Goal: Transaction & Acquisition: Purchase product/service

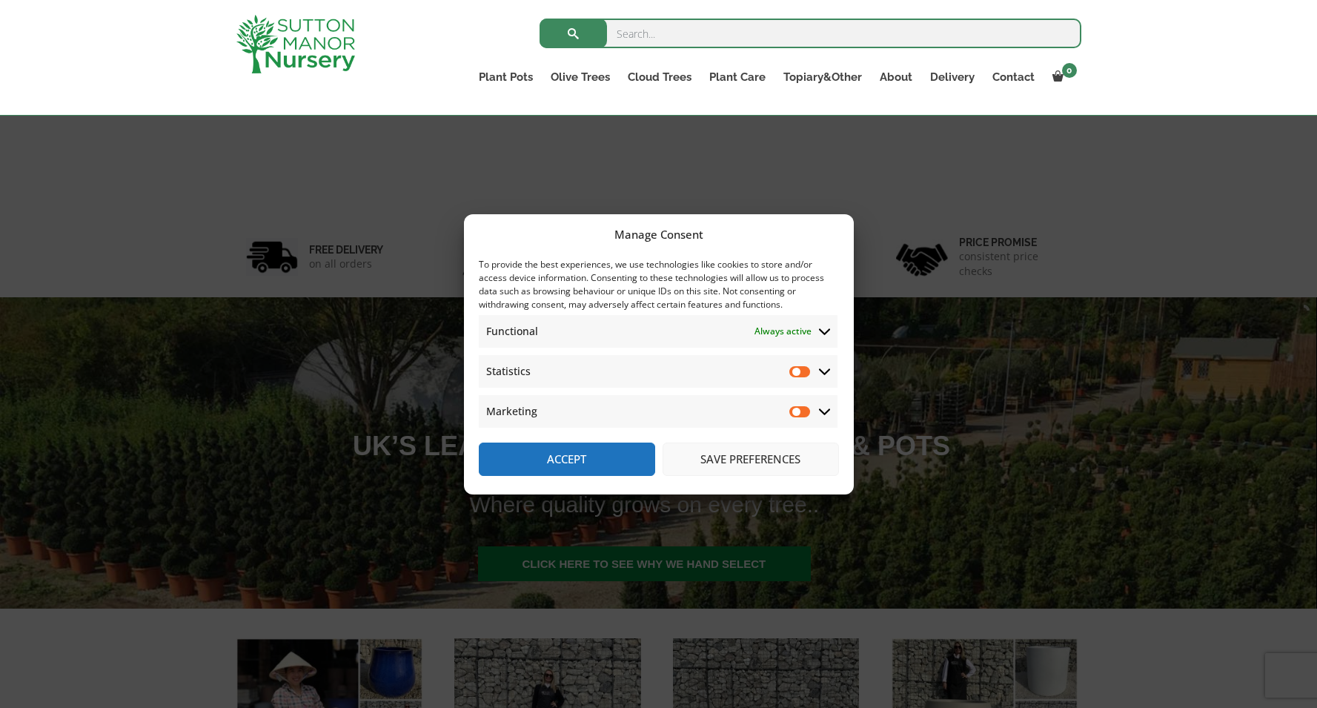
scroll to position [111, 0]
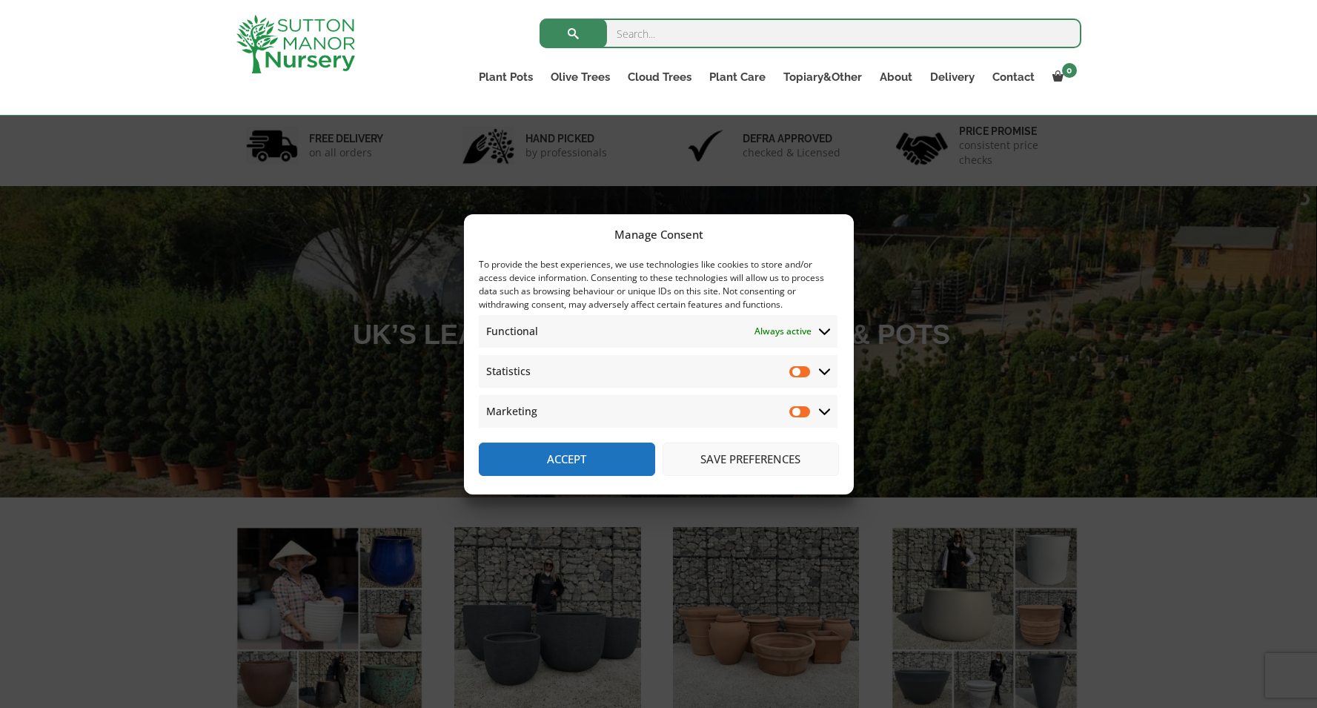
click at [731, 457] on button "Save preferences" at bounding box center [750, 458] width 176 height 33
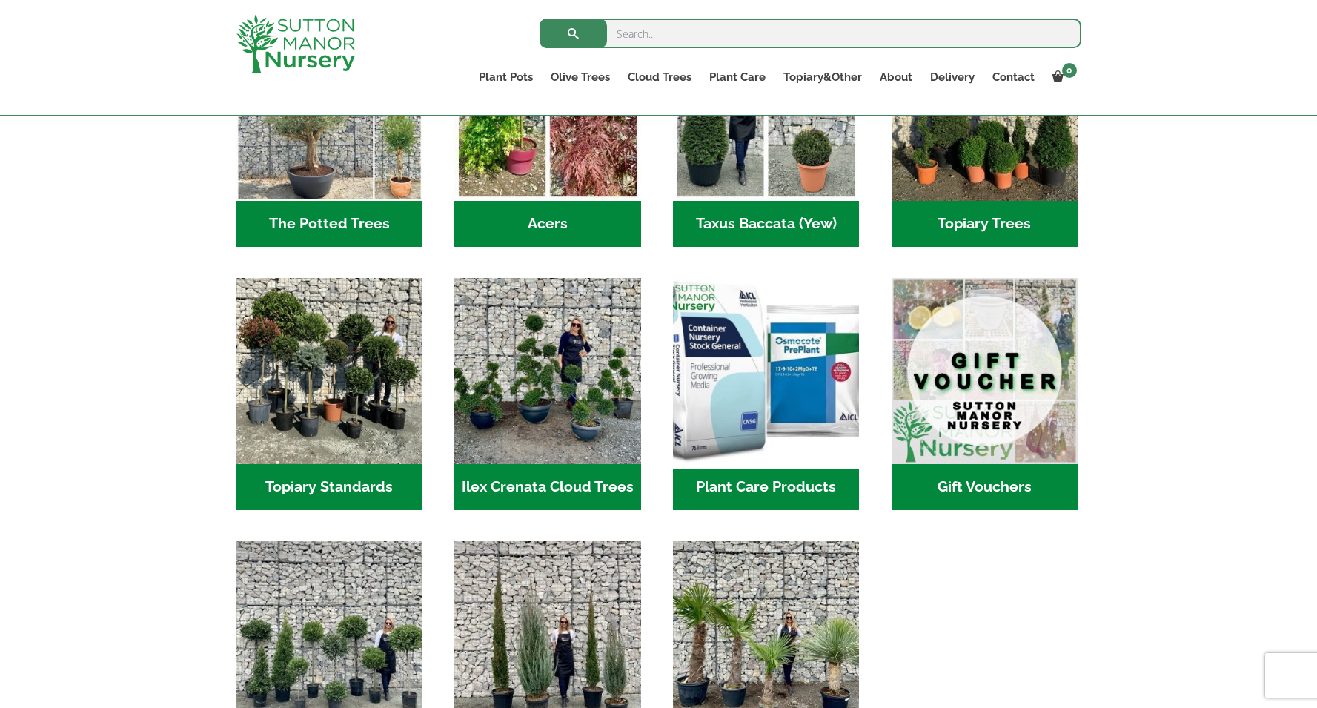
scroll to position [1402, 0]
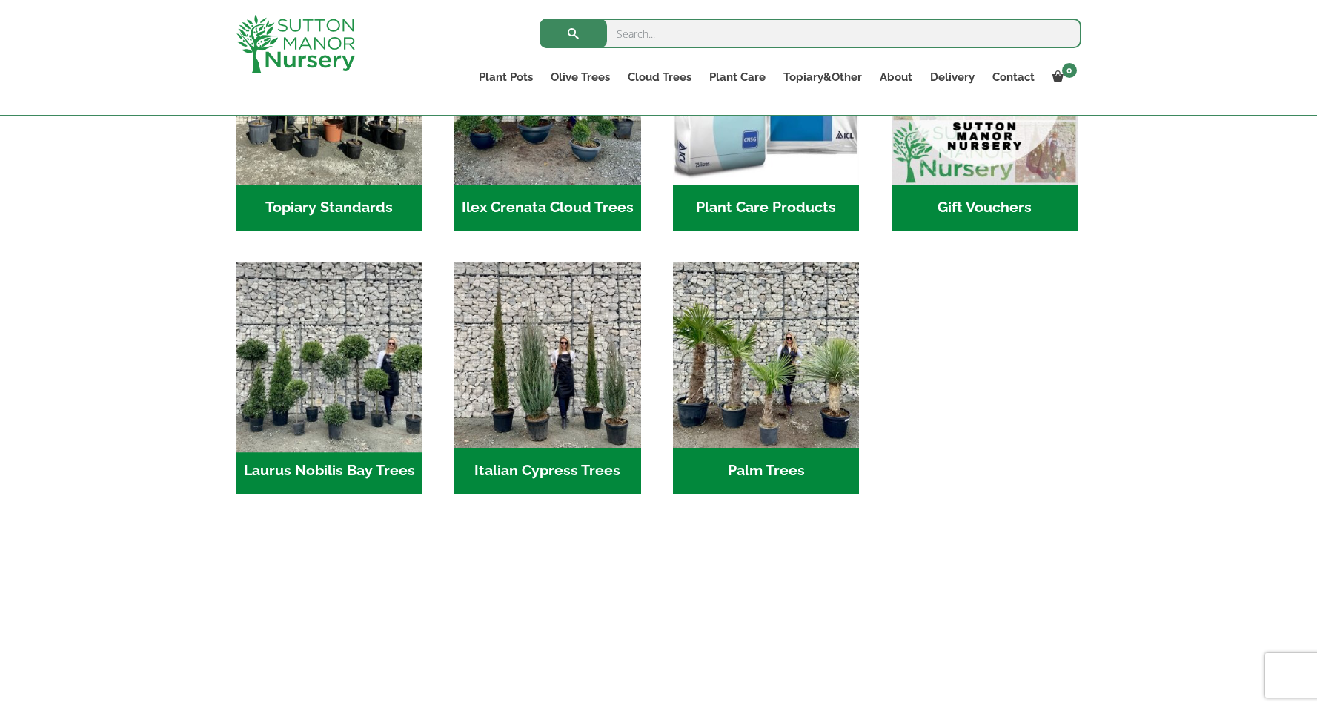
click at [330, 396] on img "Visit product category Laurus Nobilis Bay Trees" at bounding box center [329, 354] width 196 height 196
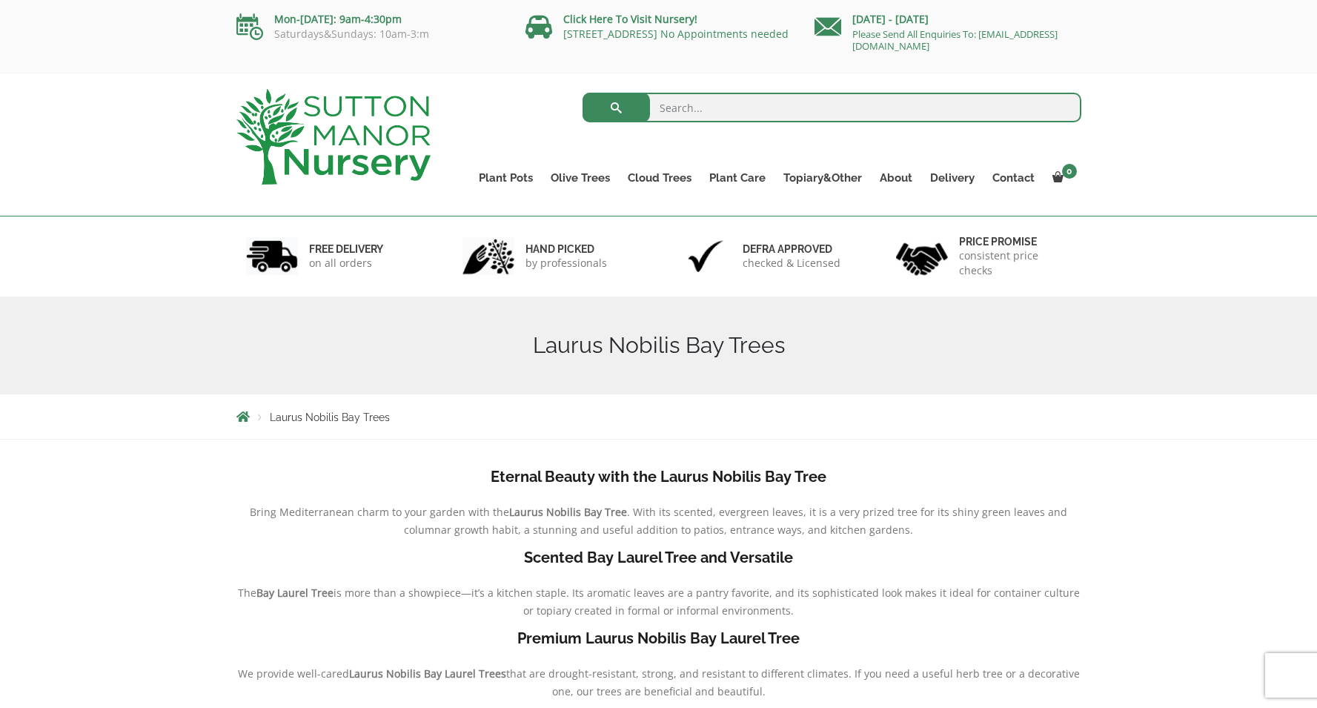
click at [667, 109] on input "search" at bounding box center [831, 108] width 499 height 30
type input "bay tree"
click at [616, 107] on button "submit" at bounding box center [615, 108] width 67 height 30
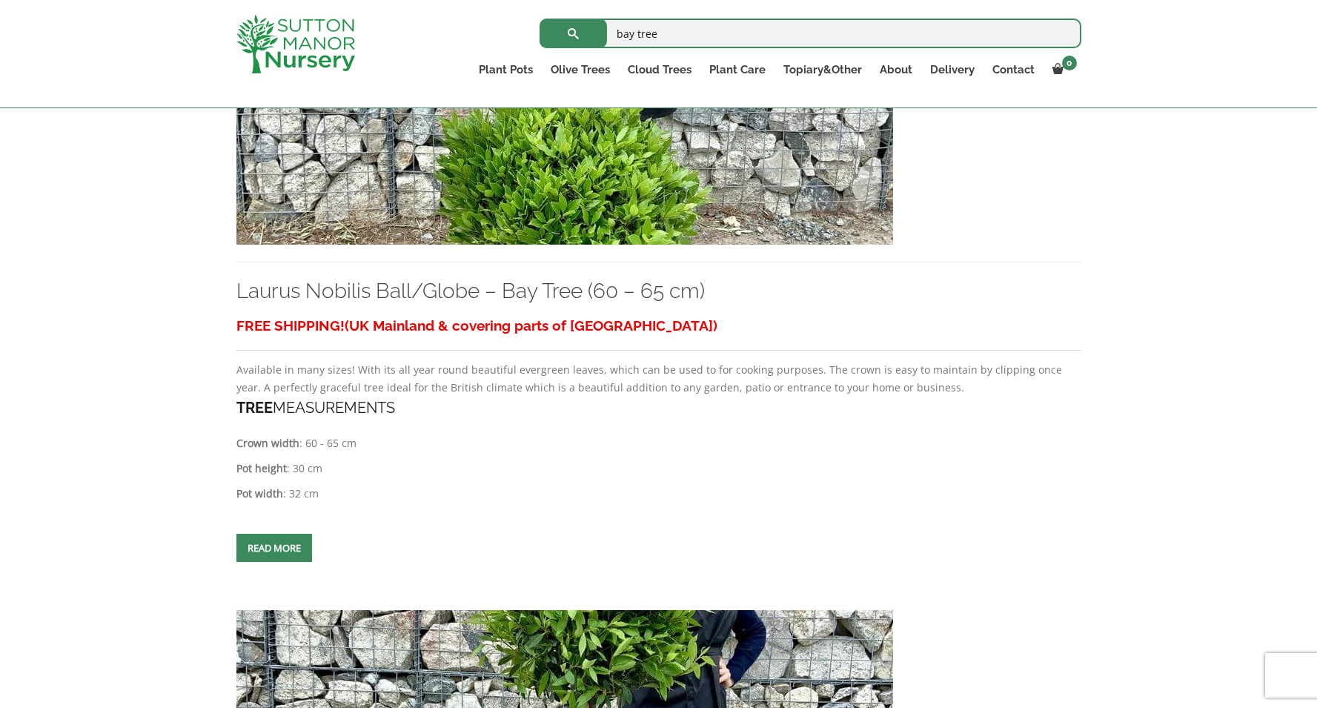
scroll to position [3332, 0]
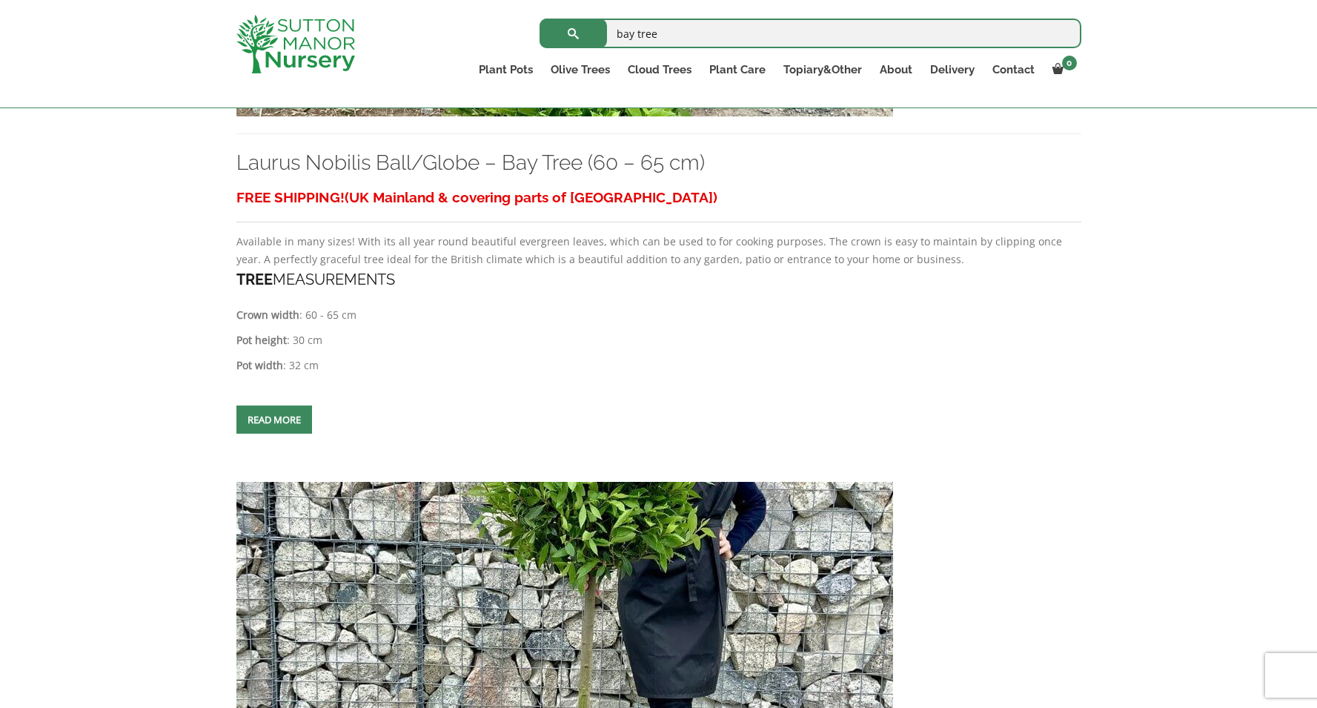
click at [274, 419] on span at bounding box center [274, 419] width 0 height 0
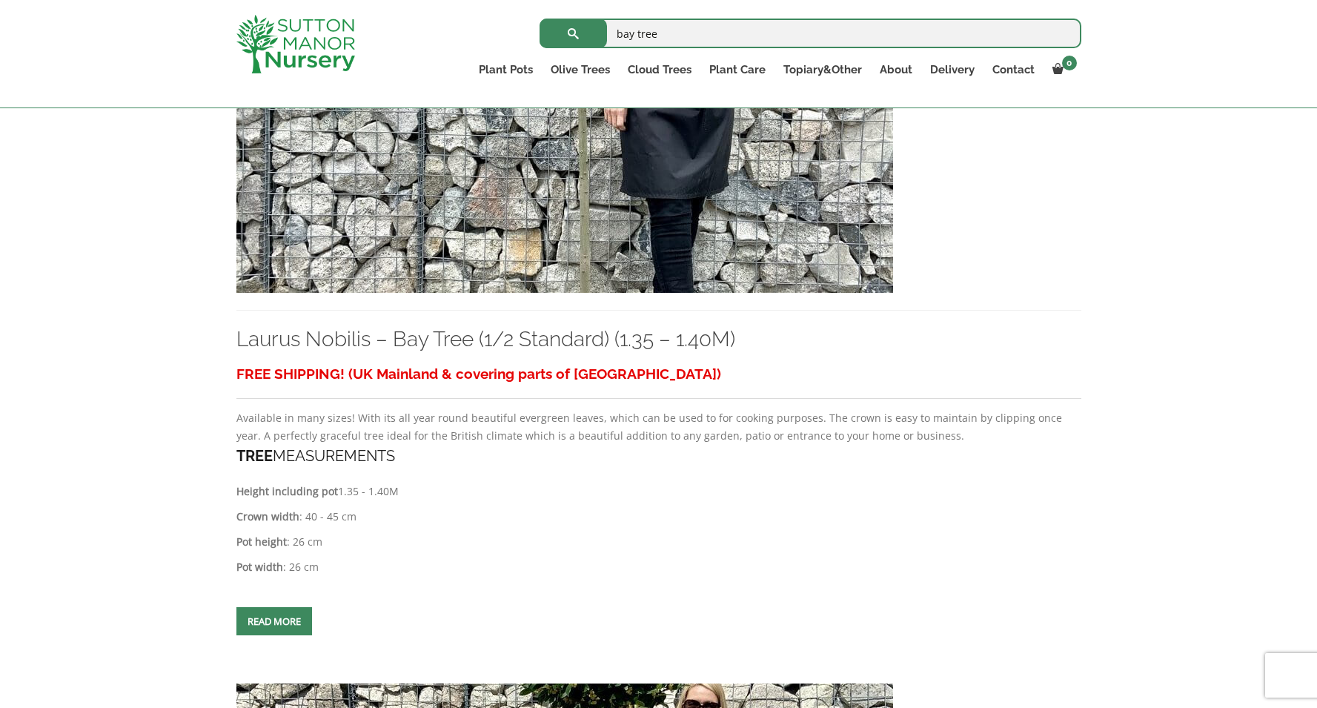
scroll to position [4655, 0]
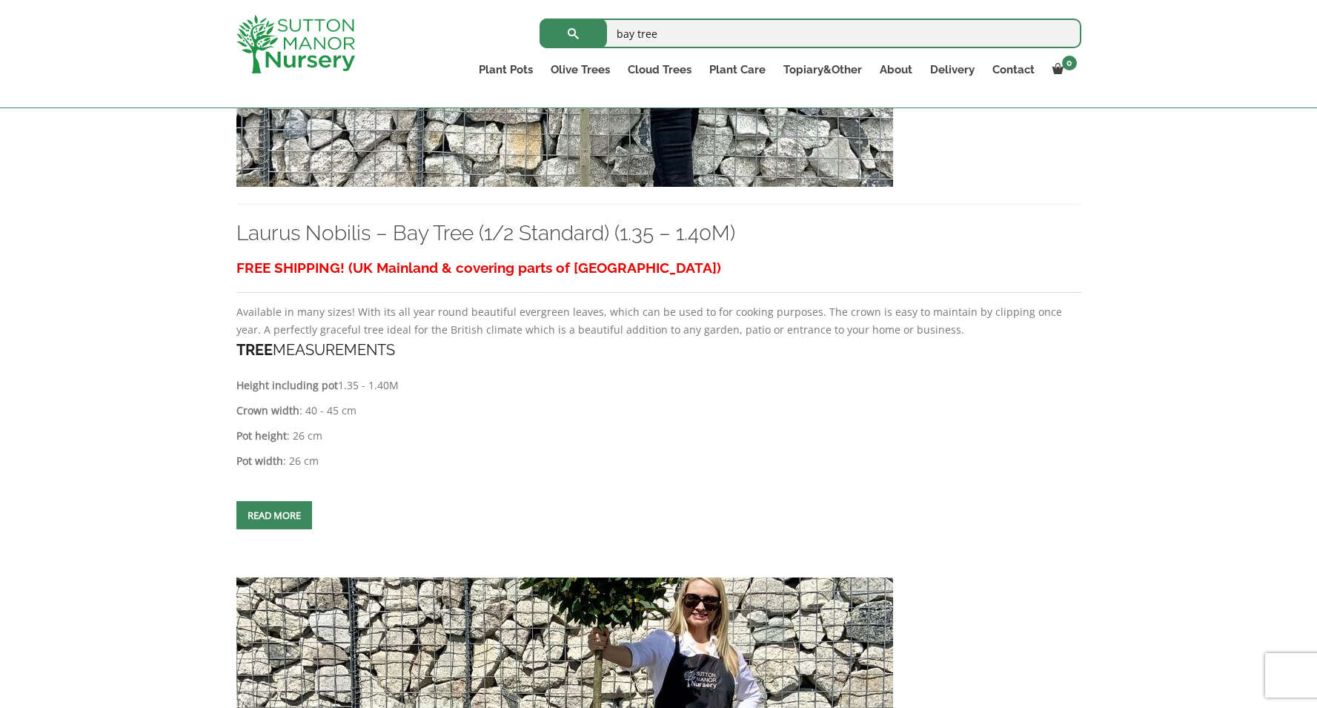
click at [274, 515] on span at bounding box center [274, 515] width 0 height 0
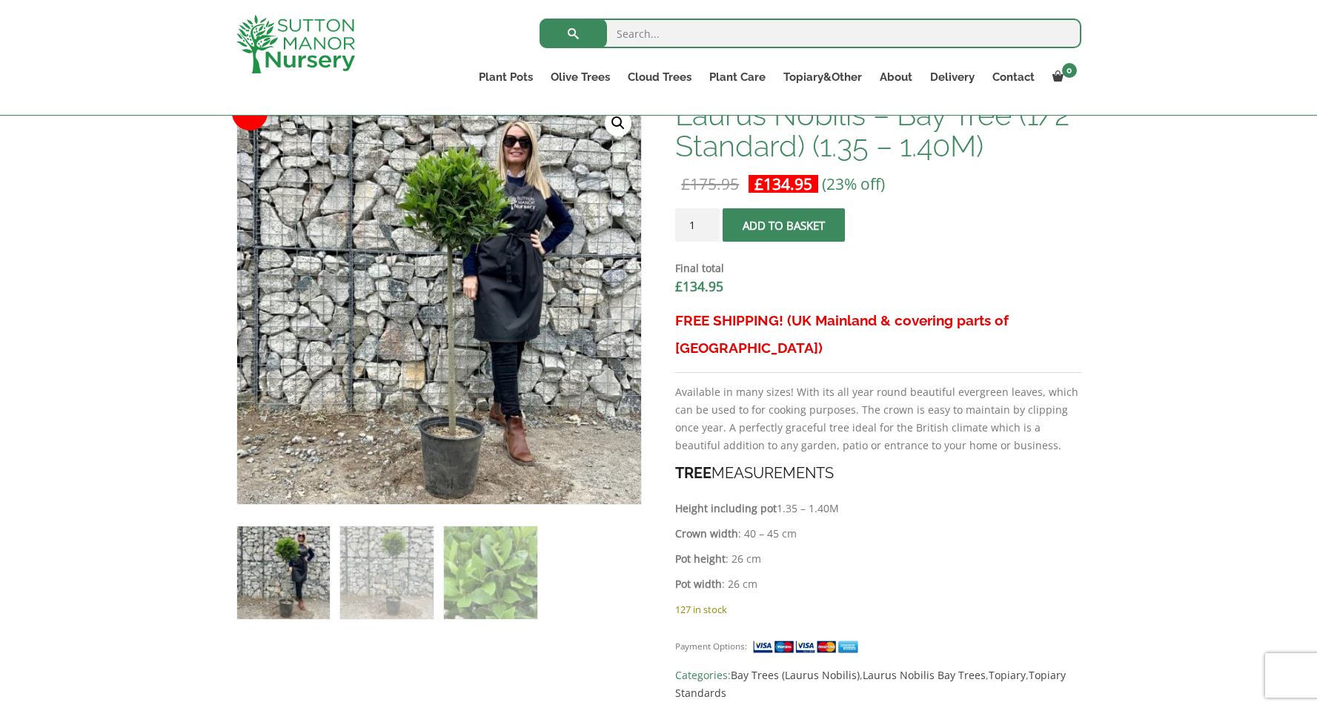
scroll to position [388, 0]
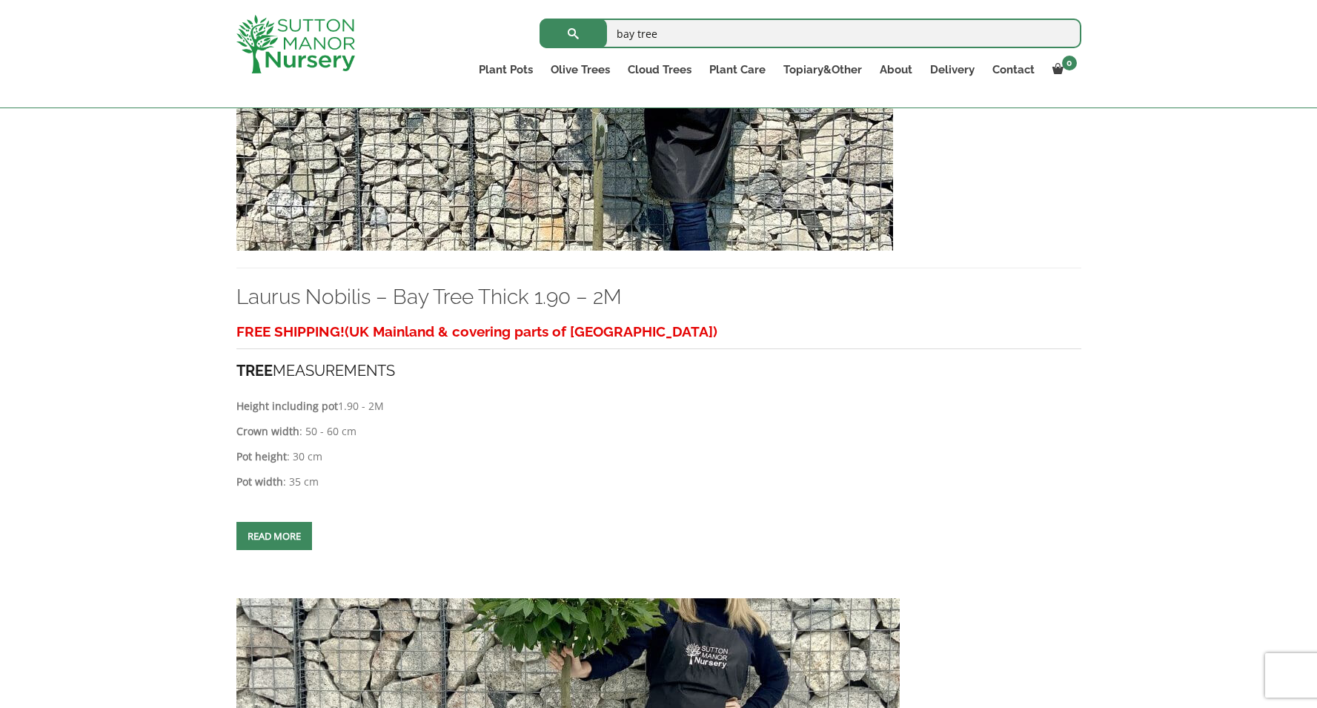
scroll to position [5303, 0]
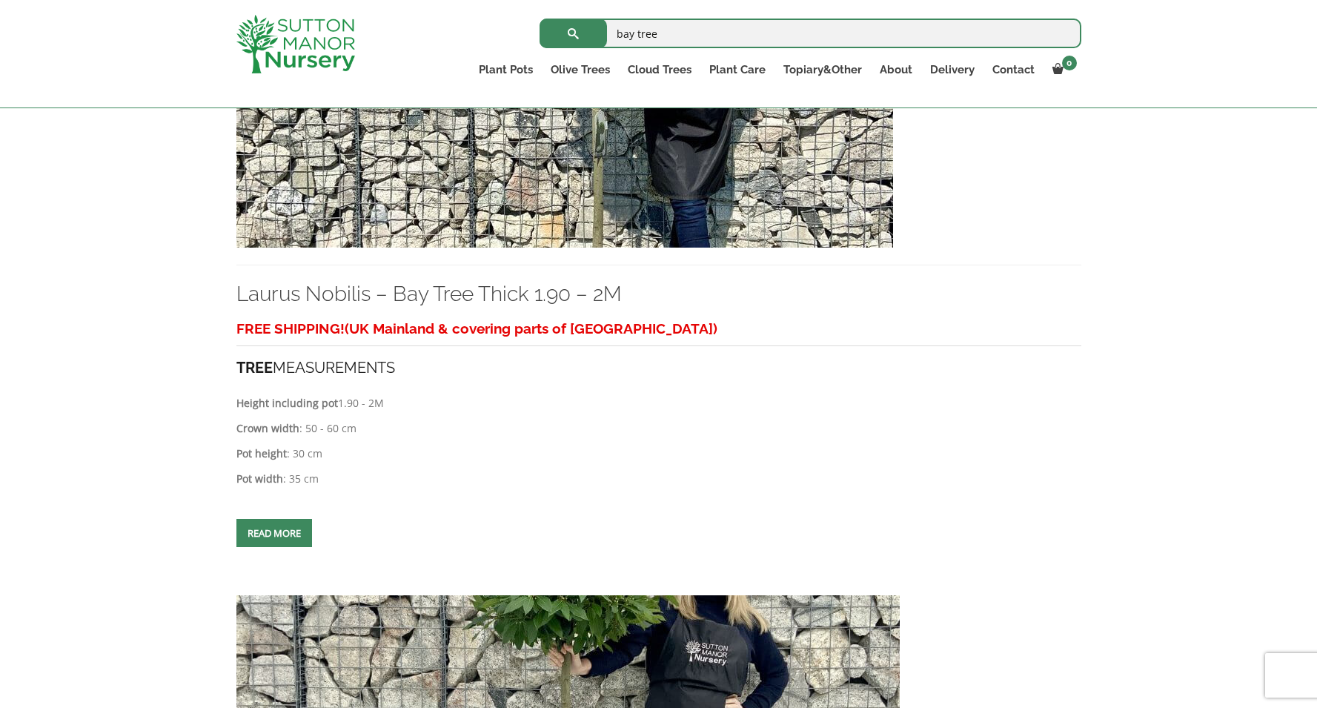
click at [274, 533] on span at bounding box center [274, 533] width 0 height 0
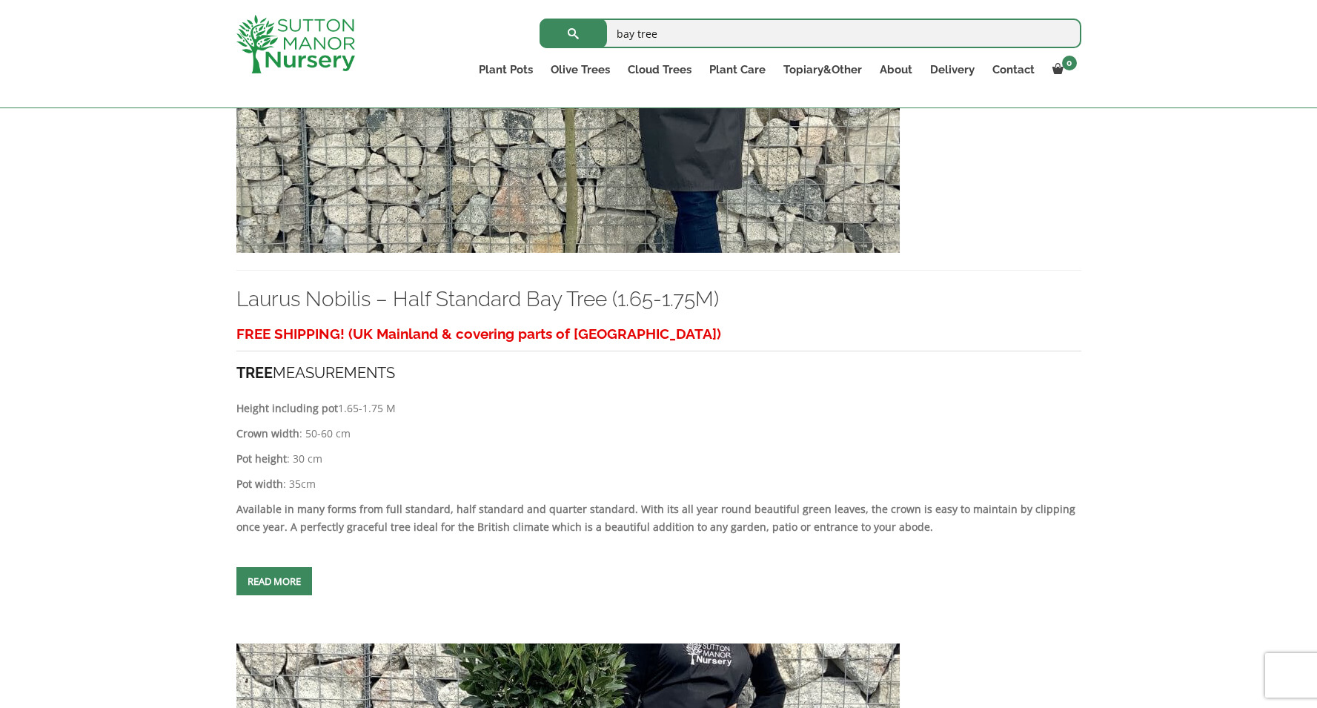
scroll to position [6083, 0]
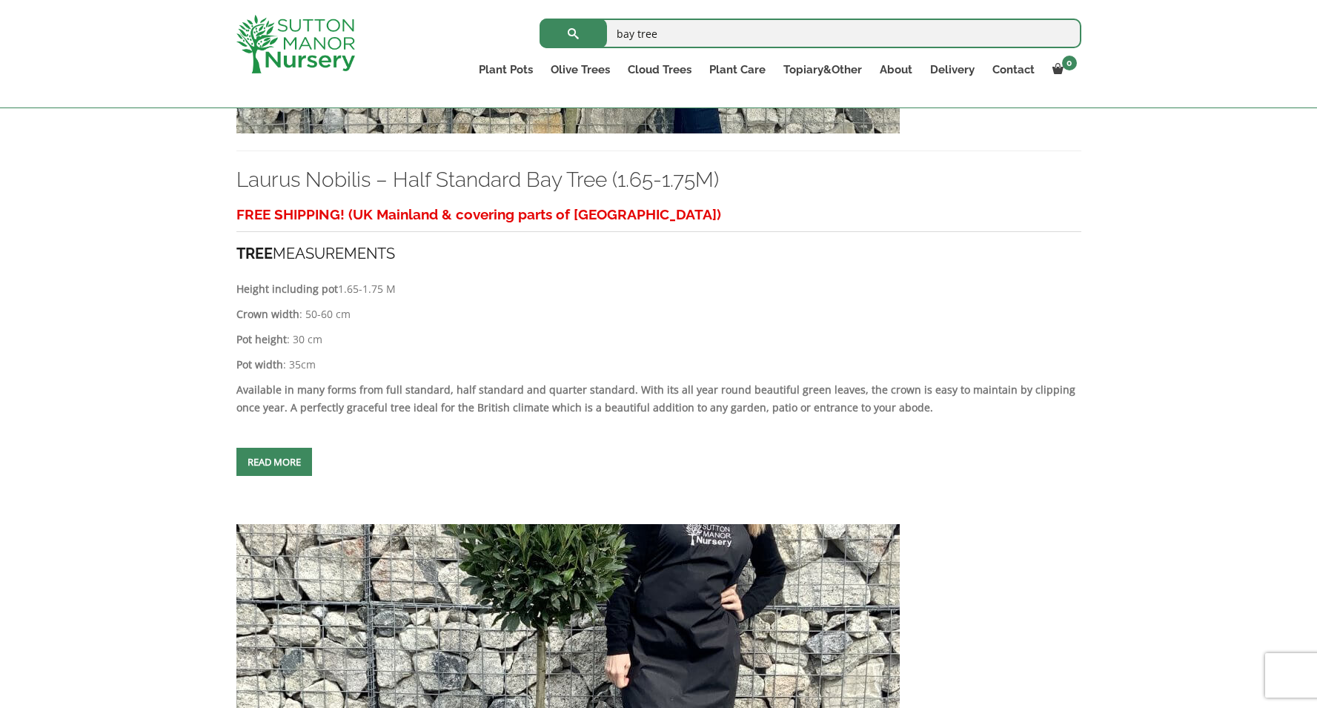
click at [290, 476] on link "Read more" at bounding box center [274, 462] width 76 height 28
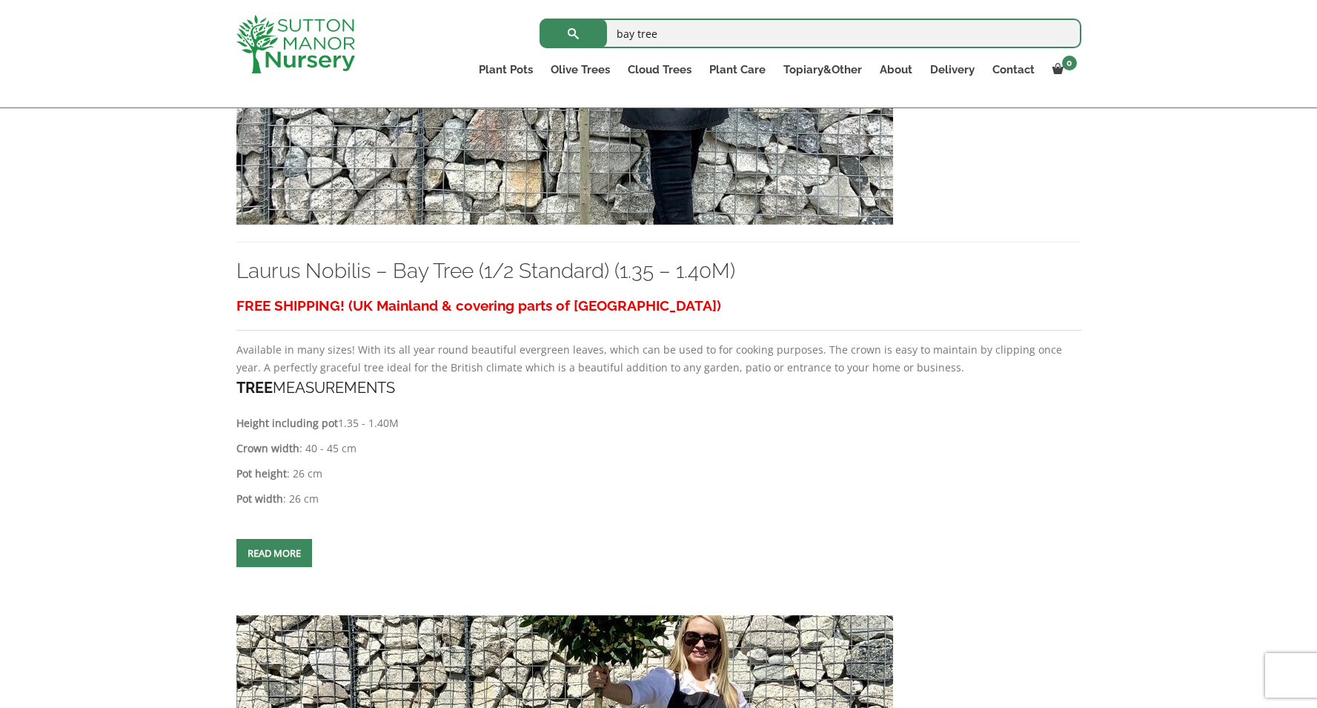
scroll to position [4620, 0]
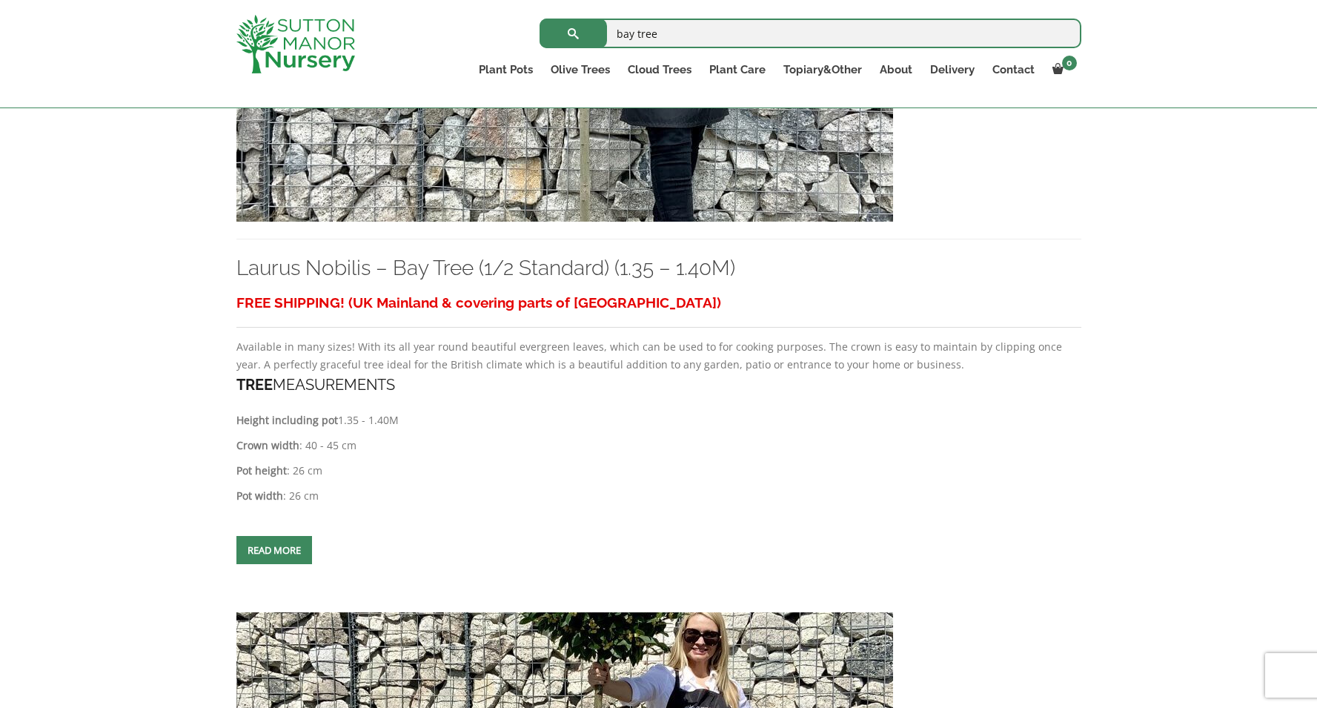
click at [274, 550] on span at bounding box center [274, 550] width 0 height 0
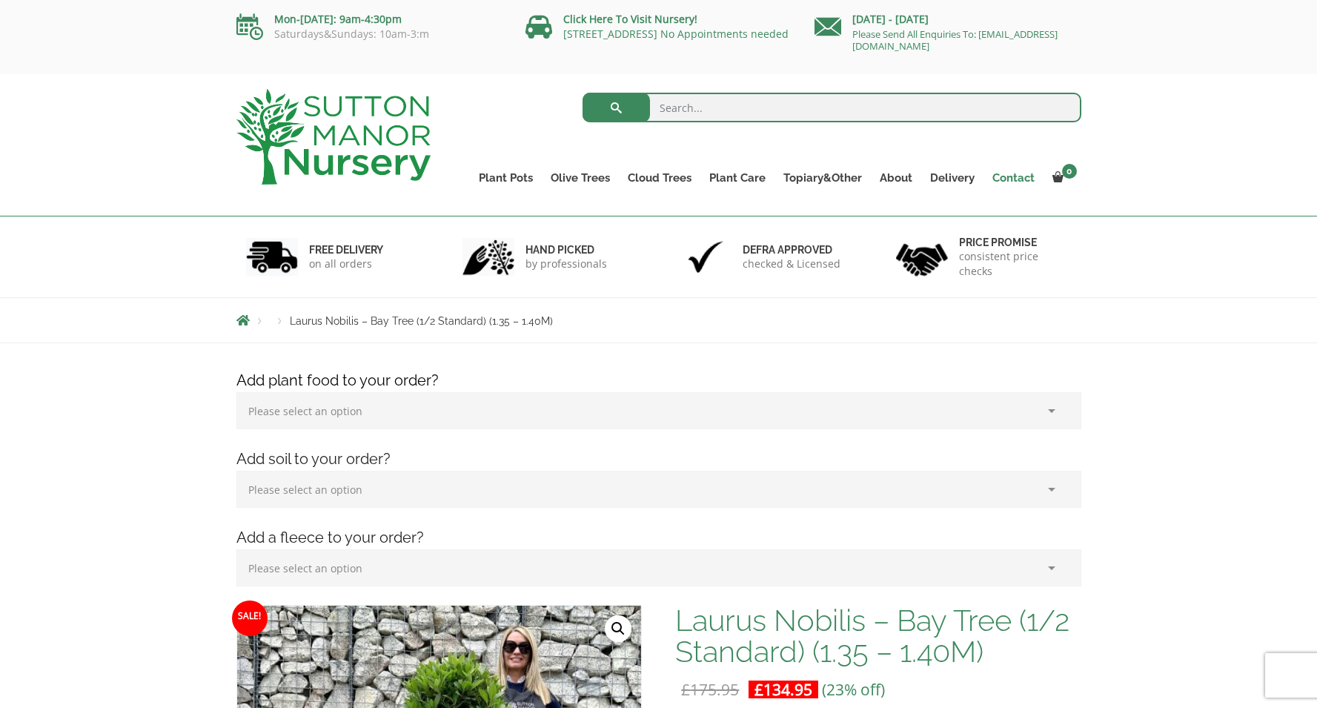
click at [1008, 177] on link "Contact" at bounding box center [1013, 177] width 60 height 21
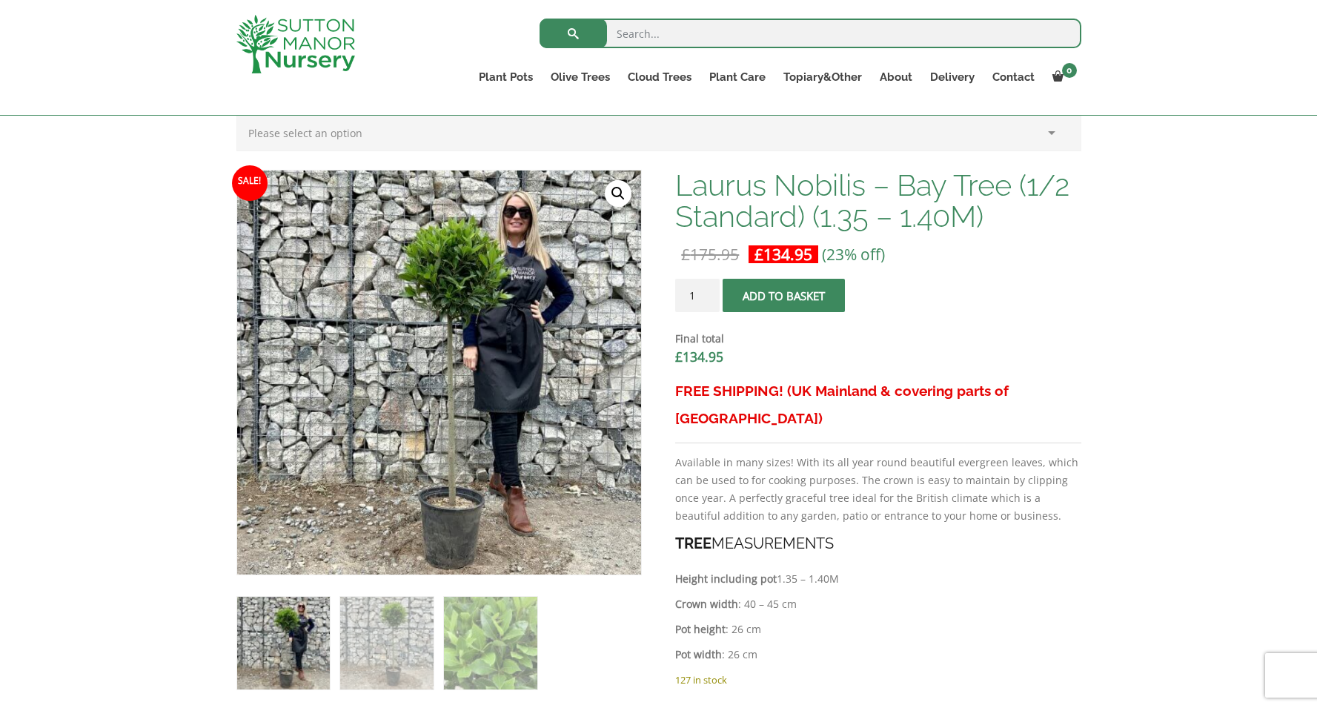
scroll to position [140, 0]
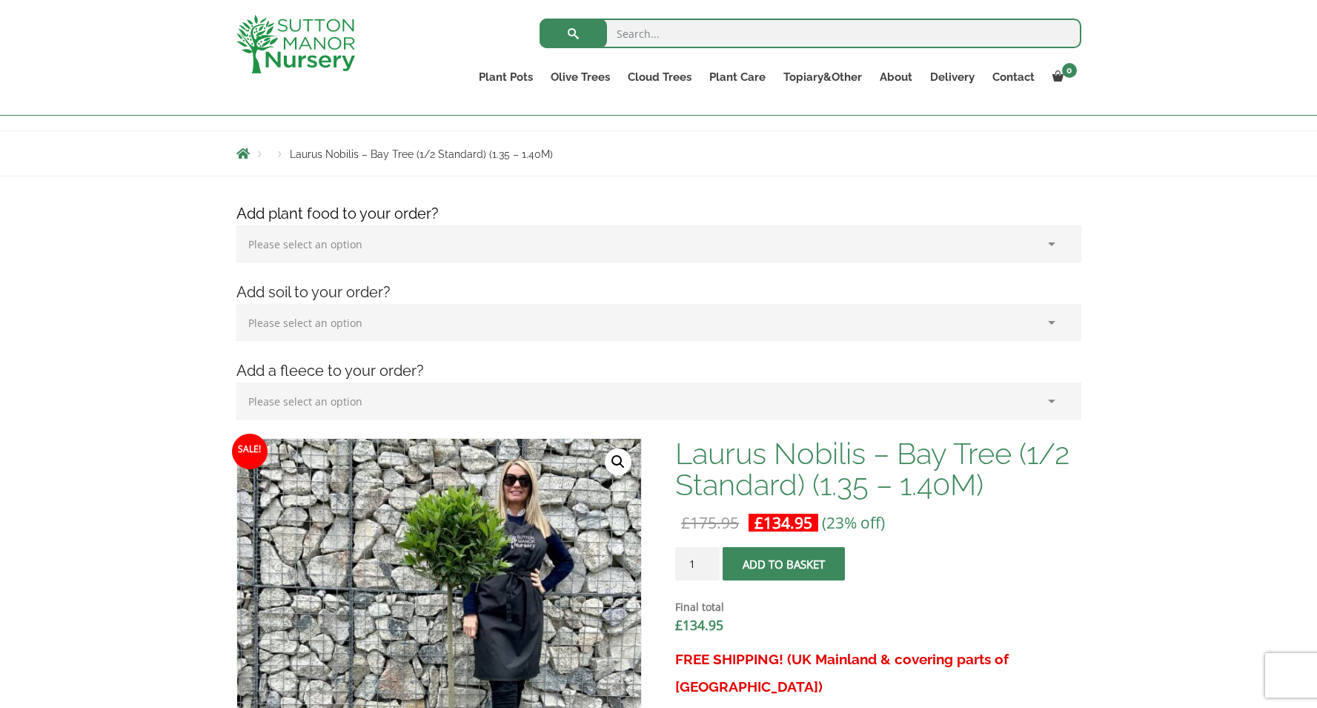
click at [785, 567] on button "Add to basket" at bounding box center [783, 563] width 122 height 33
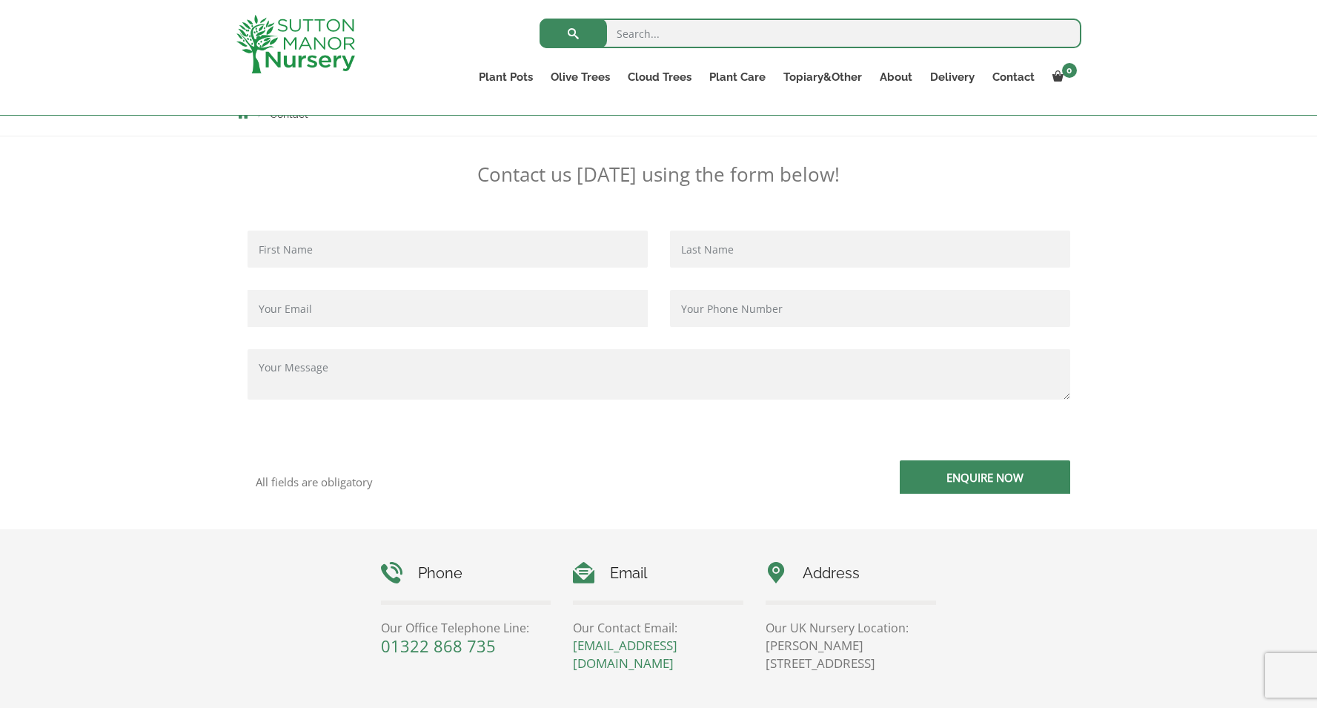
scroll to position [452, 0]
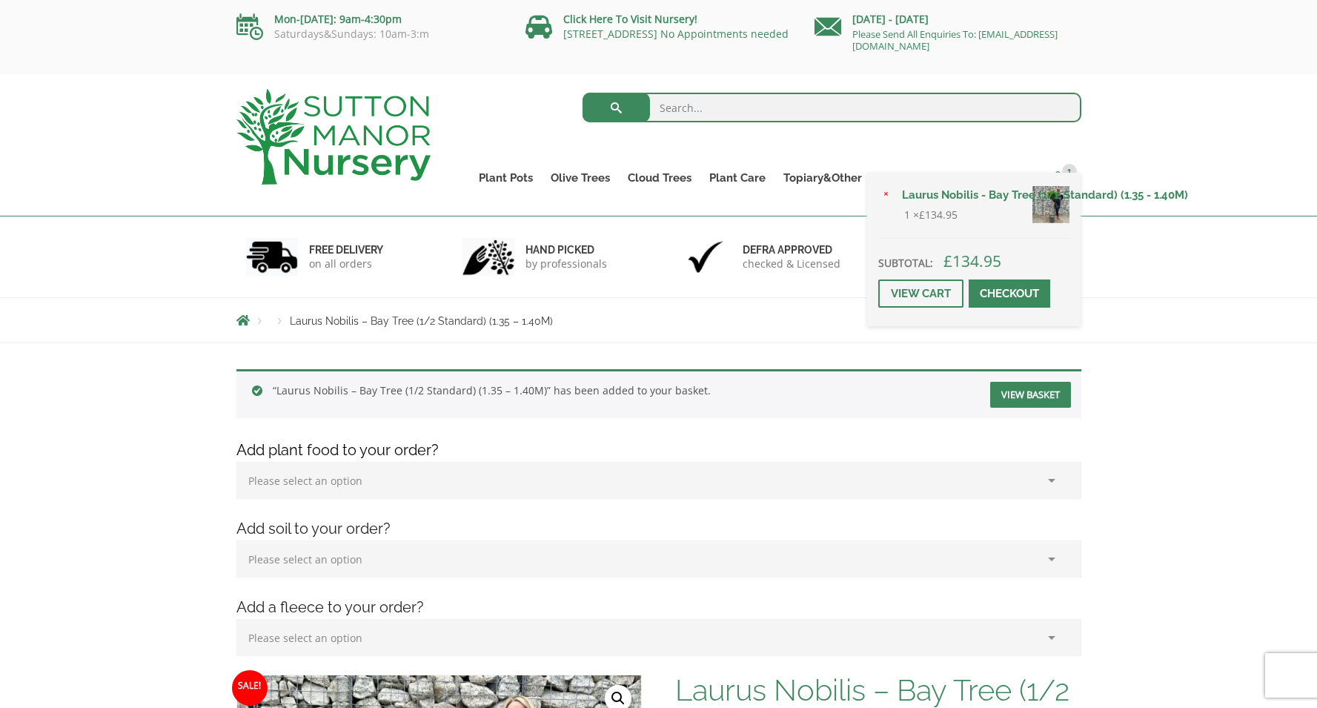
click at [1068, 172] on span "1" at bounding box center [1069, 171] width 15 height 15
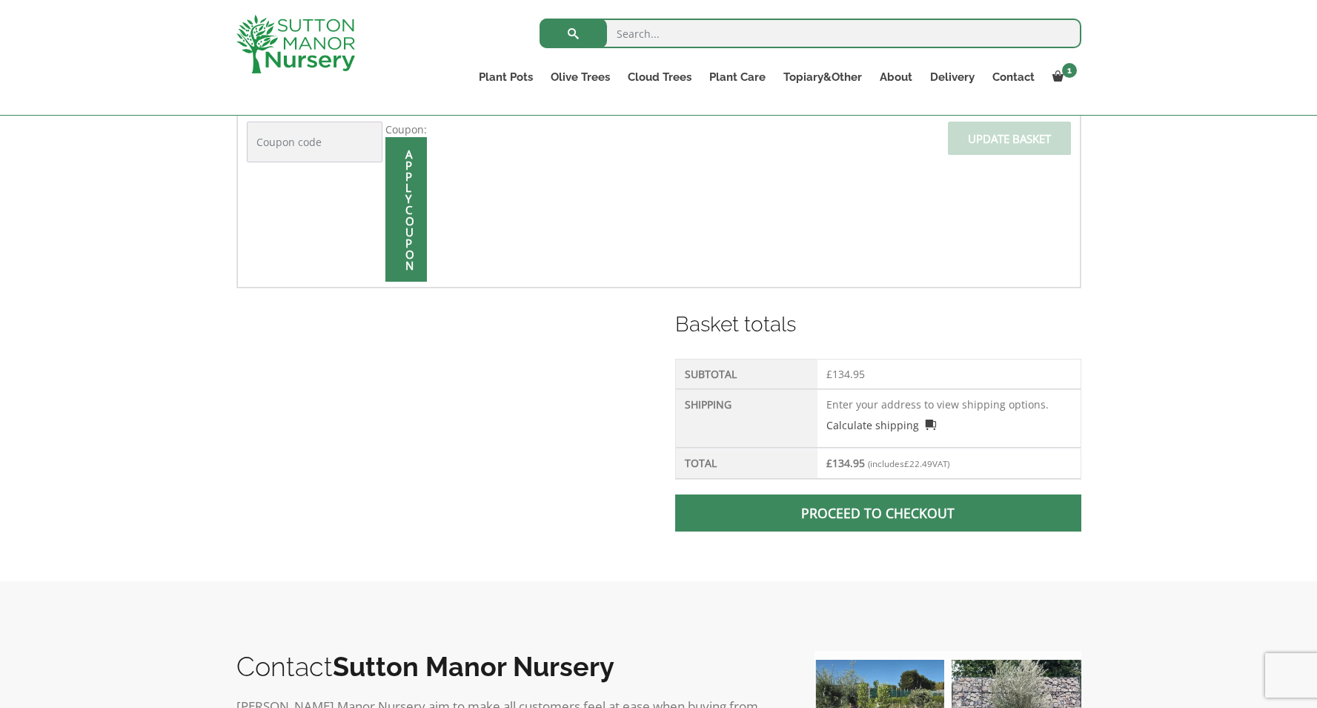
scroll to position [163, 0]
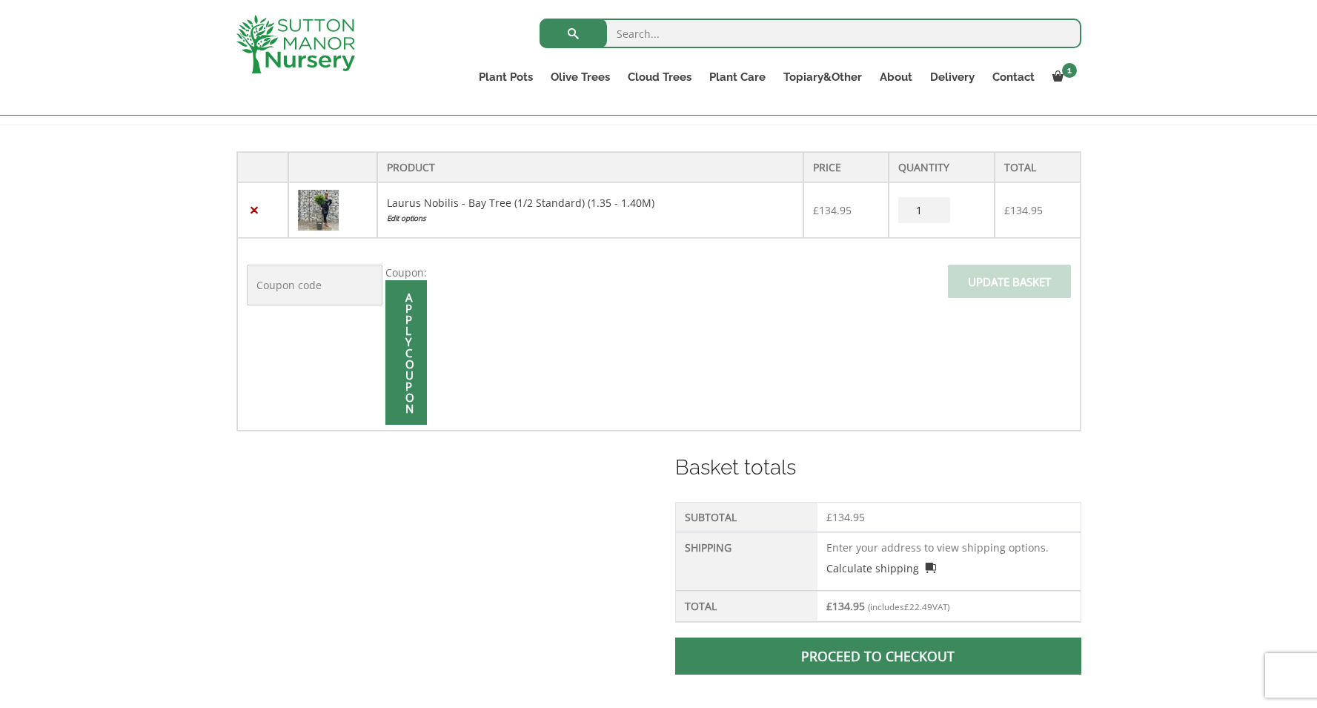
scroll to position [312, 0]
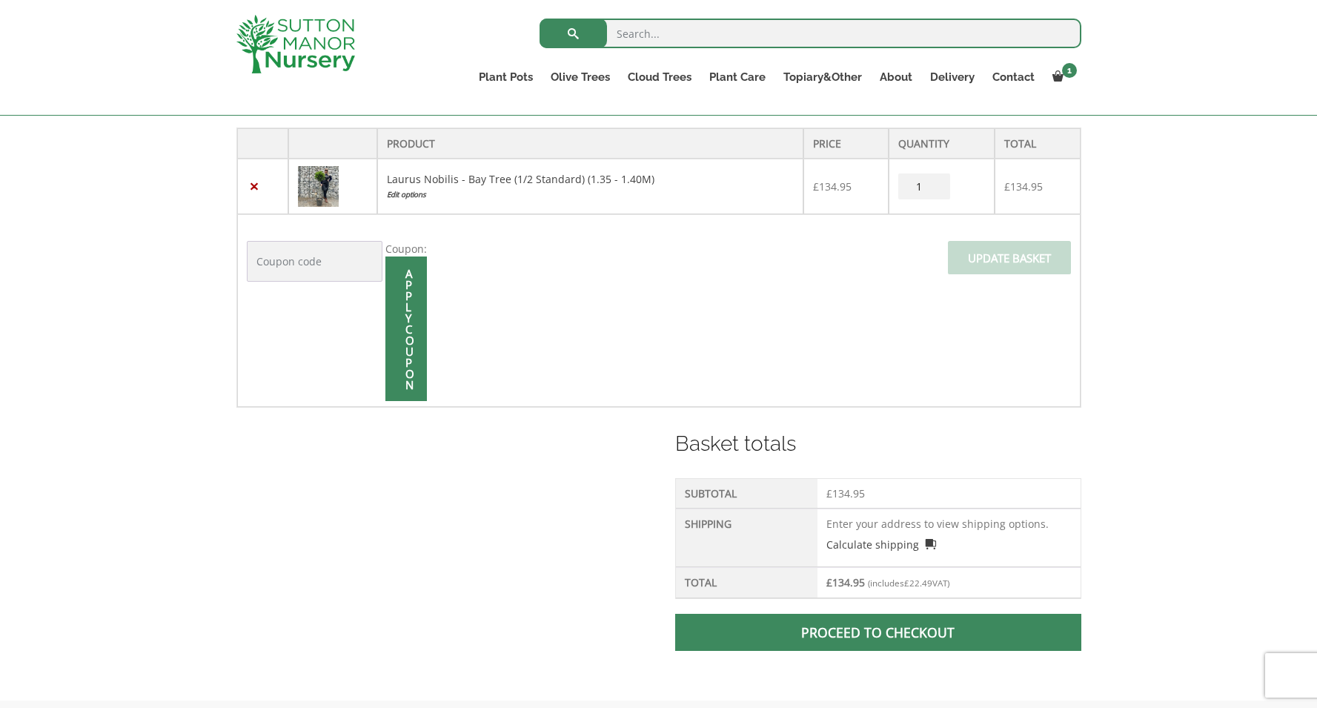
click at [895, 631] on link "Proceed to checkout" at bounding box center [877, 632] width 405 height 37
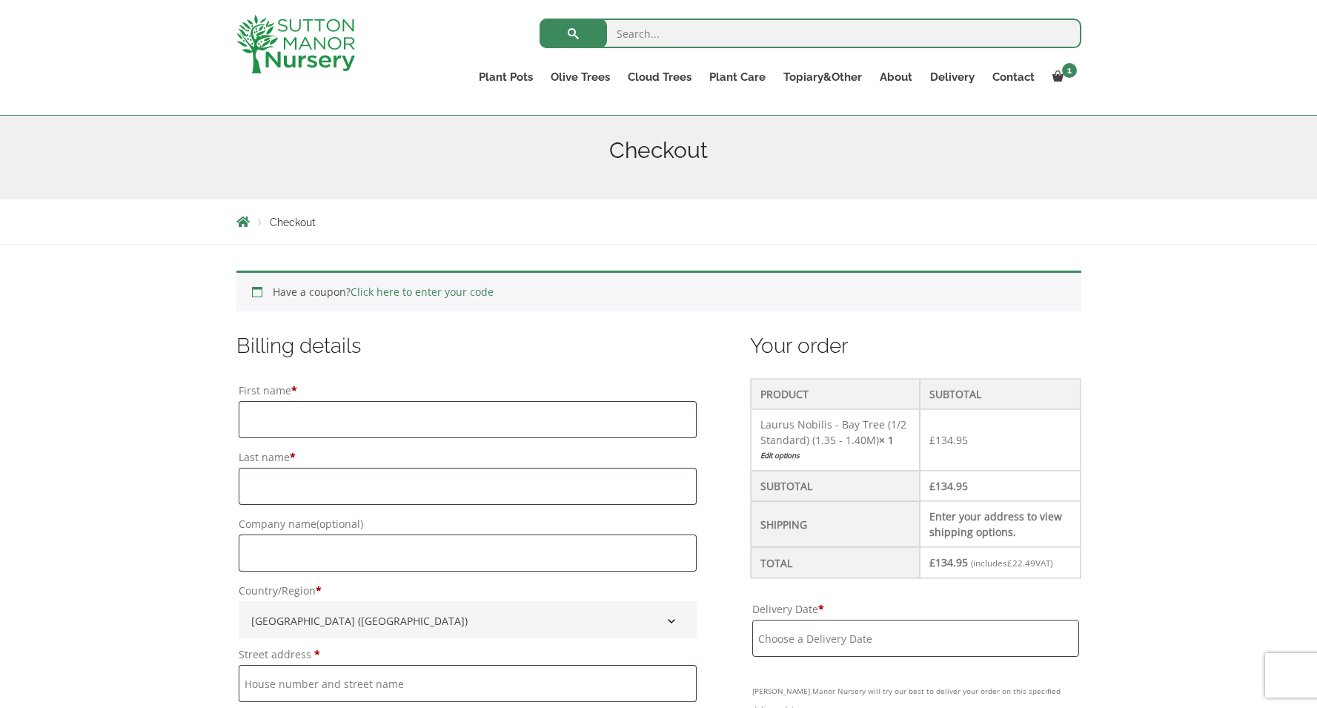
scroll to position [193, 0]
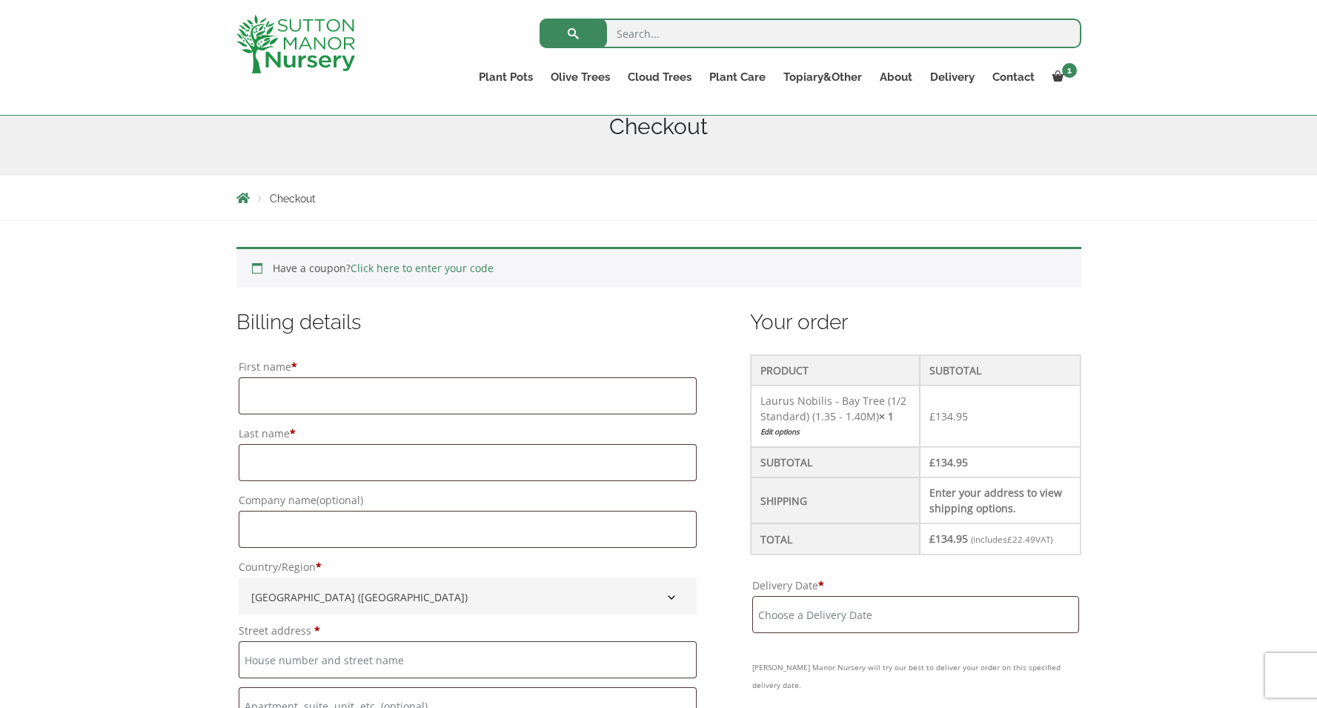
click at [780, 623] on input "Delivery Date *" at bounding box center [915, 614] width 327 height 37
type input "Graham"
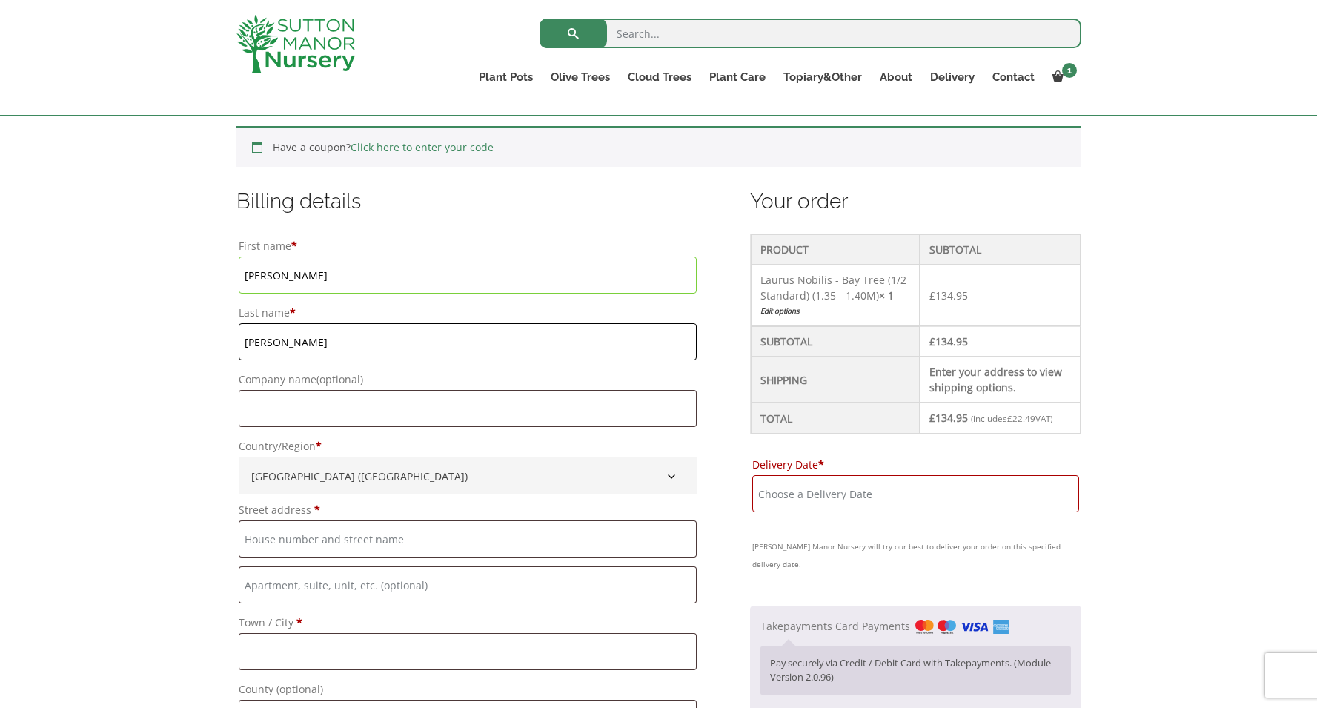
type input "Collyer"
type input "Christmas Cottage"
drag, startPoint x: 256, startPoint y: 586, endPoint x: 270, endPoint y: 595, distance: 16.0
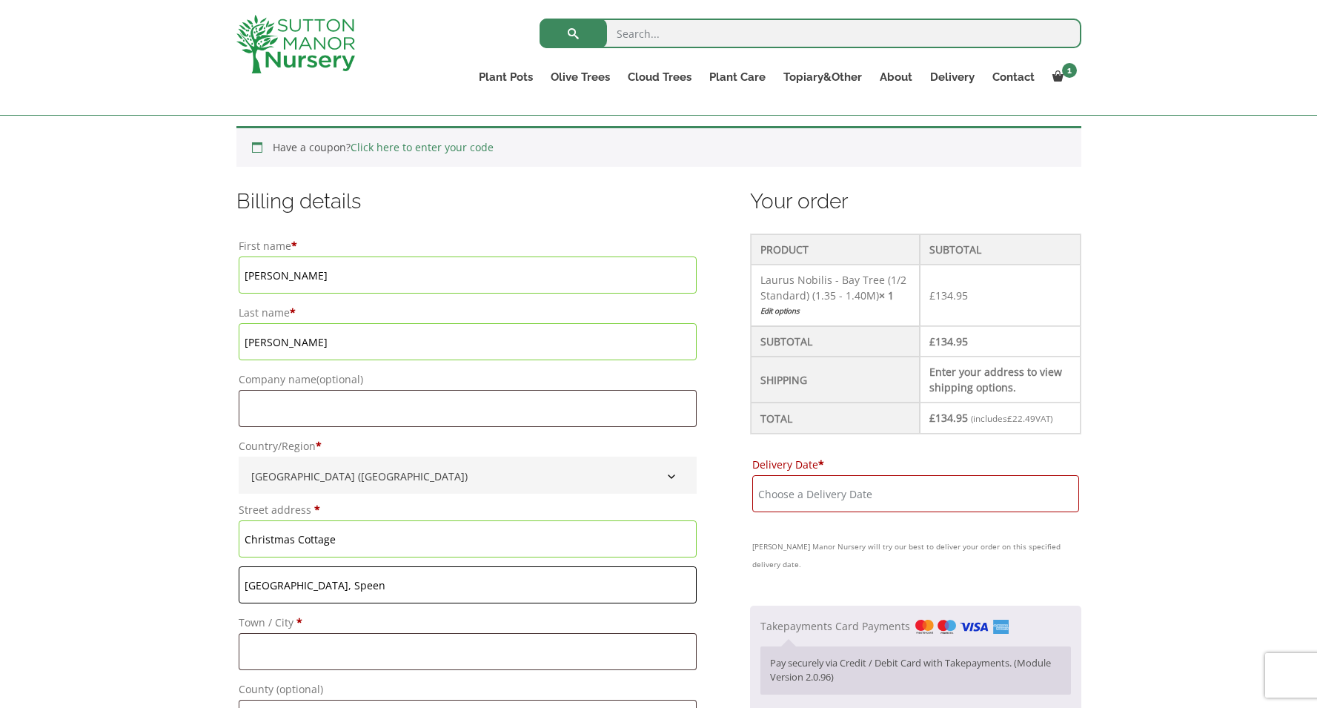
type input "[GEOGRAPHIC_DATA], Speen"
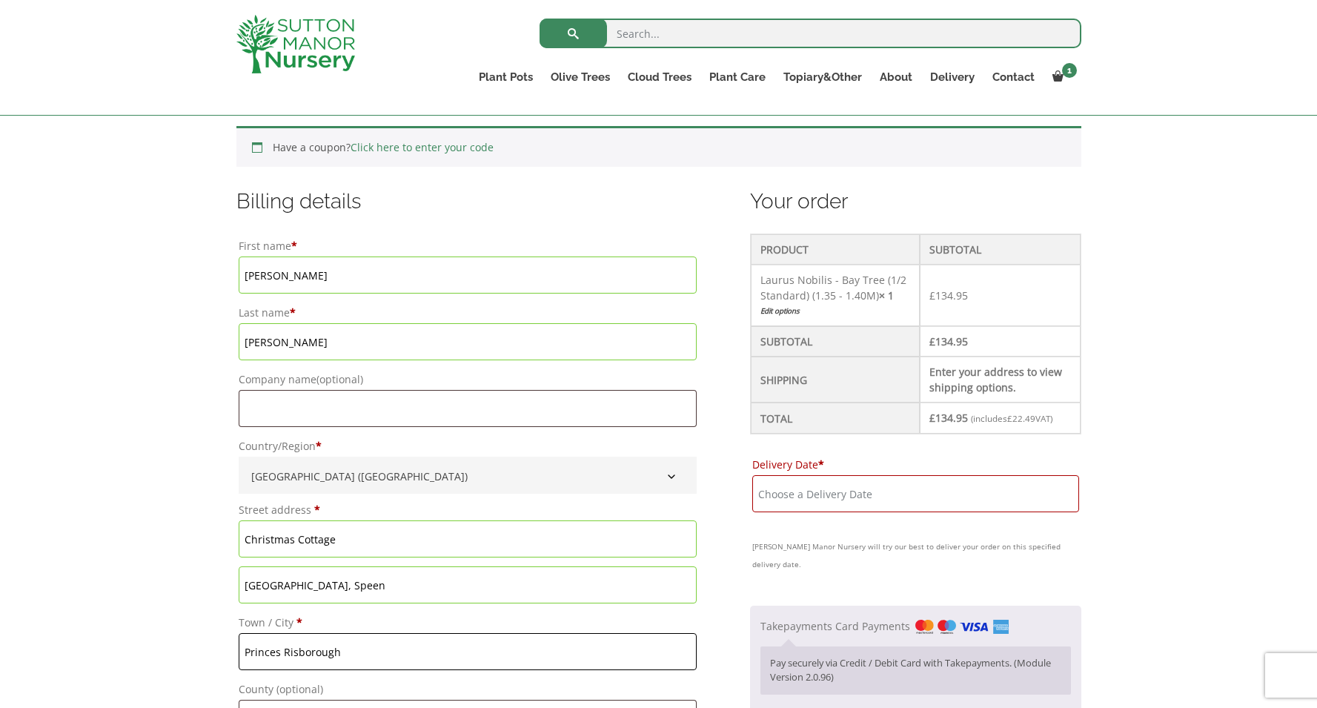
scroll to position [444, 0]
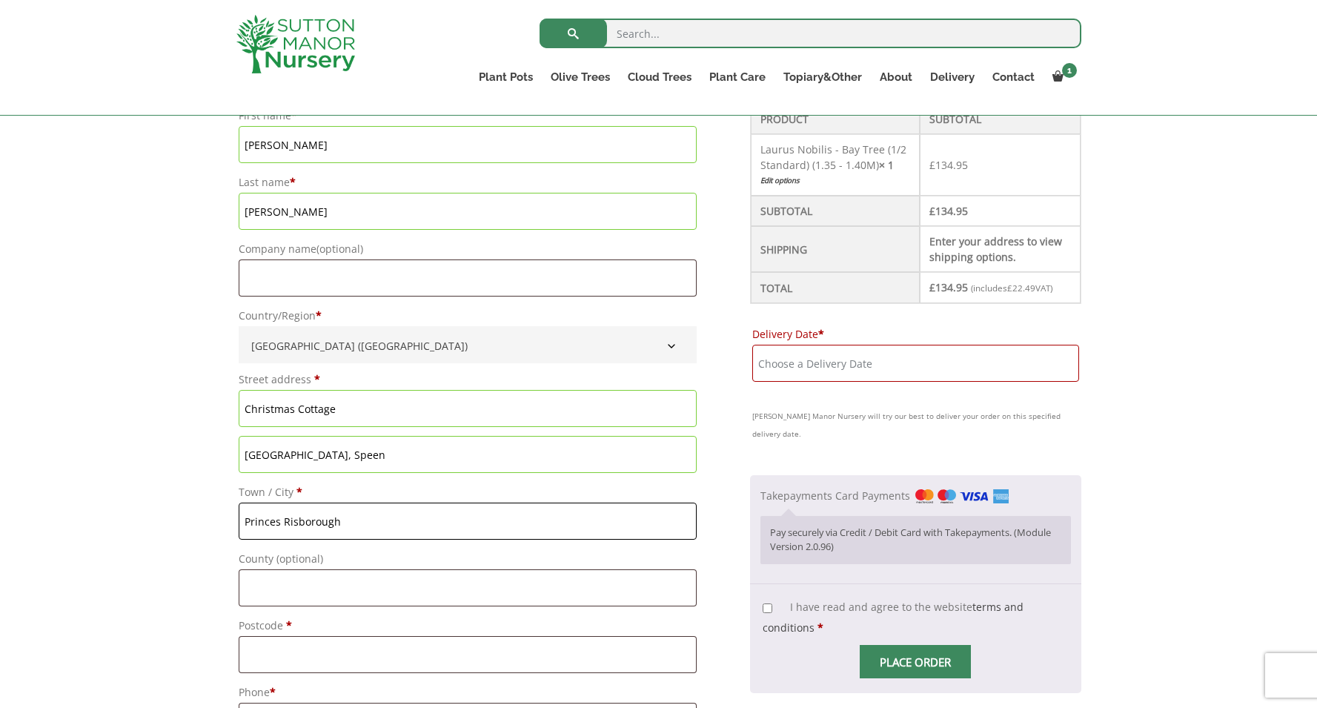
type input "Princes Risborough"
type input "Bucks"
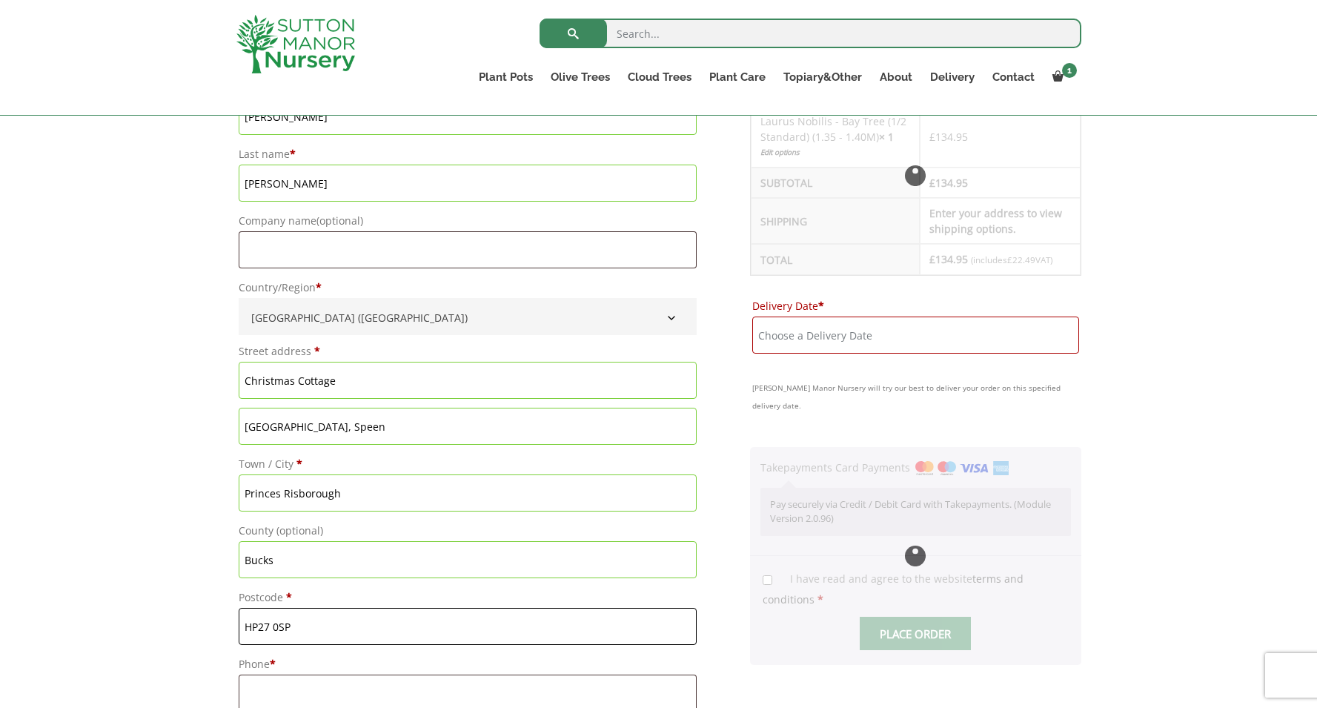
scroll to position [539, 0]
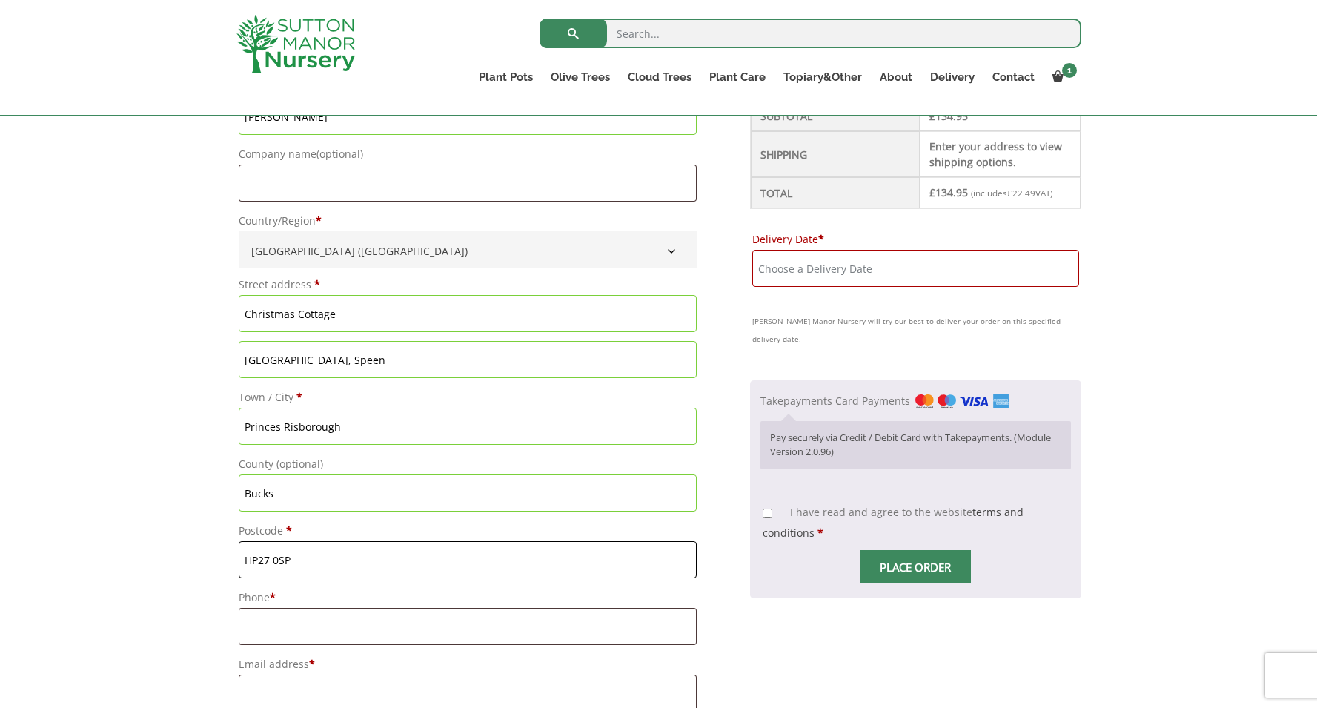
type input "HP27 0SP"
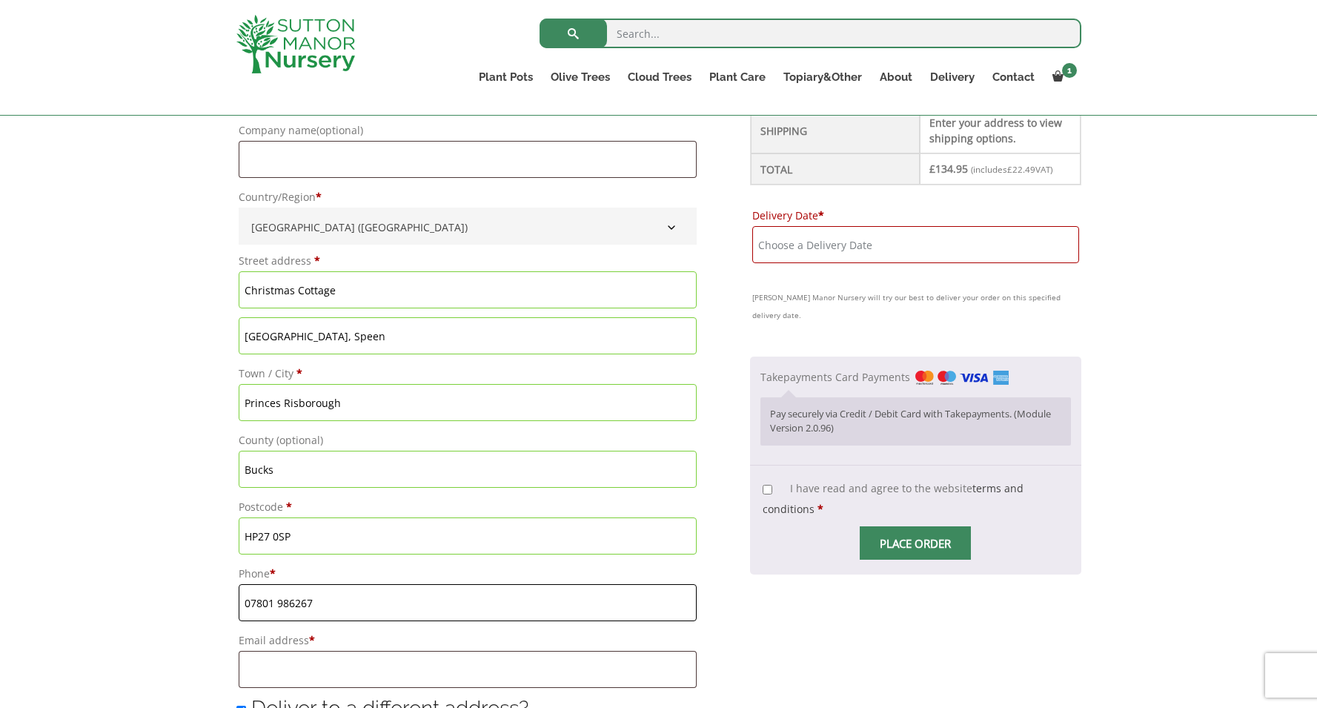
type input "07801 986267"
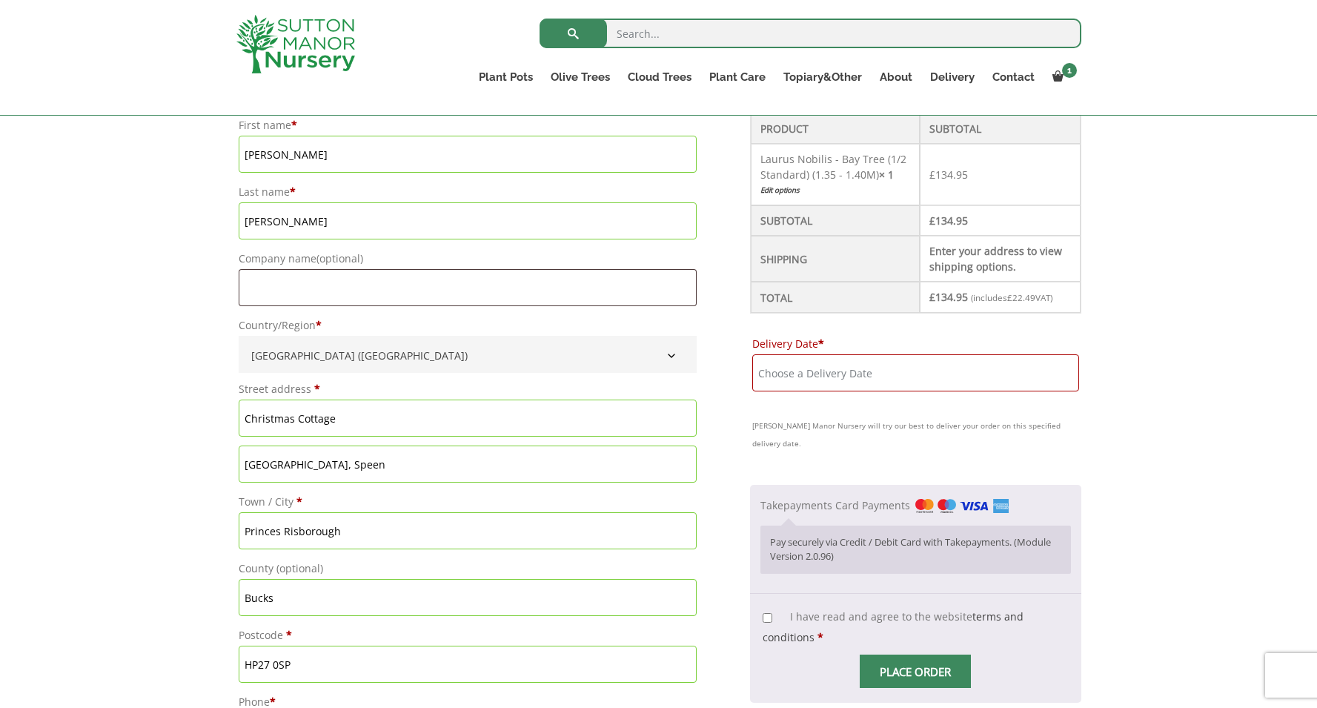
scroll to position [421, 0]
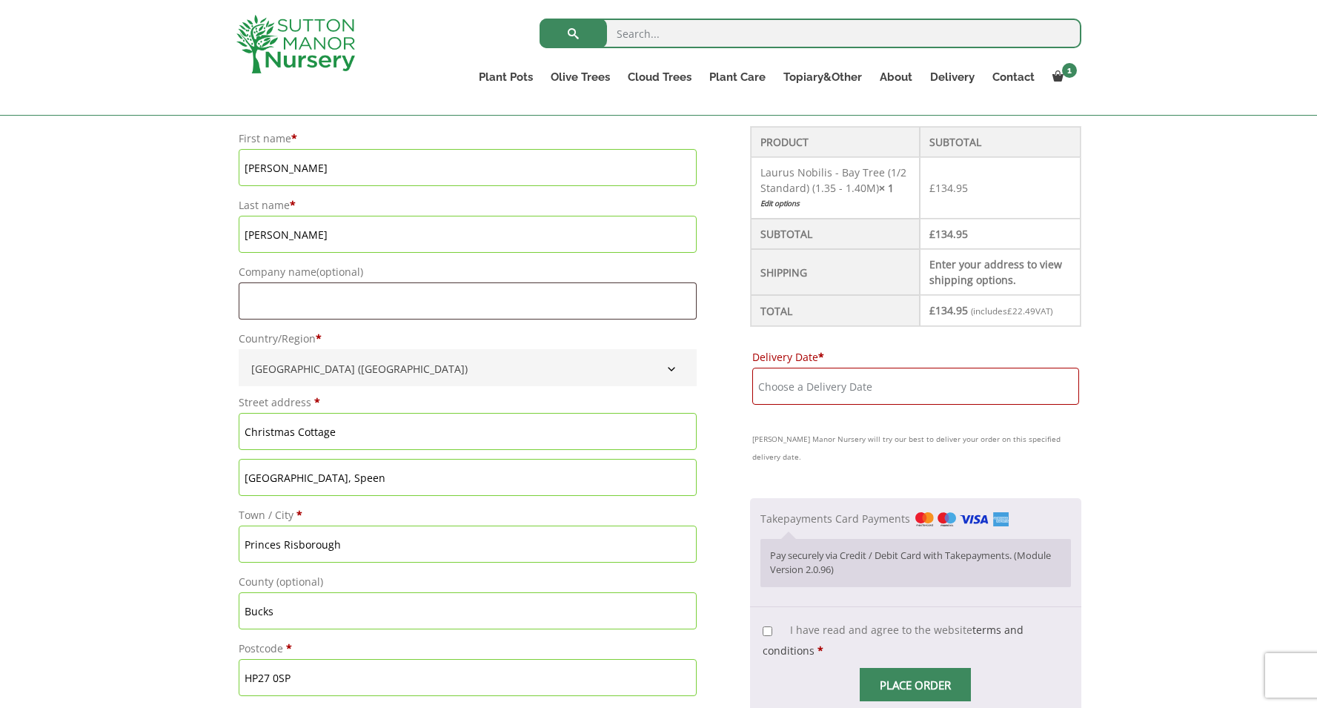
type input "[EMAIL_ADDRESS][PERSON_NAME][DOMAIN_NAME]"
click at [781, 389] on input "Delivery Date *" at bounding box center [915, 386] width 327 height 37
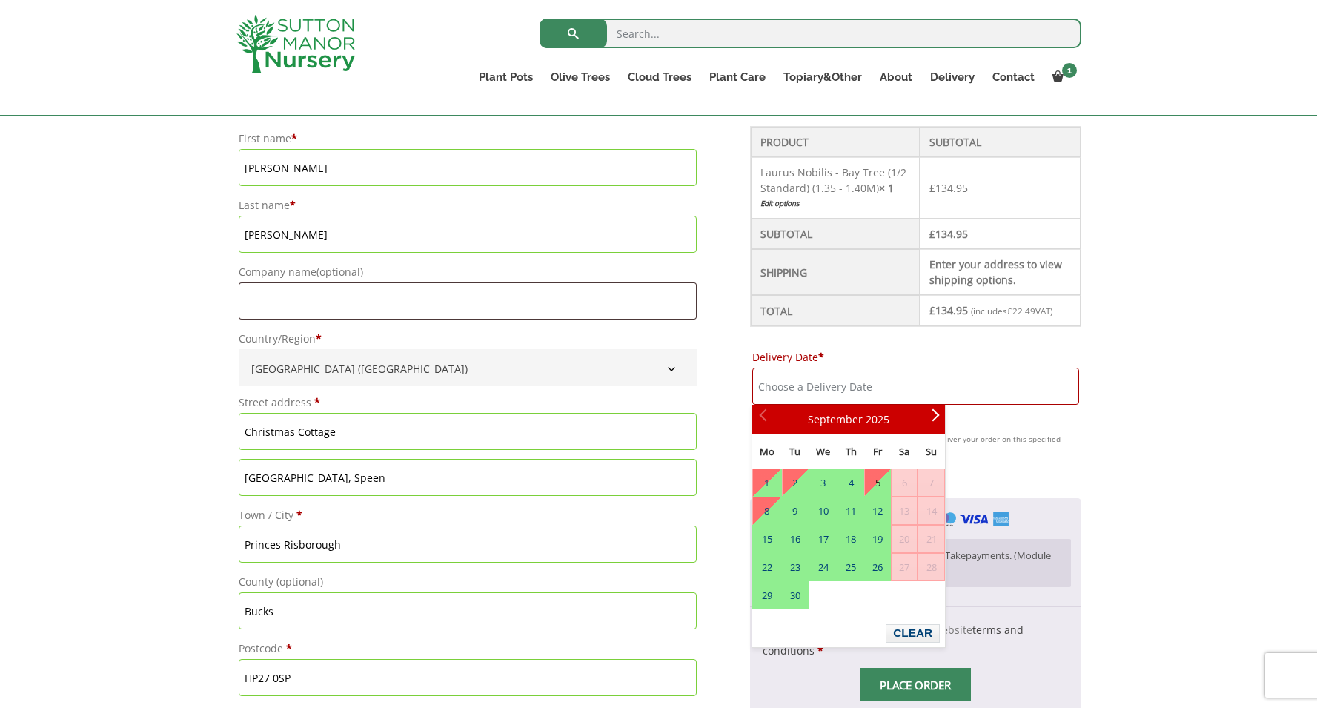
click at [883, 482] on link "5" at bounding box center [877, 482] width 25 height 27
type input "5 September, 2025"
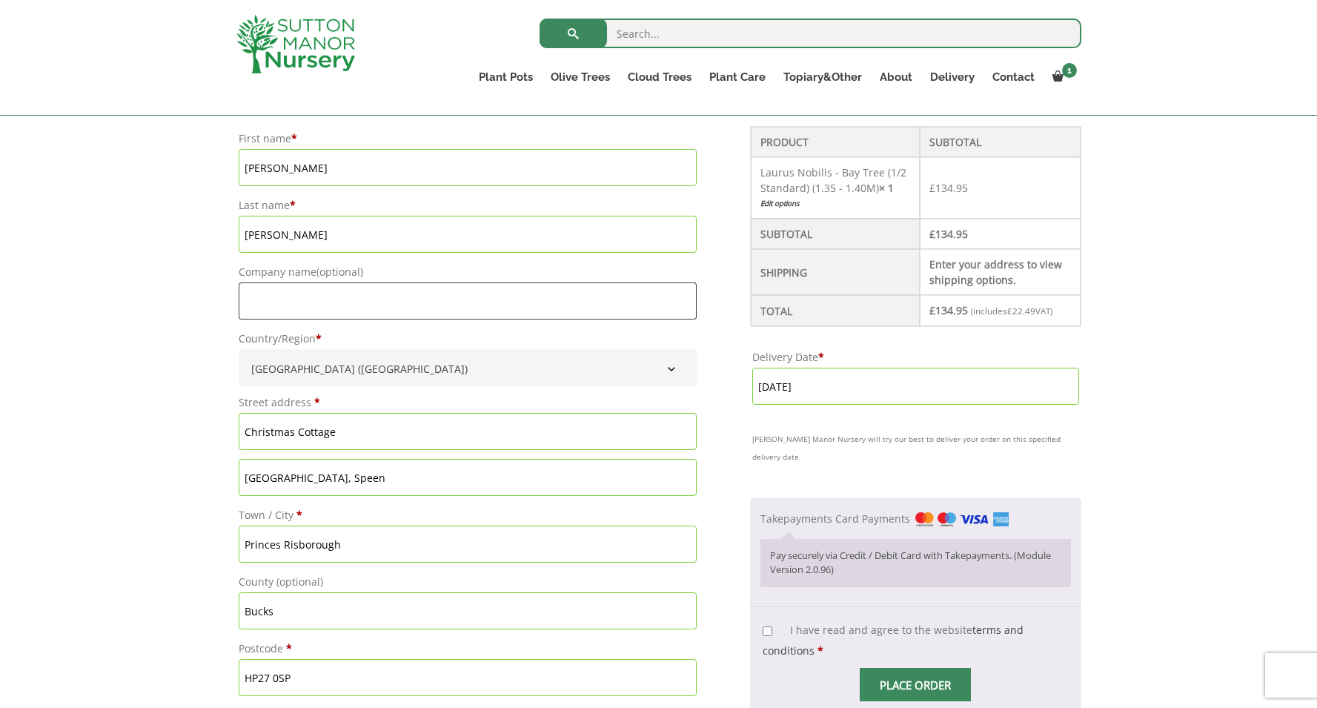
scroll to position [544, 0]
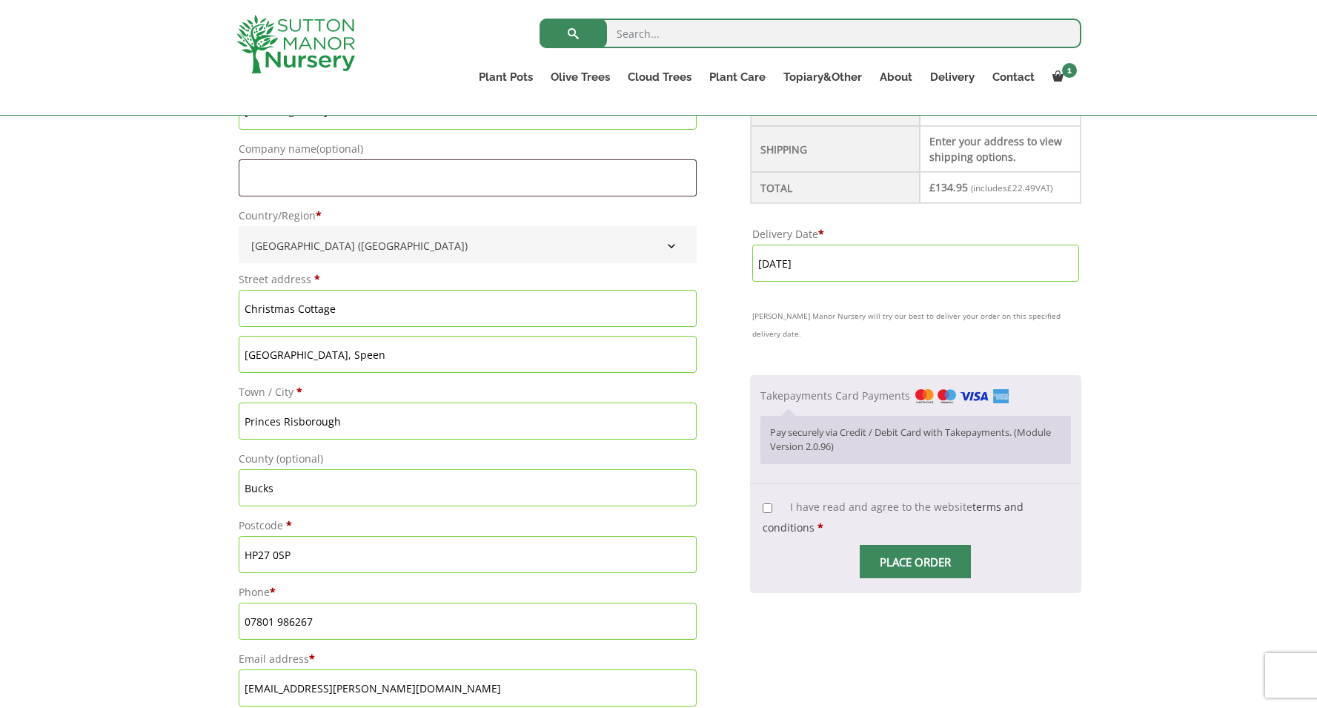
click at [768, 503] on input "I have read and agree to the website terms and conditions *" at bounding box center [767, 508] width 10 height 10
checkbox input "true"
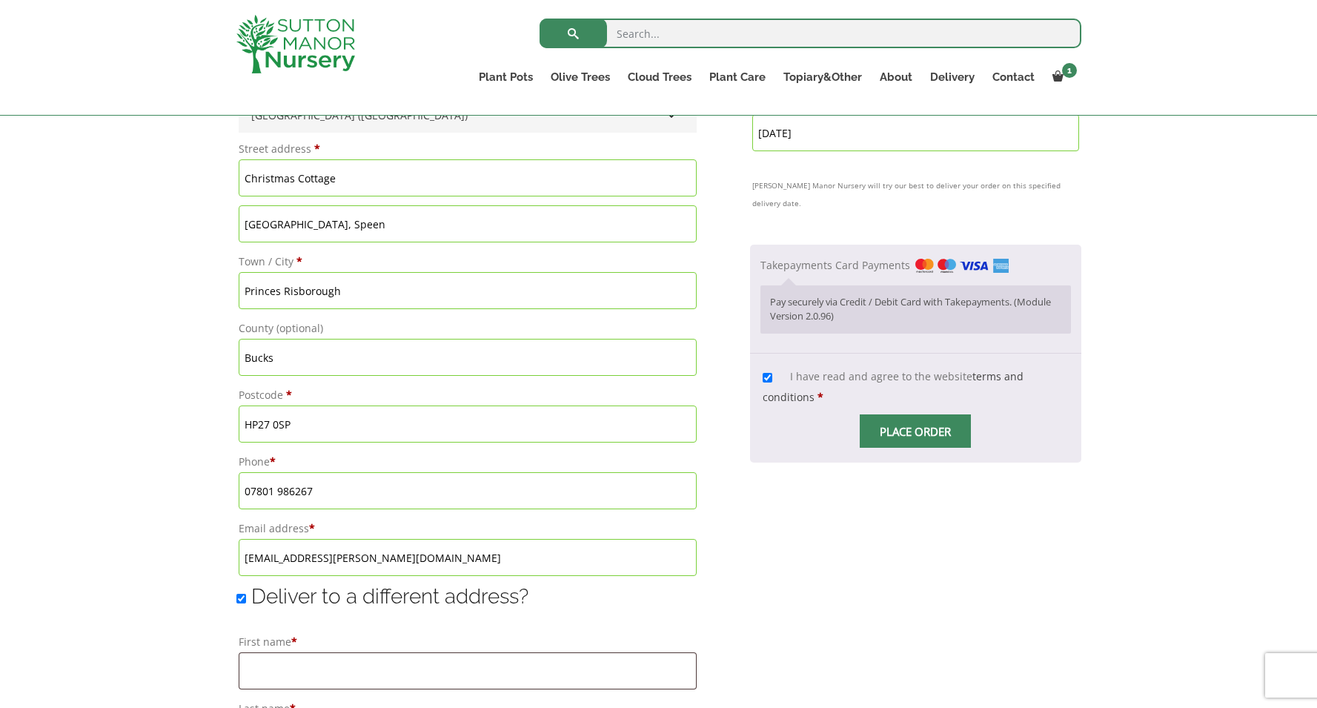
scroll to position [805, 0]
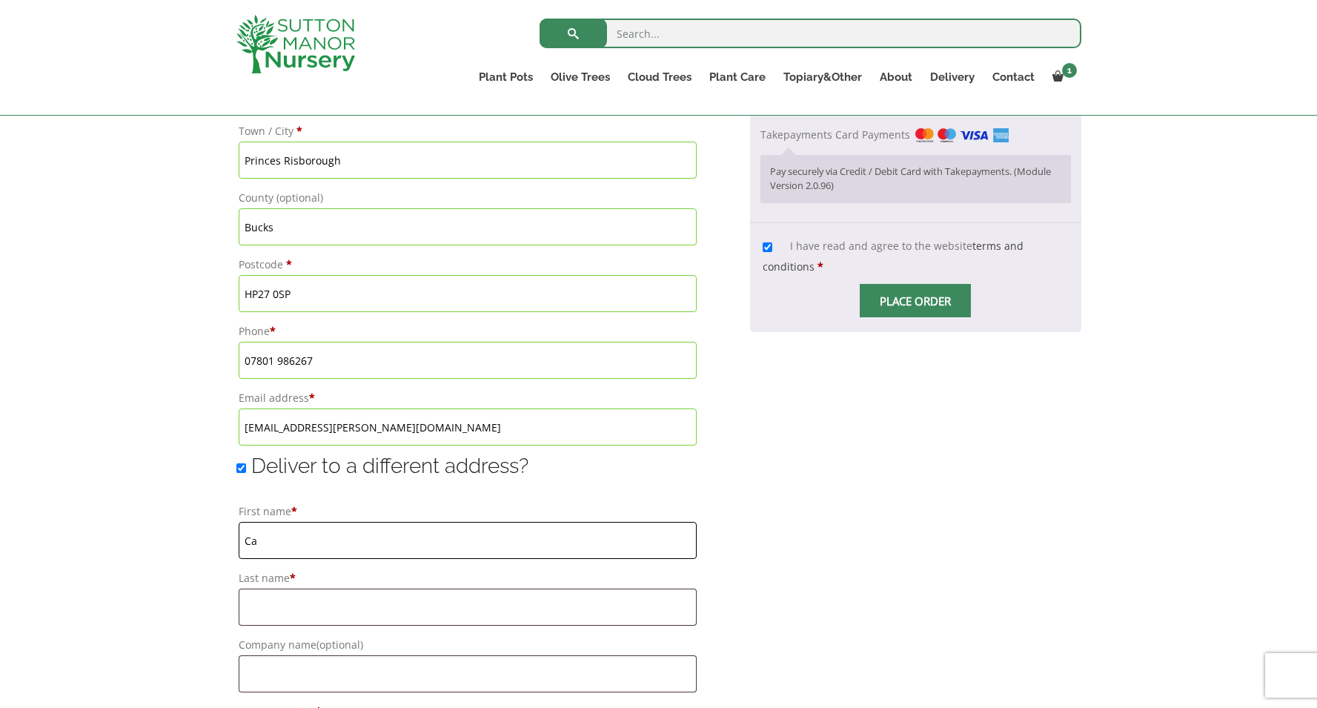
type input "C"
type input "Edwina"
click at [170, 574] on div "Have a coupon? Click here to enter your code Apply coupon Billing details First…" at bounding box center [658, 401] width 1317 height 1584
click at [175, 599] on div "Have a coupon? Click here to enter your code Apply coupon Billing details First…" at bounding box center [658, 401] width 1317 height 1584
click at [362, 612] on input "Last name *" at bounding box center [468, 606] width 458 height 37
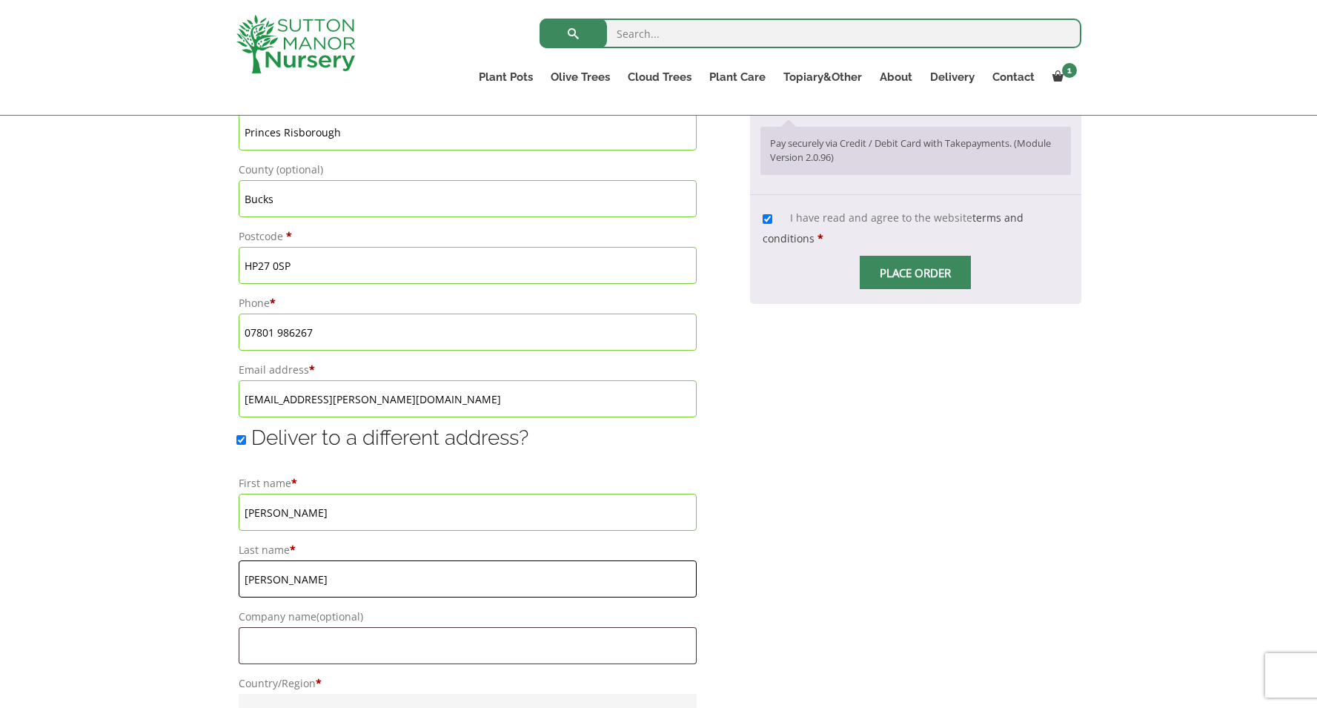
scroll to position [944, 0]
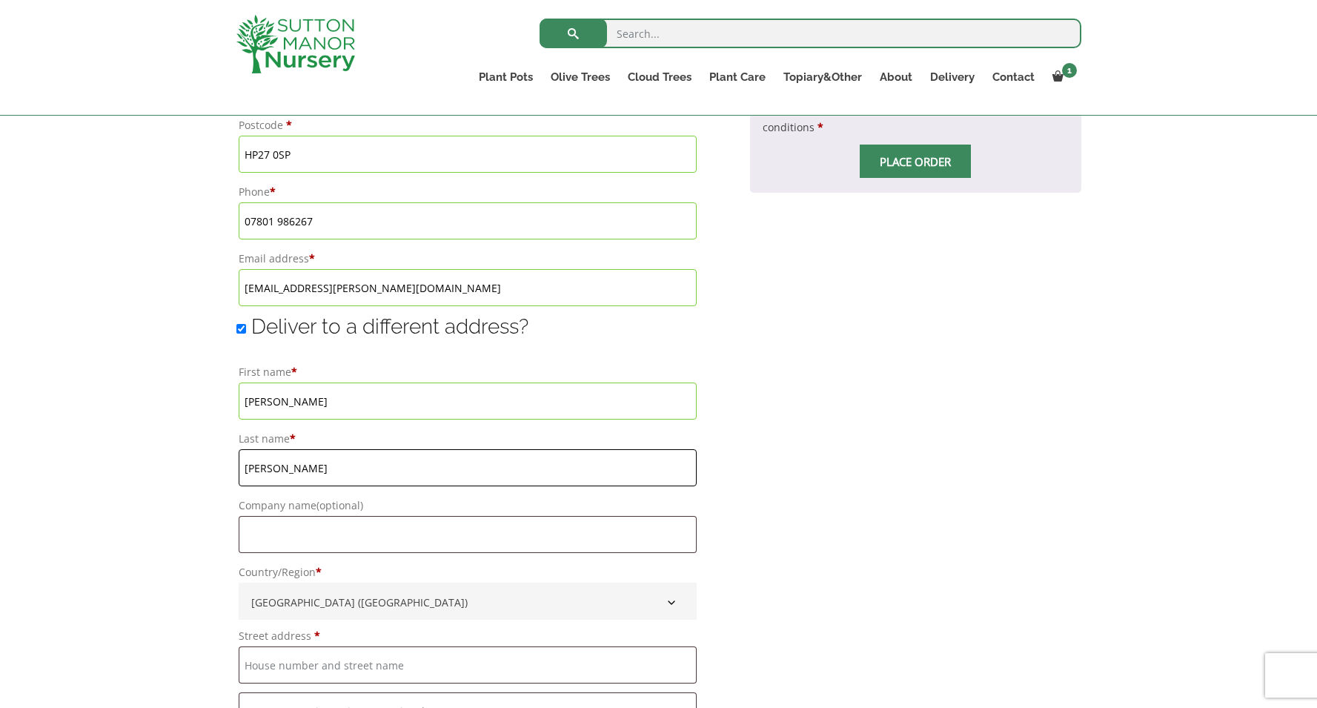
type input "Staton"
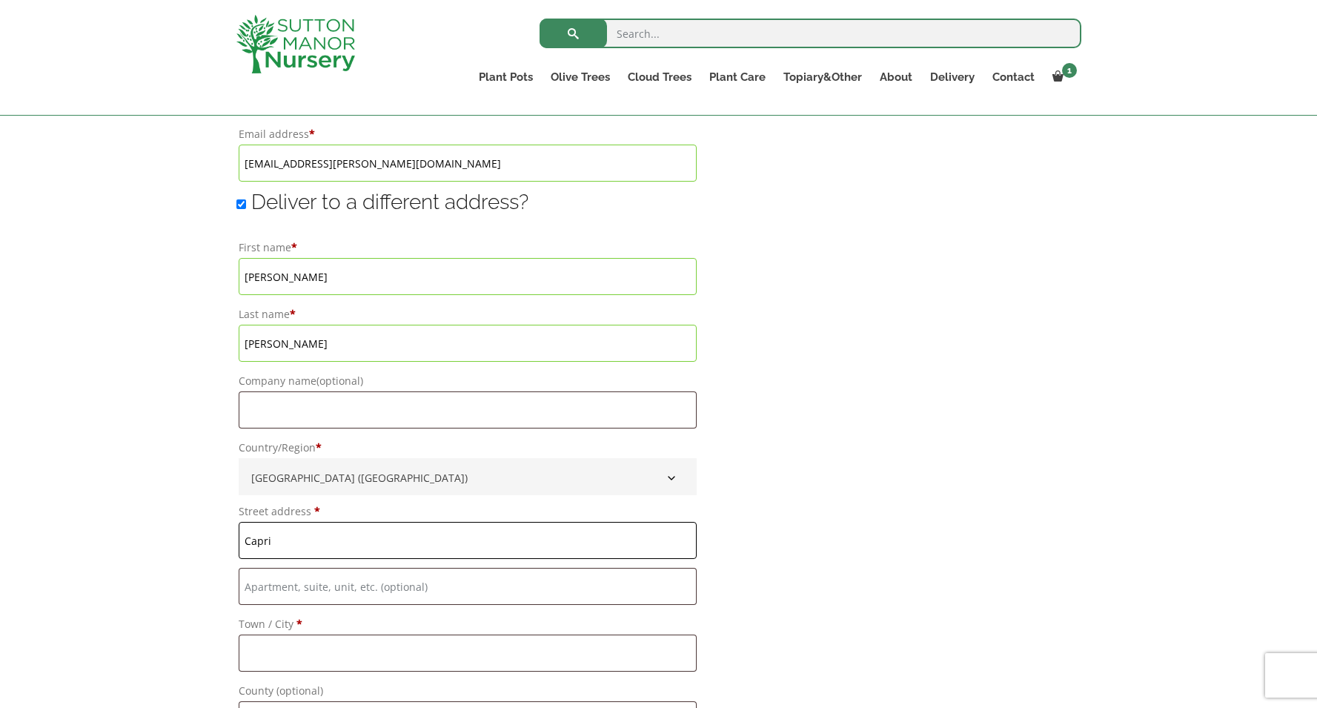
scroll to position [1071, 0]
type input "Capri"
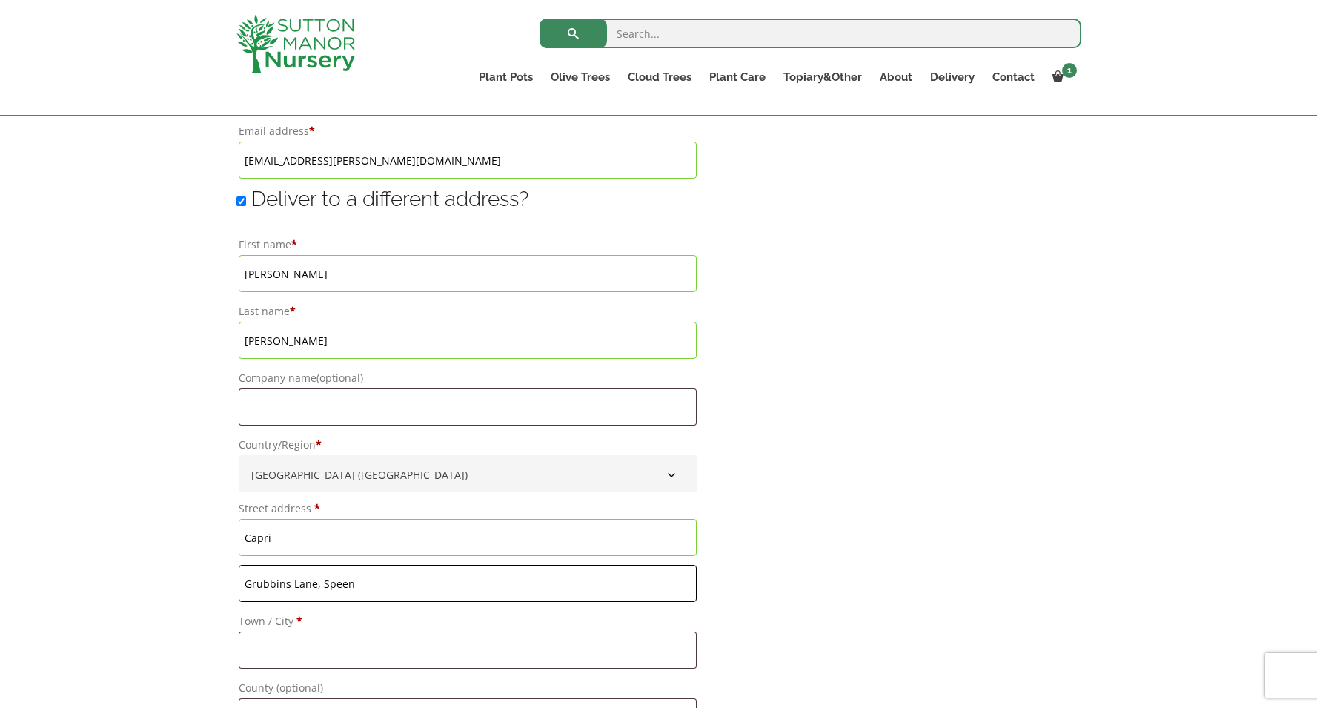
type input "Grubbins Lane, Speen"
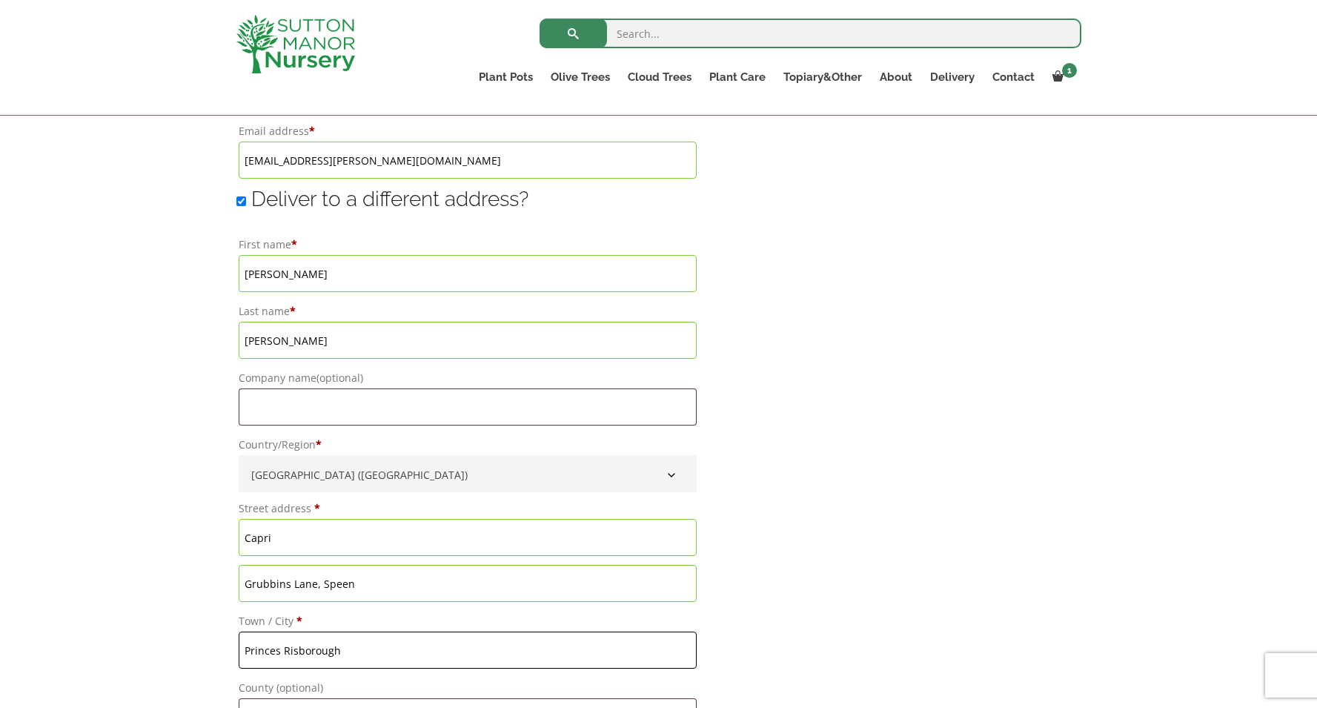
scroll to position [1208, 0]
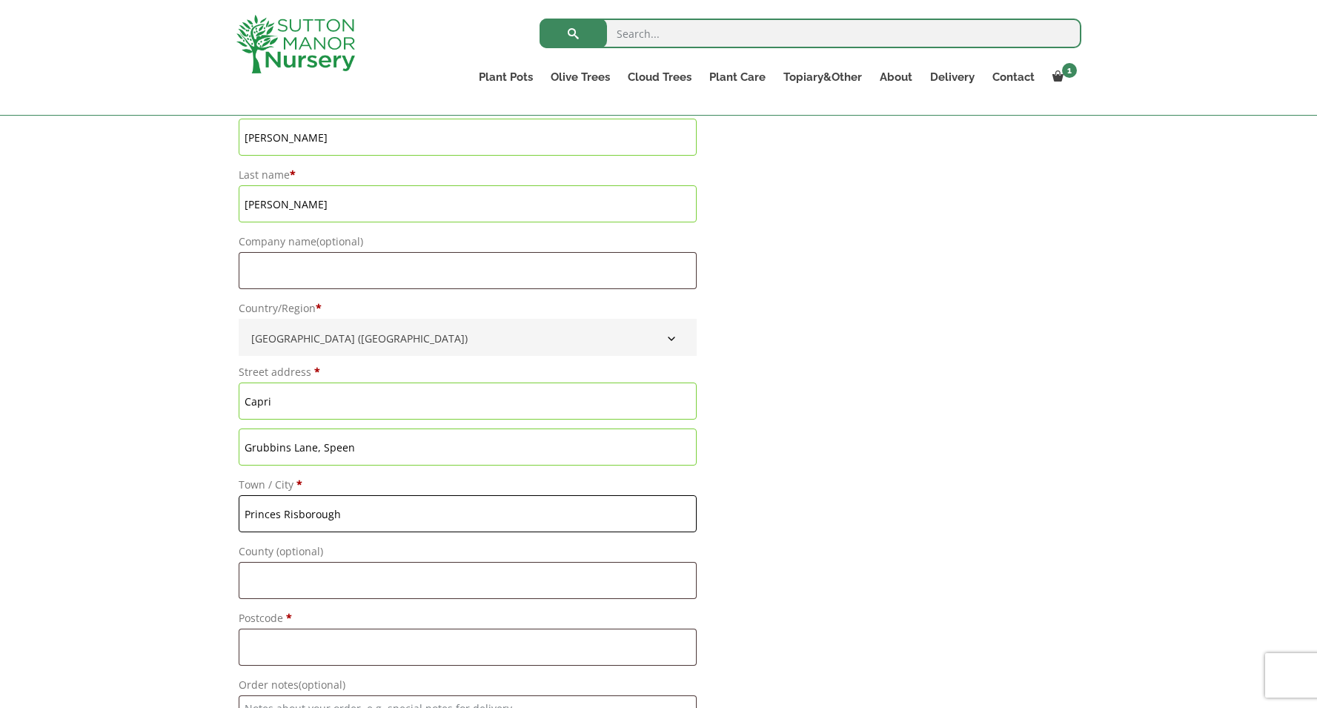
type input "Princes Risborough"
type input "Bucks"
type input "HP"
type input "5 September, 2025"
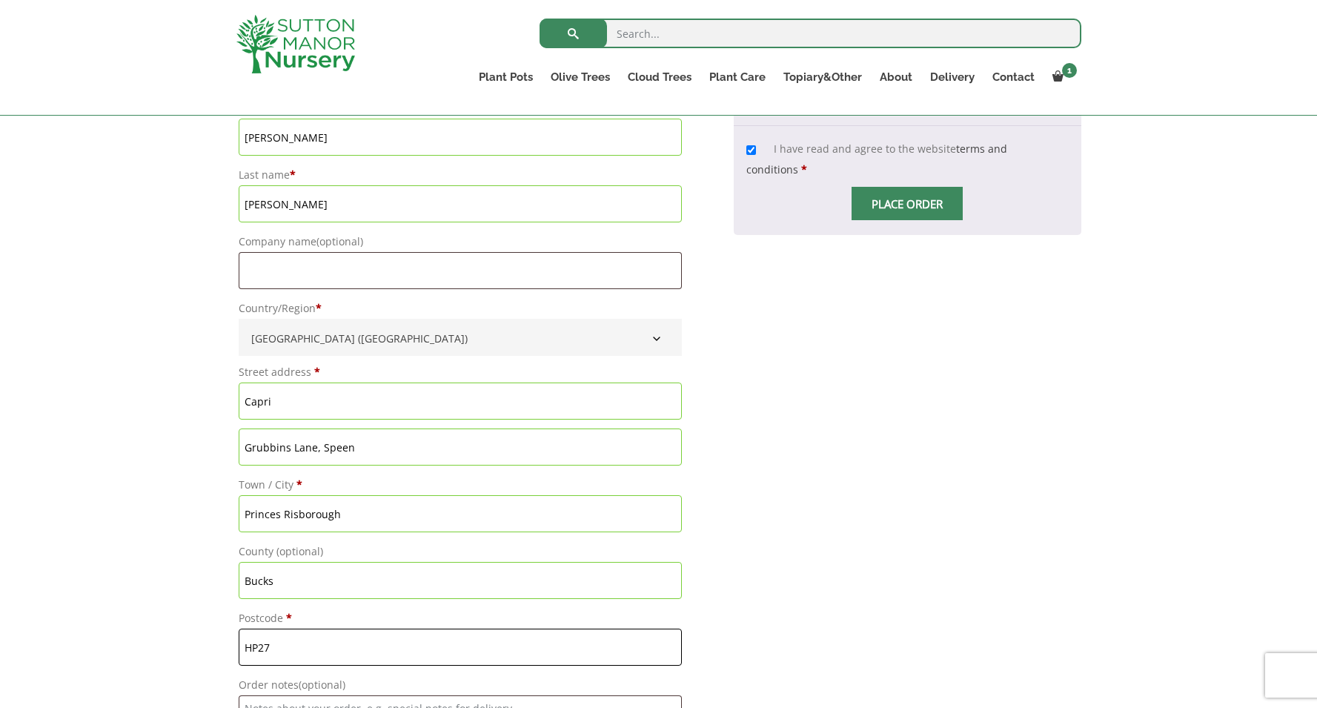
type input "HP27"
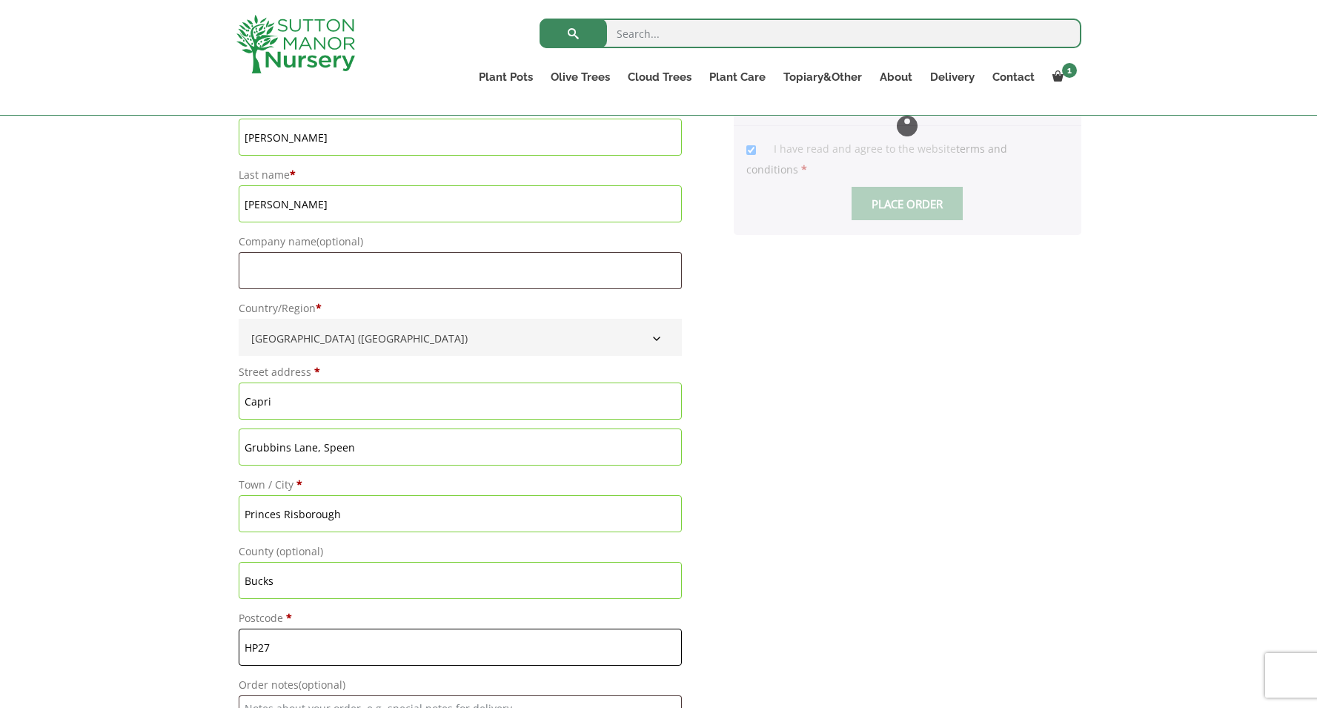
type input "5 September, 2025"
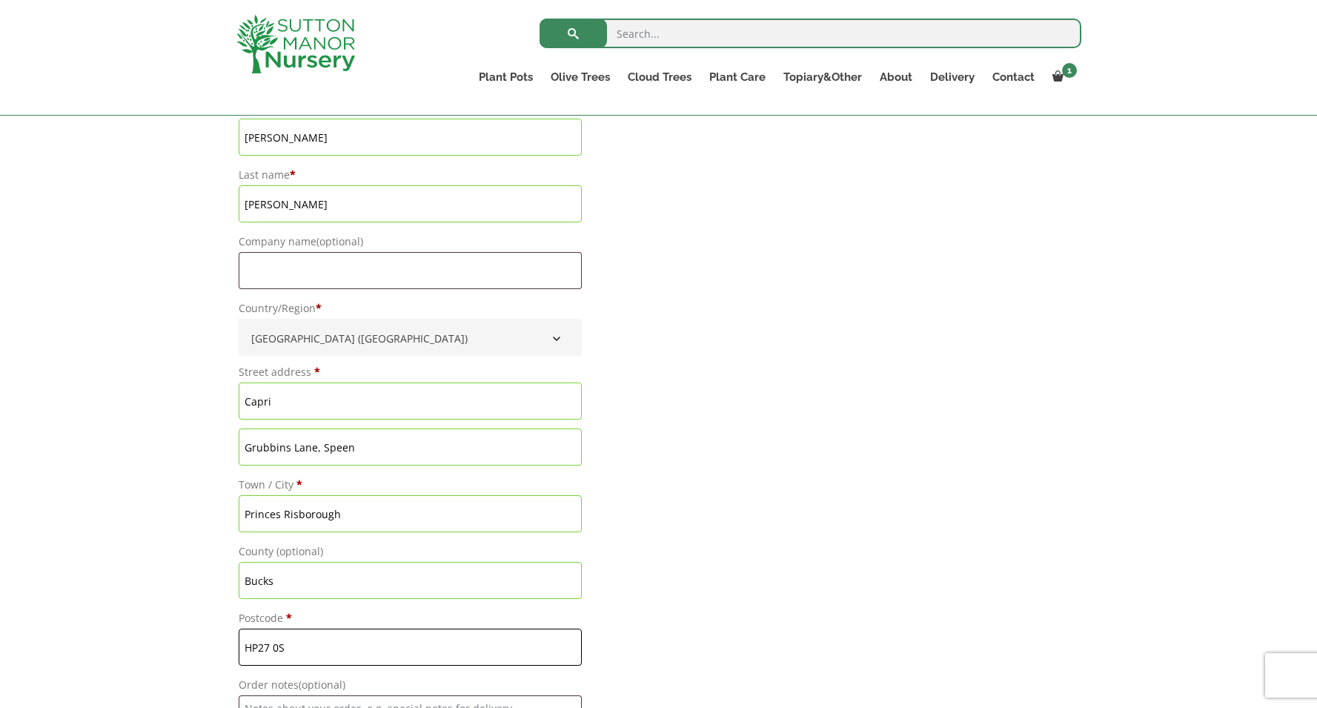
type input "HP27 0SH"
type input "5 September, 2025"
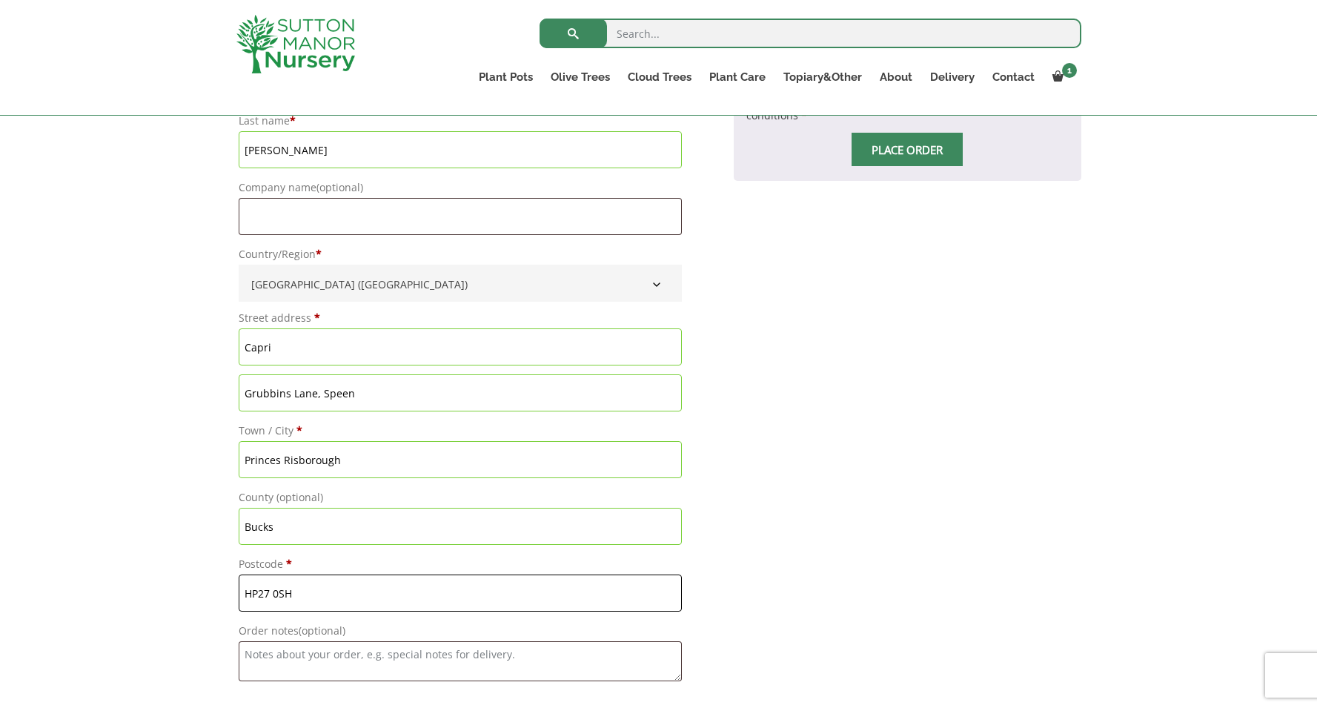
scroll to position [1283, 0]
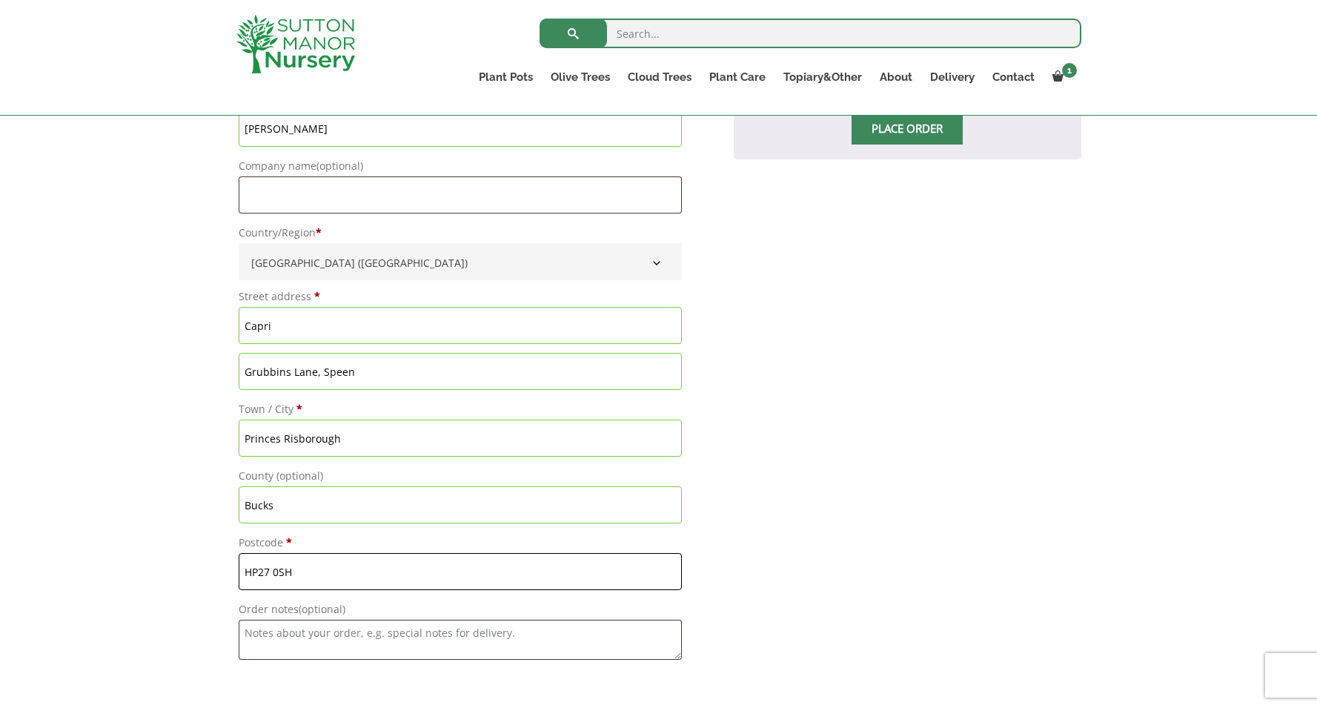
type input "HP27 0SH"
click at [247, 634] on textarea "Order notes (optional)" at bounding box center [460, 639] width 443 height 40
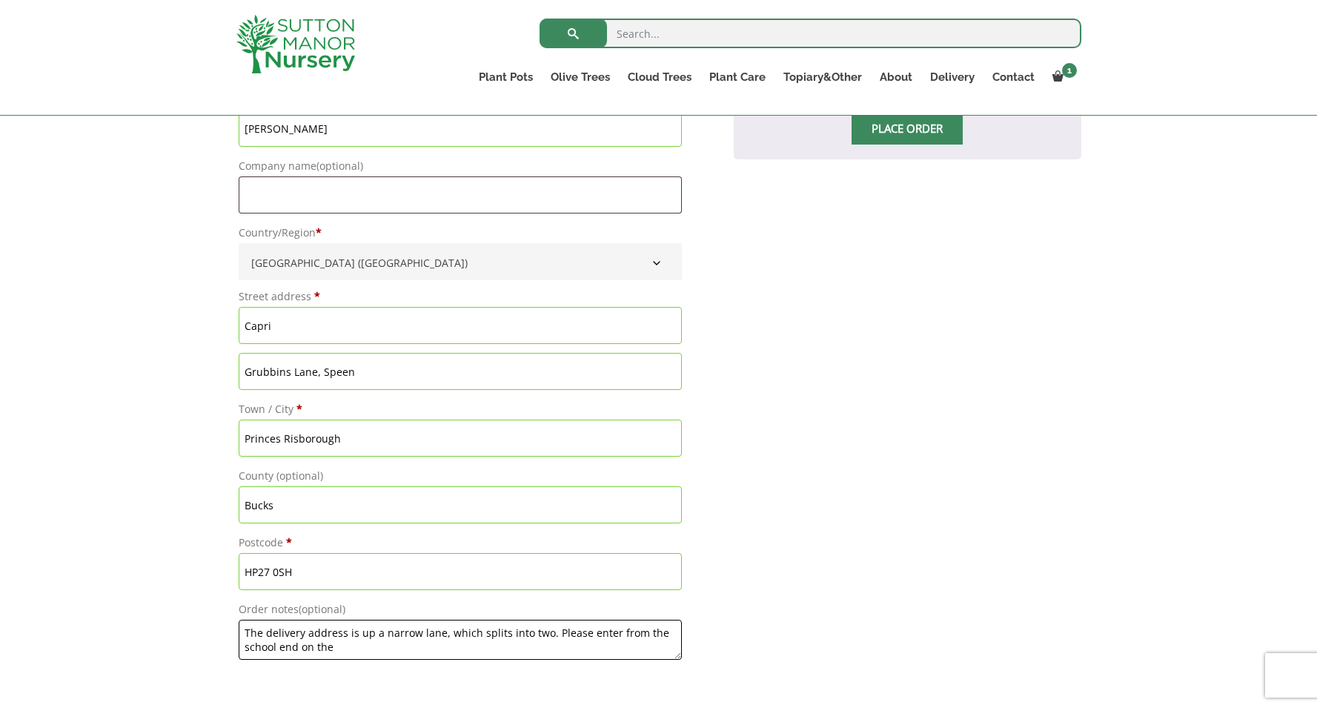
click at [611, 634] on textarea "The delivery address is up a narrow lane, which splits into two. Please enter f…" at bounding box center [460, 639] width 443 height 40
click at [376, 652] on textarea "The delivery address is up a narrow lane, which splits into two. Please enter t…" at bounding box center [460, 639] width 443 height 40
drag, startPoint x: 546, startPoint y: 637, endPoint x: 553, endPoint y: 660, distance: 23.9
click at [546, 638] on textarea "The delivery address is up a narrow lane, which splits into two. Please enter t…" at bounding box center [460, 639] width 443 height 40
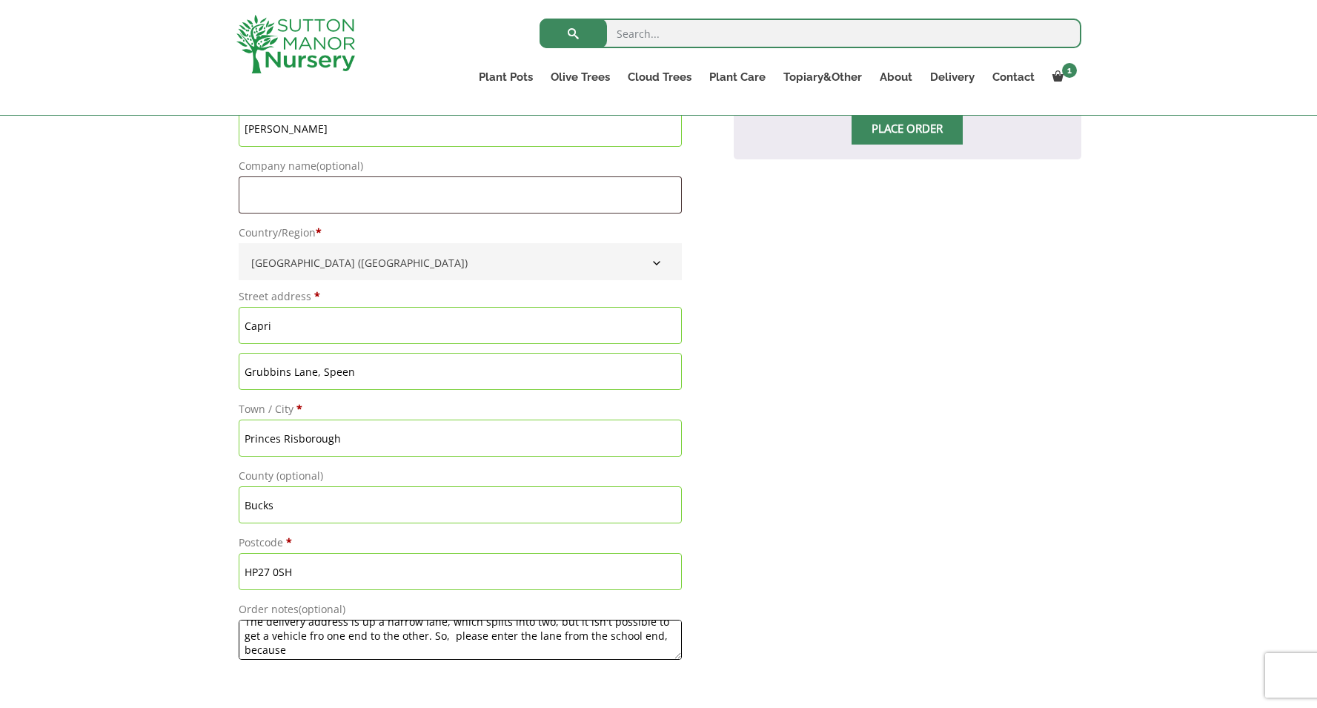
click at [450, 642] on textarea "The delivery address is up a narrow lane, which splits into two, but it isn't p…" at bounding box center [460, 639] width 443 height 40
click at [596, 639] on textarea "The delivery address is up a narrow lane, which splits into two, but it isn't p…" at bounding box center [460, 639] width 443 height 40
drag, startPoint x: 373, startPoint y: 655, endPoint x: 392, endPoint y: 664, distance: 20.5
click at [374, 654] on textarea "The delivery address is up a narrow lane, which splits into two, but it isn't p…" at bounding box center [460, 639] width 443 height 40
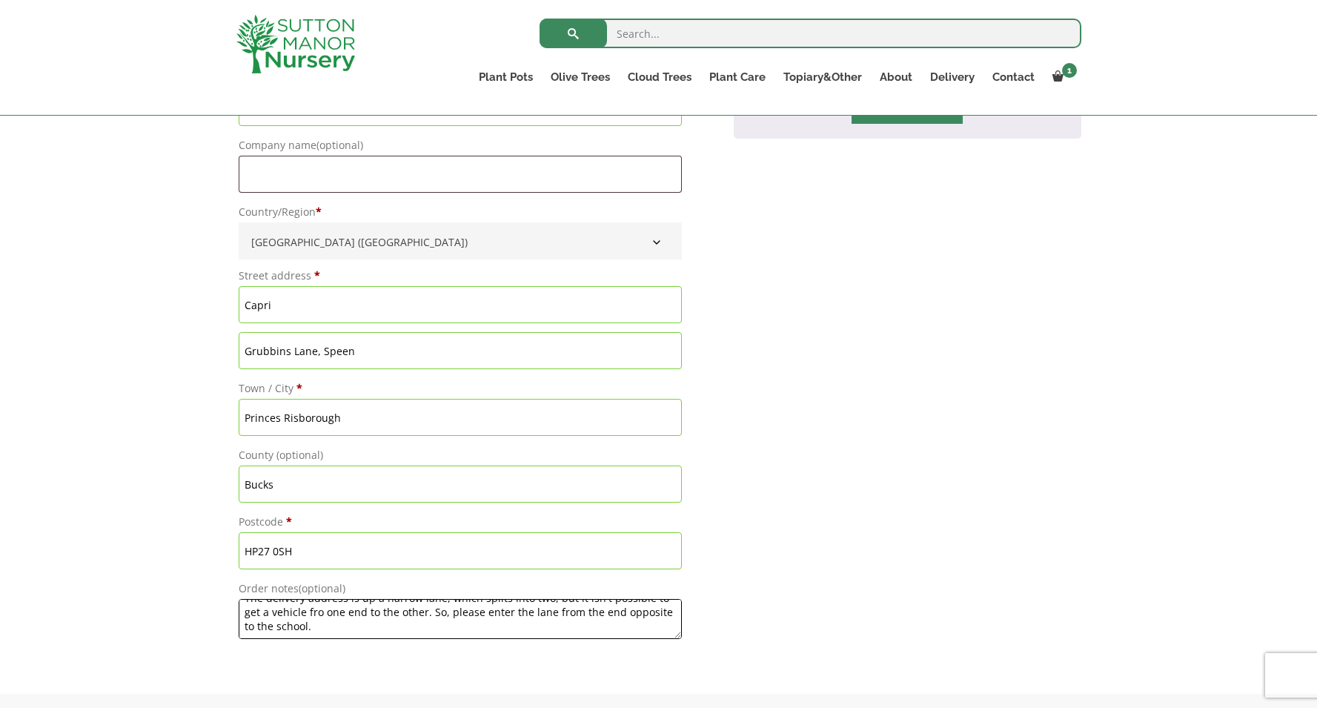
scroll to position [0, 0]
click at [545, 615] on textarea "The delivery address is up a narrow lane, which splits into two, but it isn't p…" at bounding box center [460, 619] width 443 height 40
click at [277, 628] on textarea "The delivery address is up a narrow lane, which splits into two. Please note it…" at bounding box center [460, 619] width 443 height 40
click at [376, 629] on textarea "The delivery address is up a narrow lane, which splits into two. Please note it…" at bounding box center [460, 619] width 443 height 40
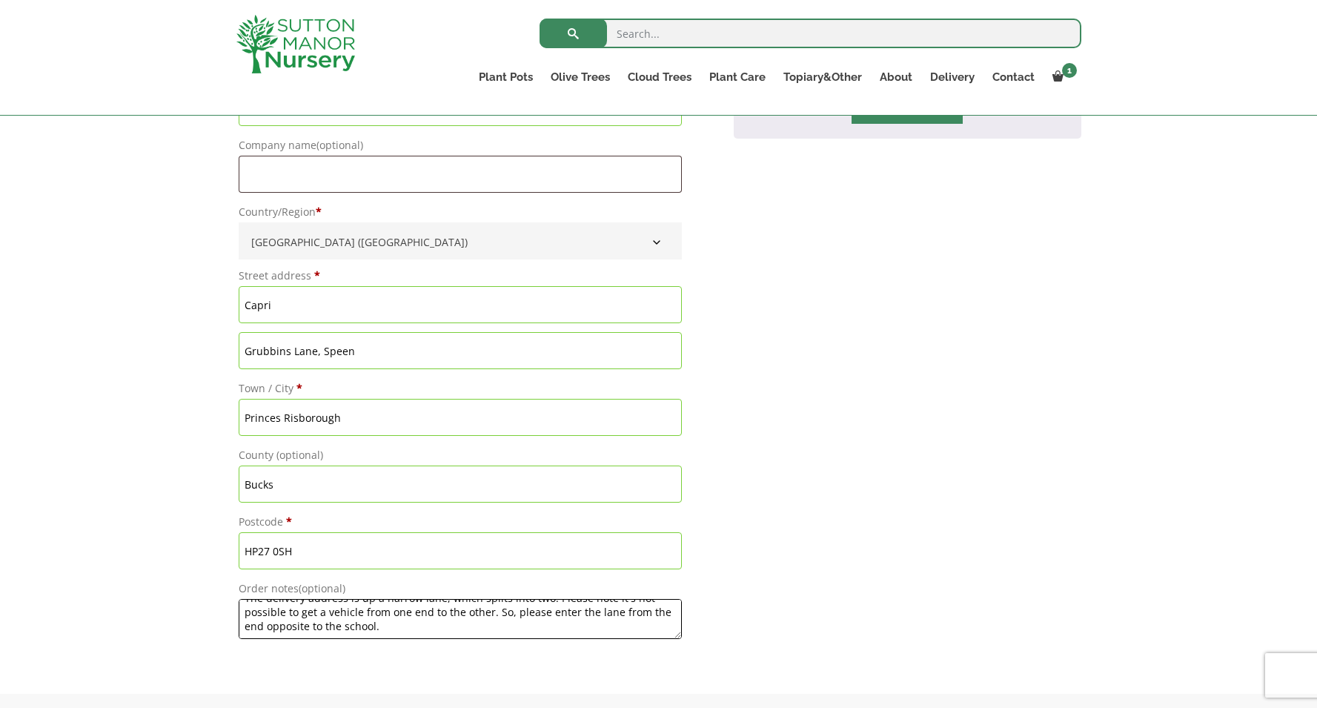
click at [430, 614] on textarea "The delivery address is up a narrow lane, which splits into two. Please note it…" at bounding box center [460, 619] width 443 height 40
click at [628, 619] on textarea "The delivery address is up a narrow lane, which splits into two. Please note it…" at bounding box center [460, 619] width 443 height 40
click at [360, 634] on textarea "The delivery address is up a narrow lane, which splits into two. Please note it…" at bounding box center [460, 619] width 443 height 40
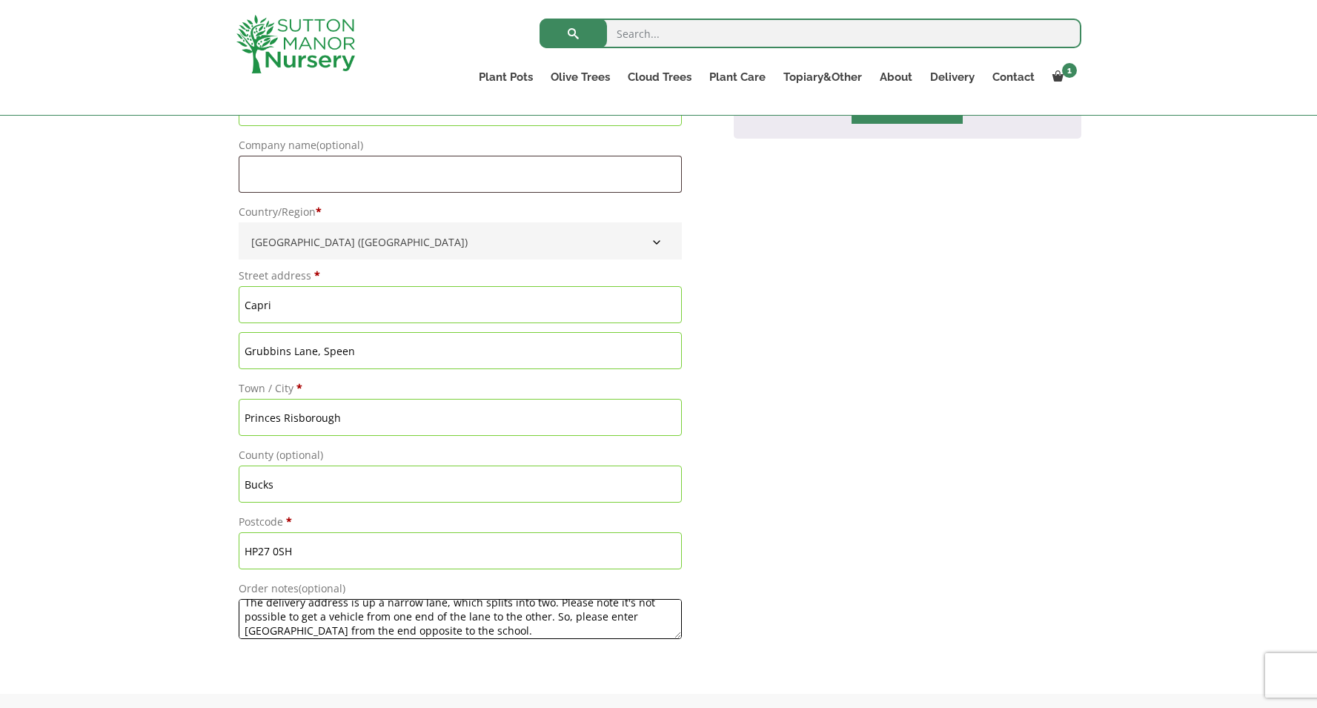
scroll to position [13, 0]
click at [442, 631] on textarea "The delivery address is up a narrow lane, which splits into two. Please note it…" at bounding box center [460, 619] width 443 height 40
click at [511, 634] on textarea "The delivery address is up a narrow lane, which splits into two. Please note it…" at bounding box center [460, 619] width 443 height 40
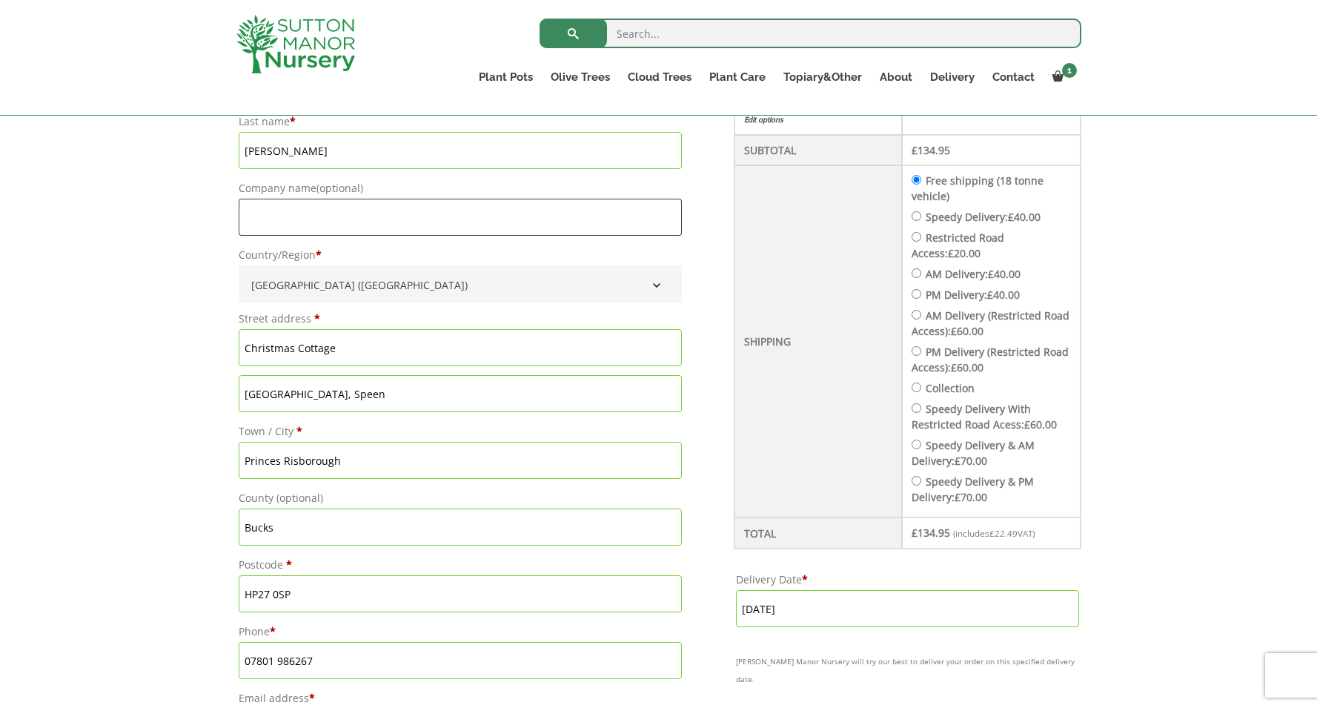
scroll to position [502, 0]
type textarea "The delivery address is up a narrow lane, which splits into two. Please note it…"
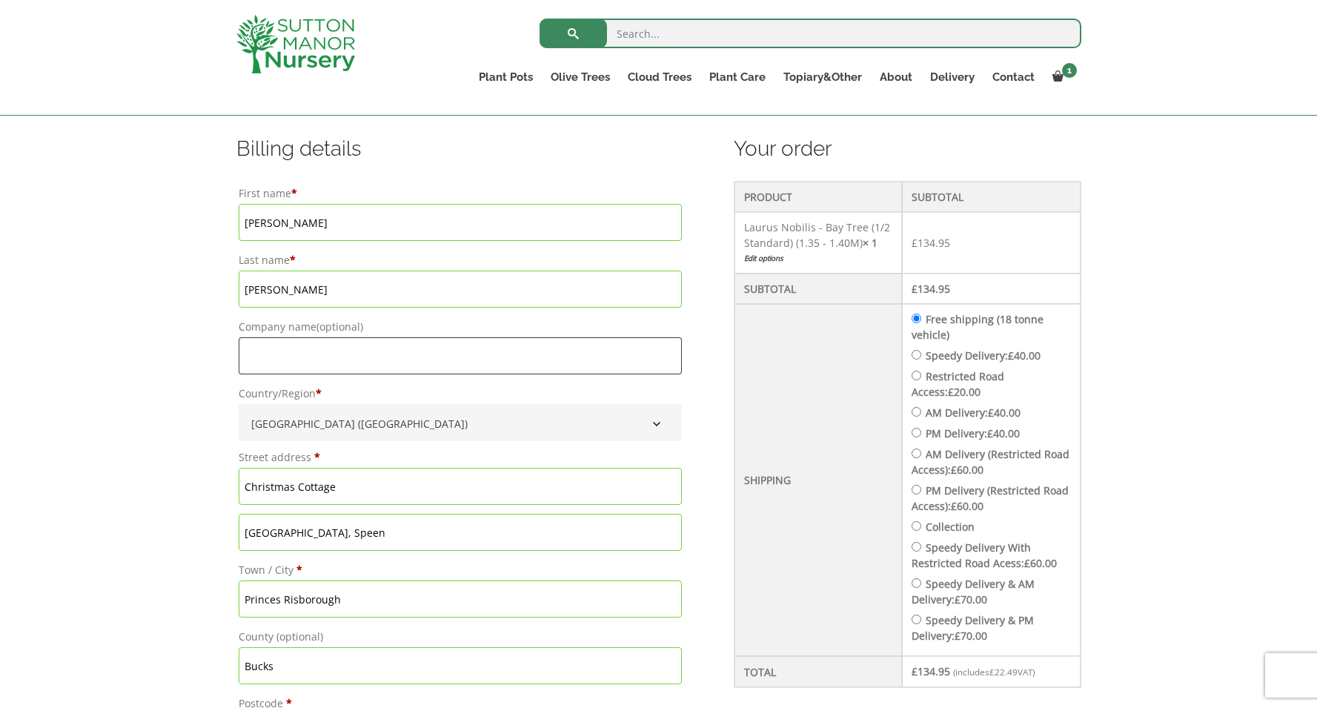
scroll to position [347, 0]
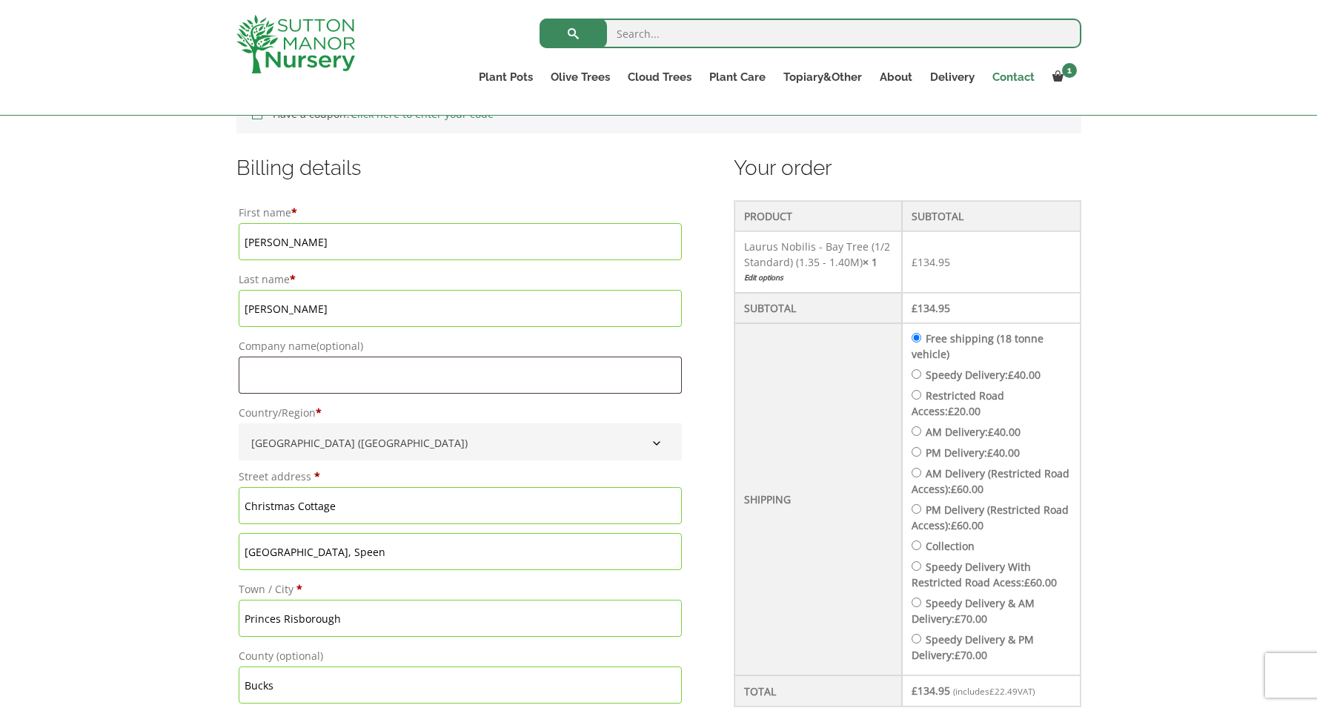
click at [1009, 74] on link "Contact" at bounding box center [1013, 77] width 60 height 21
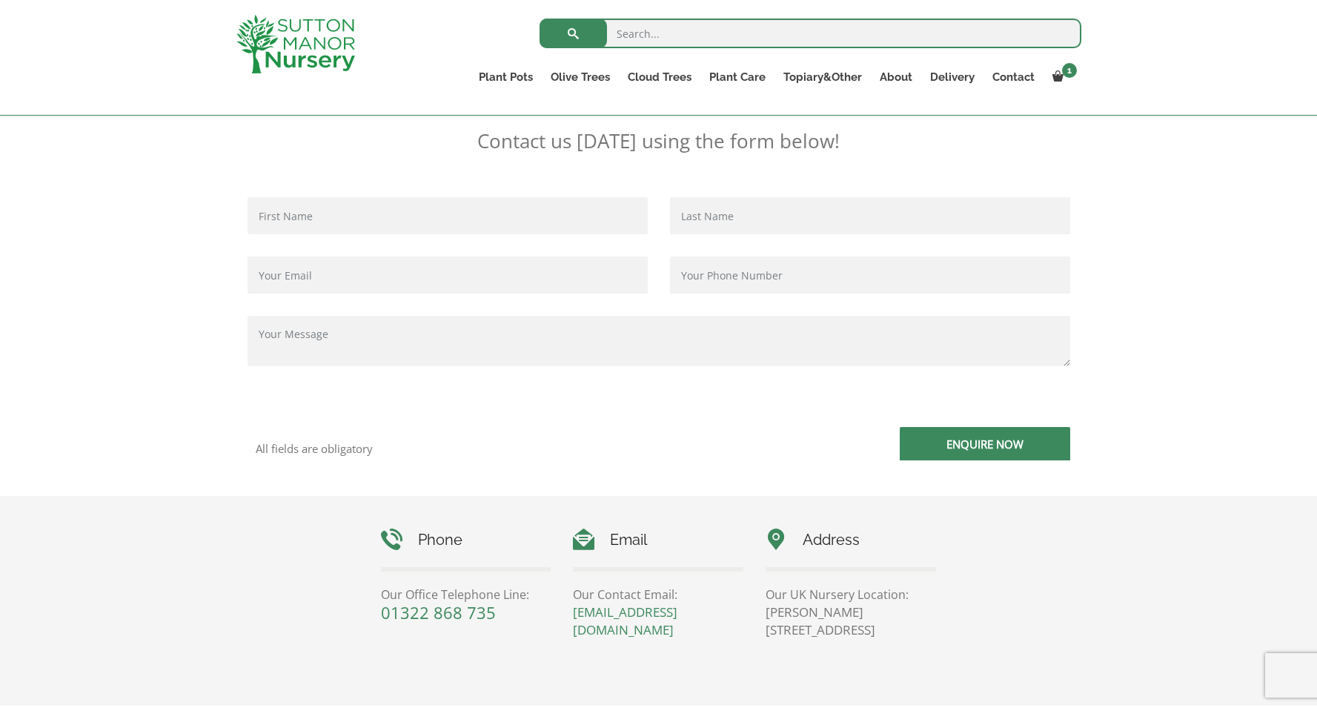
scroll to position [6, 0]
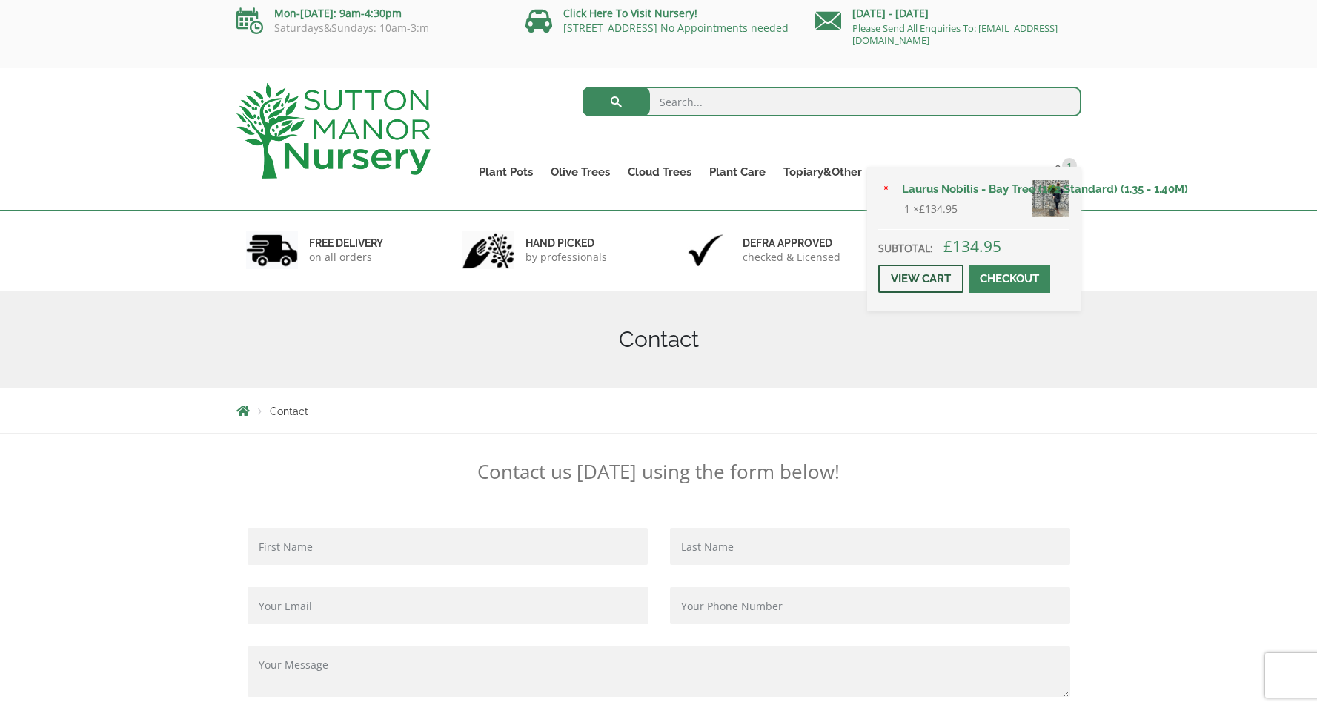
click at [925, 293] on link "View cart" at bounding box center [920, 279] width 85 height 28
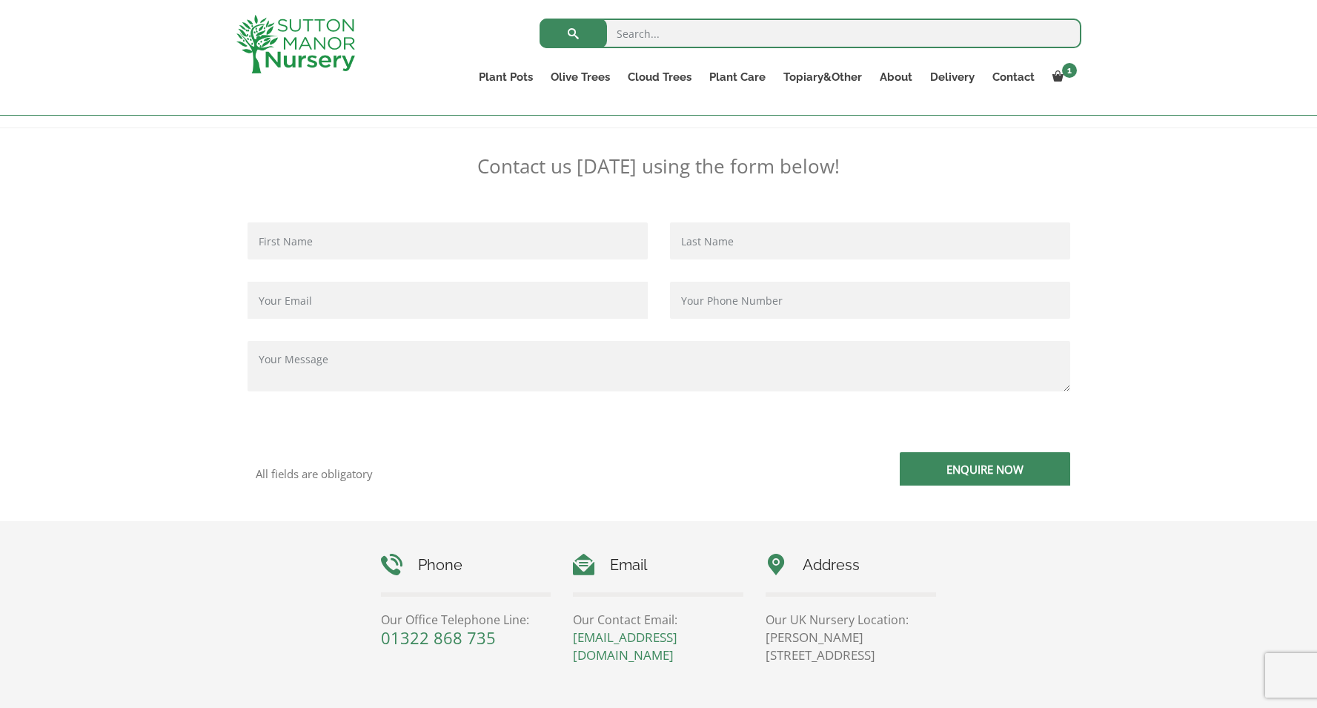
scroll to position [0, 0]
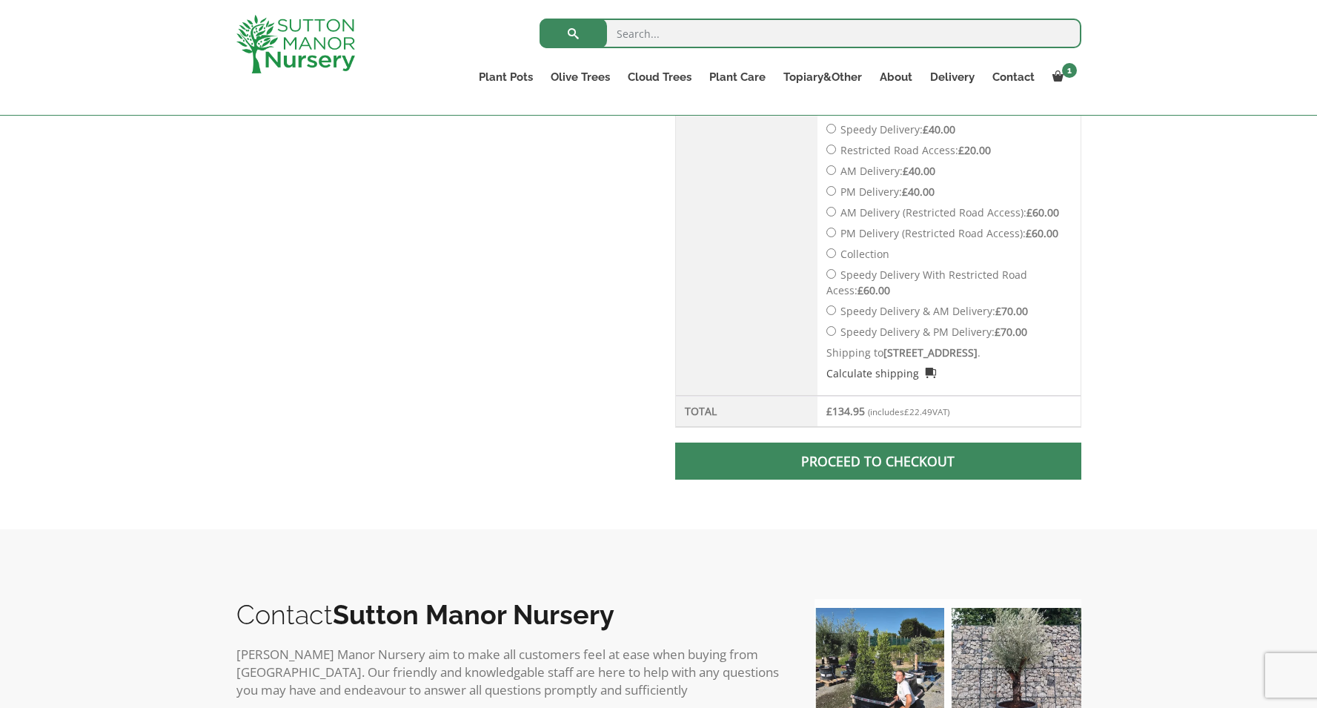
scroll to position [599, 0]
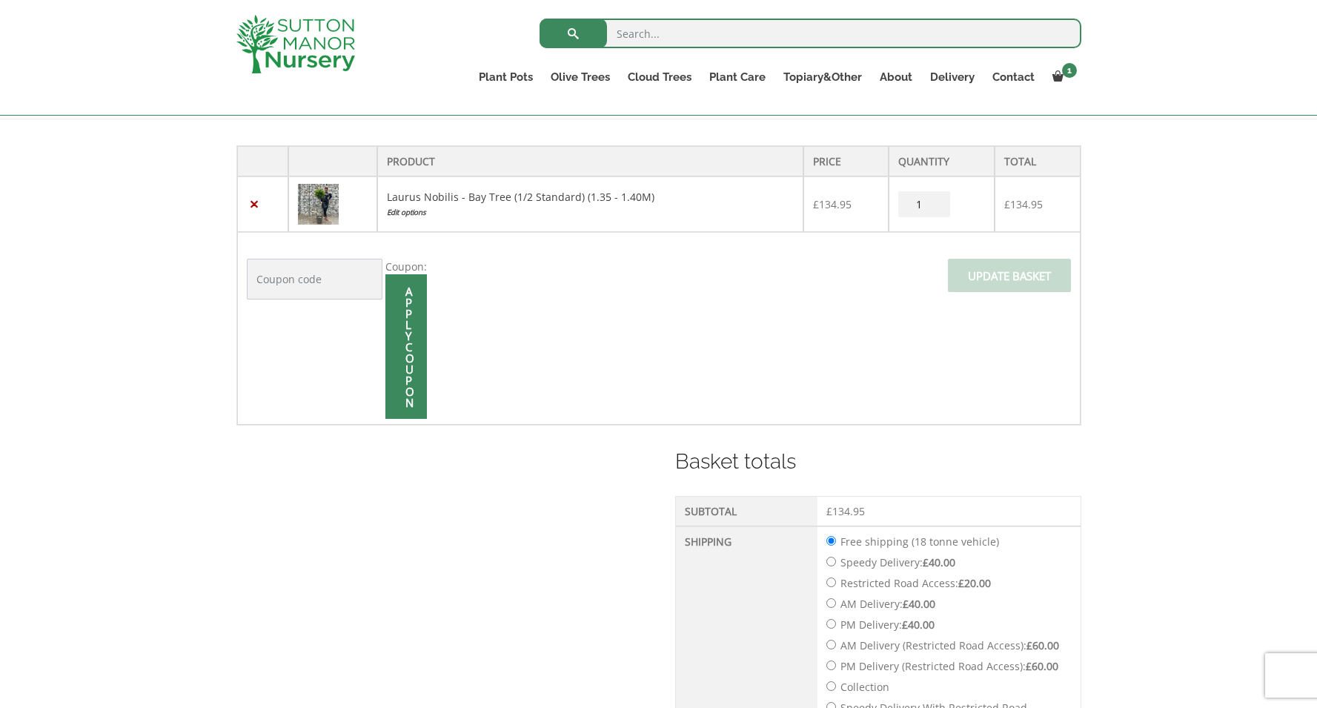
scroll to position [50, 0]
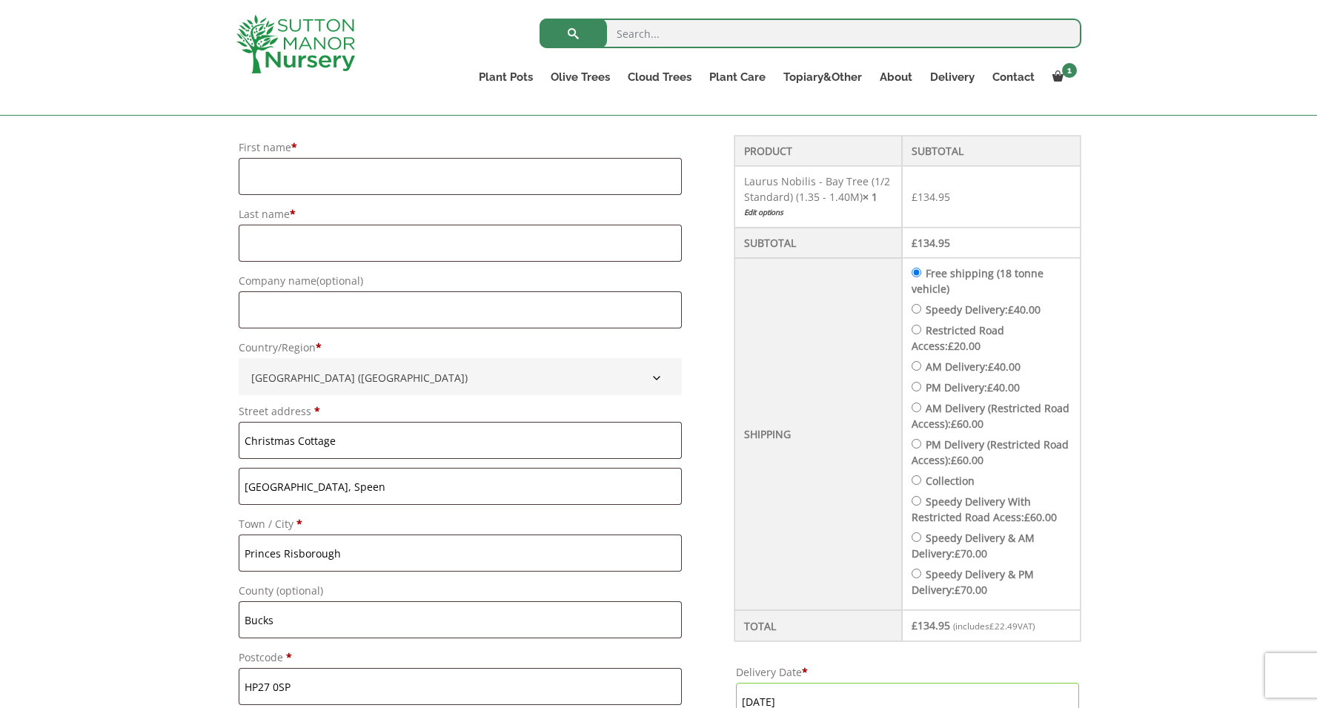
scroll to position [138, 0]
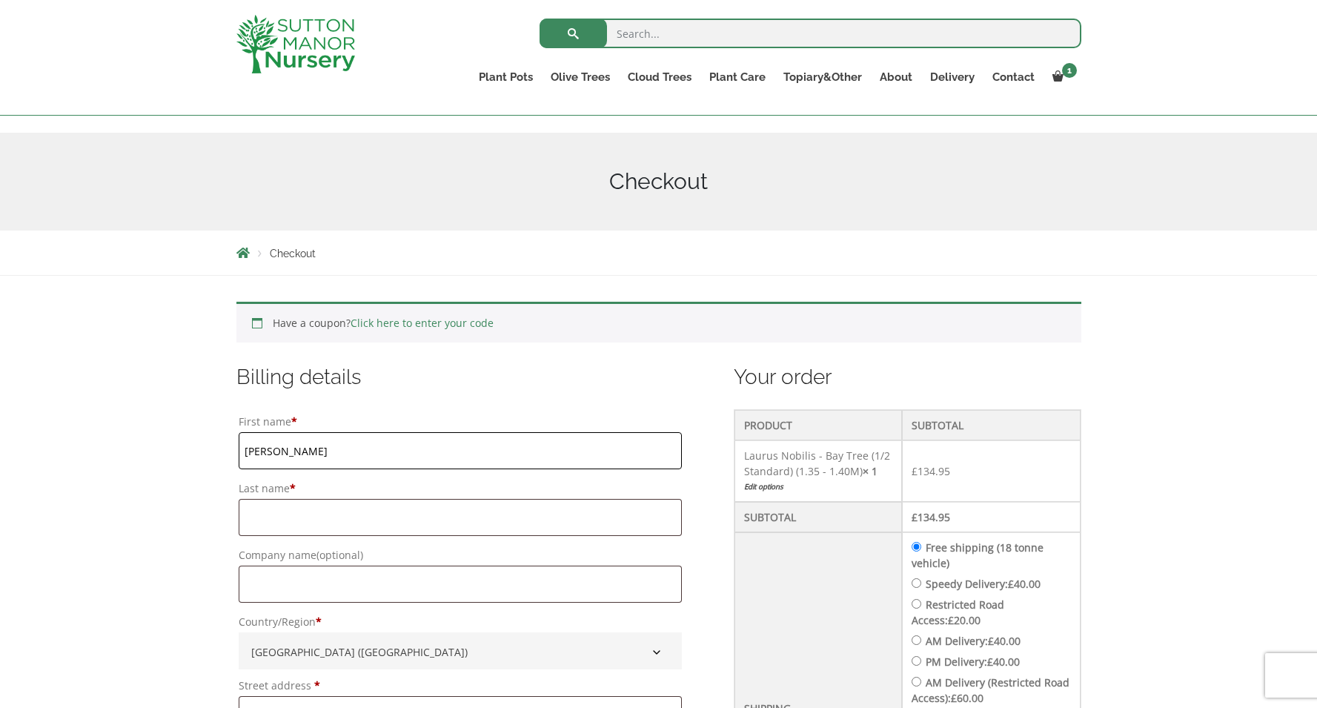
type input "Graham"
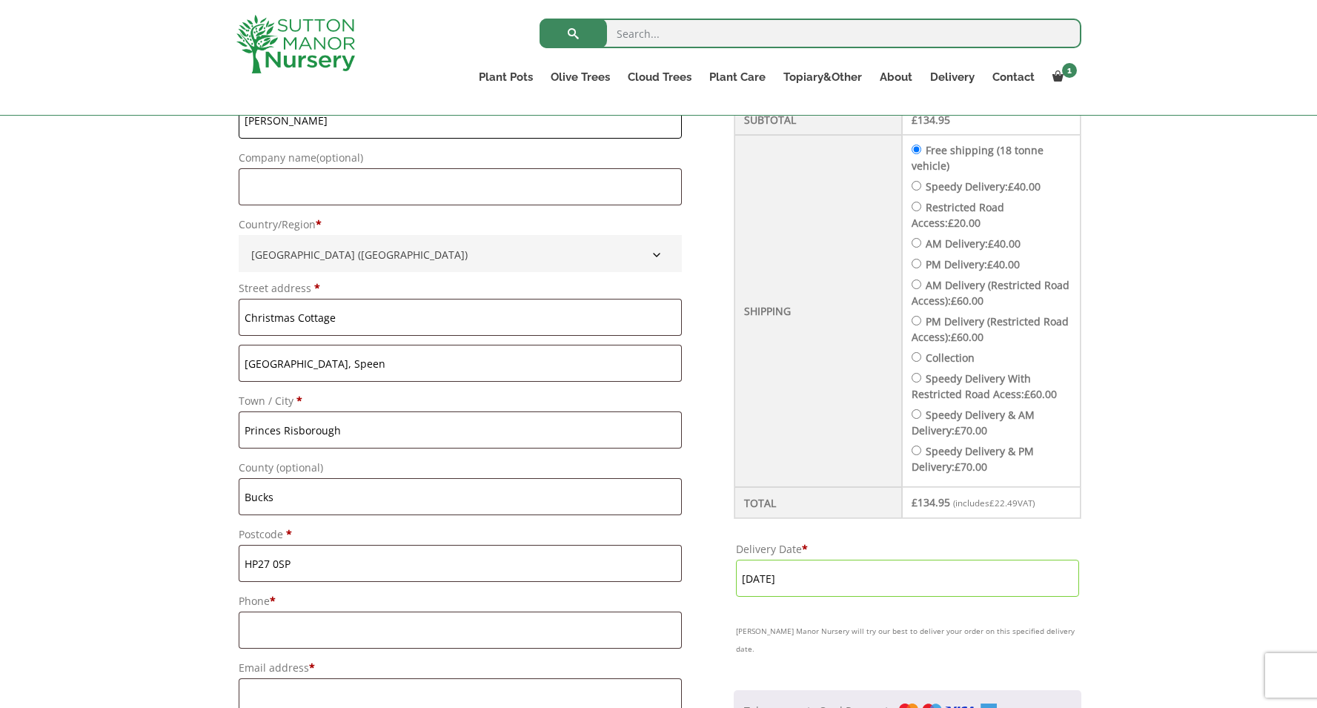
scroll to position [639, 0]
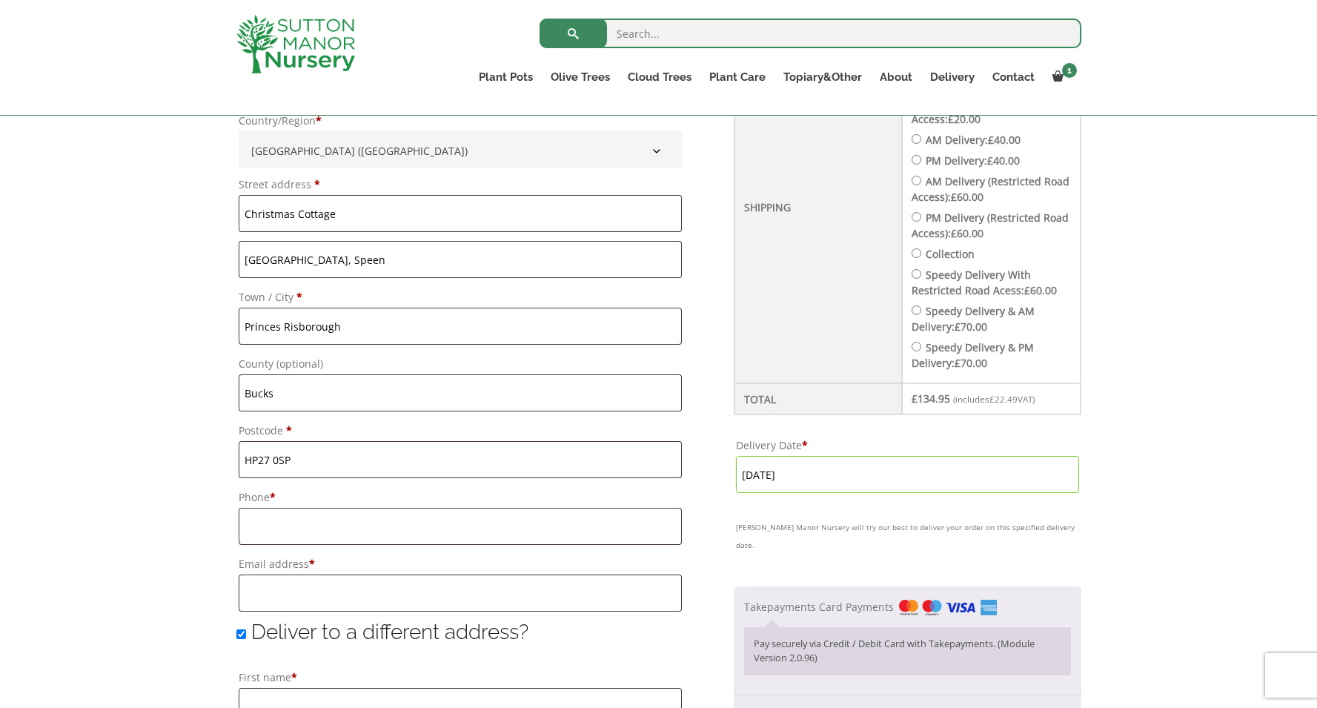
type input "Collyer"
drag, startPoint x: 242, startPoint y: 637, endPoint x: 267, endPoint y: 646, distance: 27.7
click at [242, 637] on input "Deliver to a different address?" at bounding box center [241, 634] width 10 height 10
checkbox input "false"
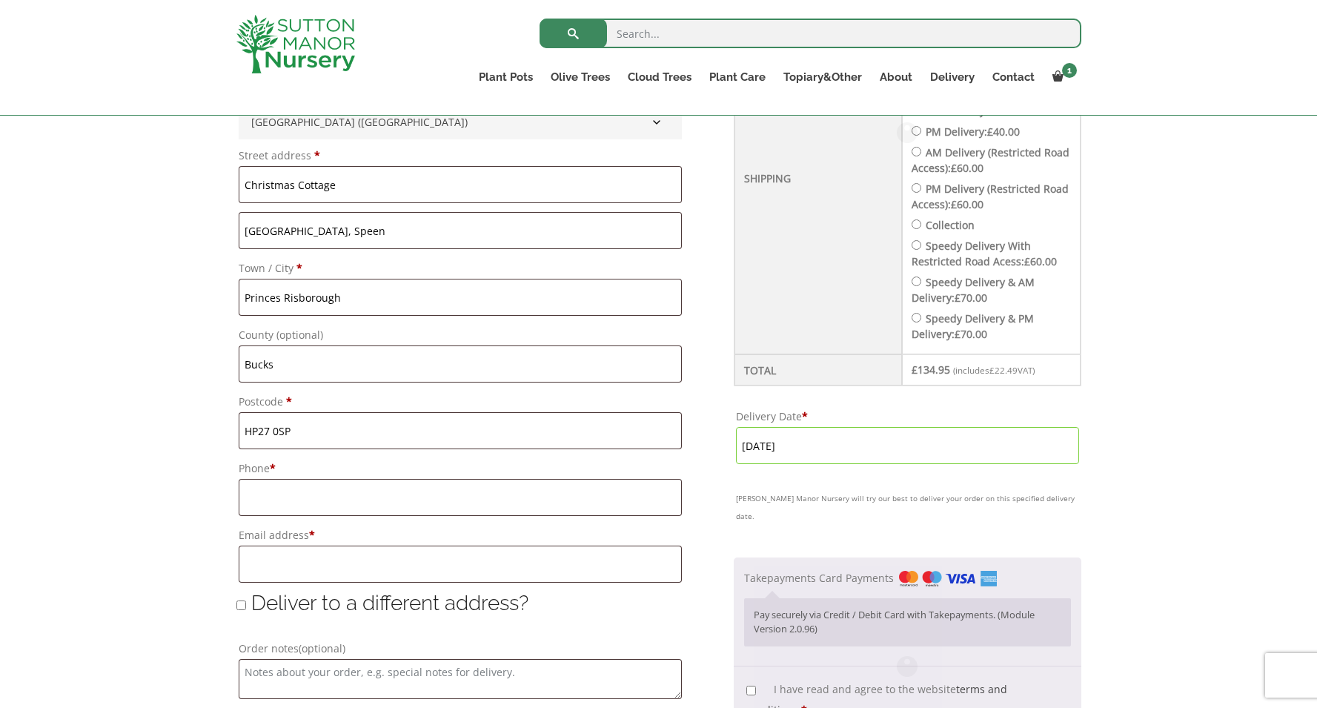
scroll to position [671, 0]
type input "07801986267"
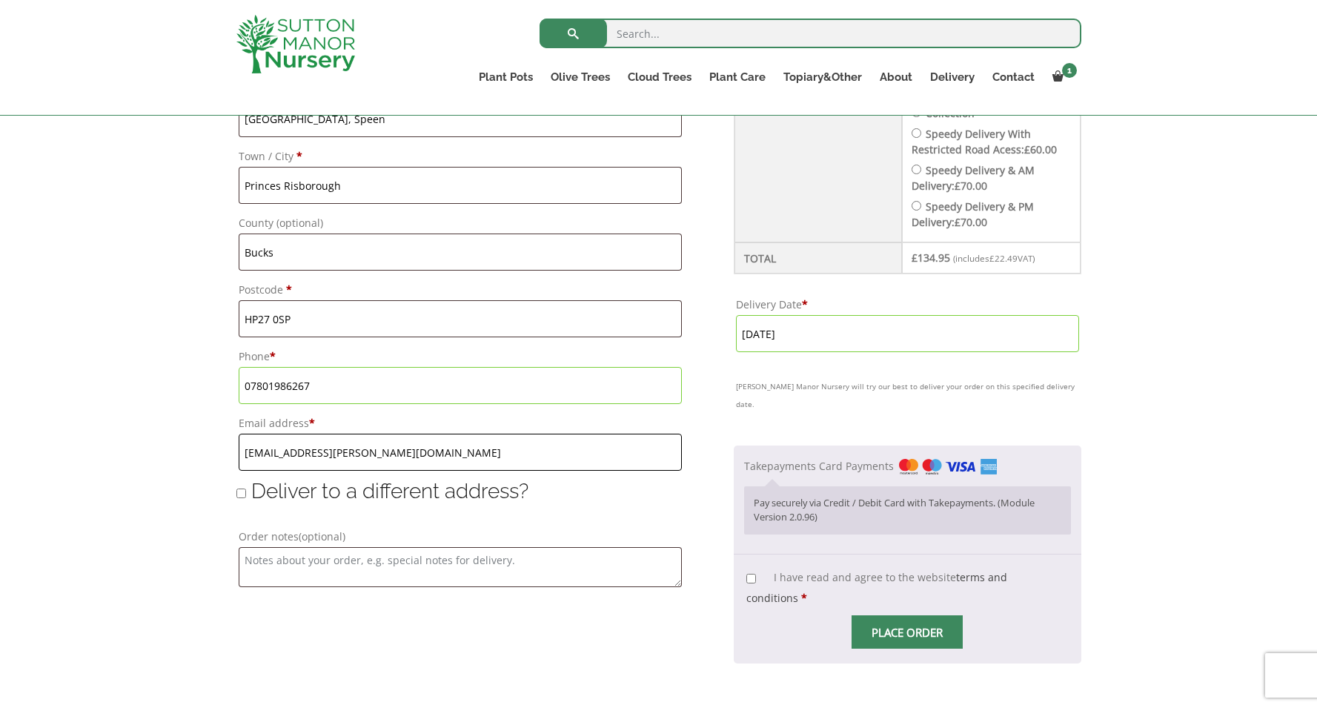
type input "[EMAIL_ADDRESS][PERSON_NAME][DOMAIN_NAME]"
drag, startPoint x: 251, startPoint y: 565, endPoint x: 271, endPoint y: 570, distance: 20.7
click at [253, 565] on textarea "Order notes (optional)" at bounding box center [460, 567] width 443 height 40
type textarea "Please place the tree along side the end wall of the garage. Thank you."
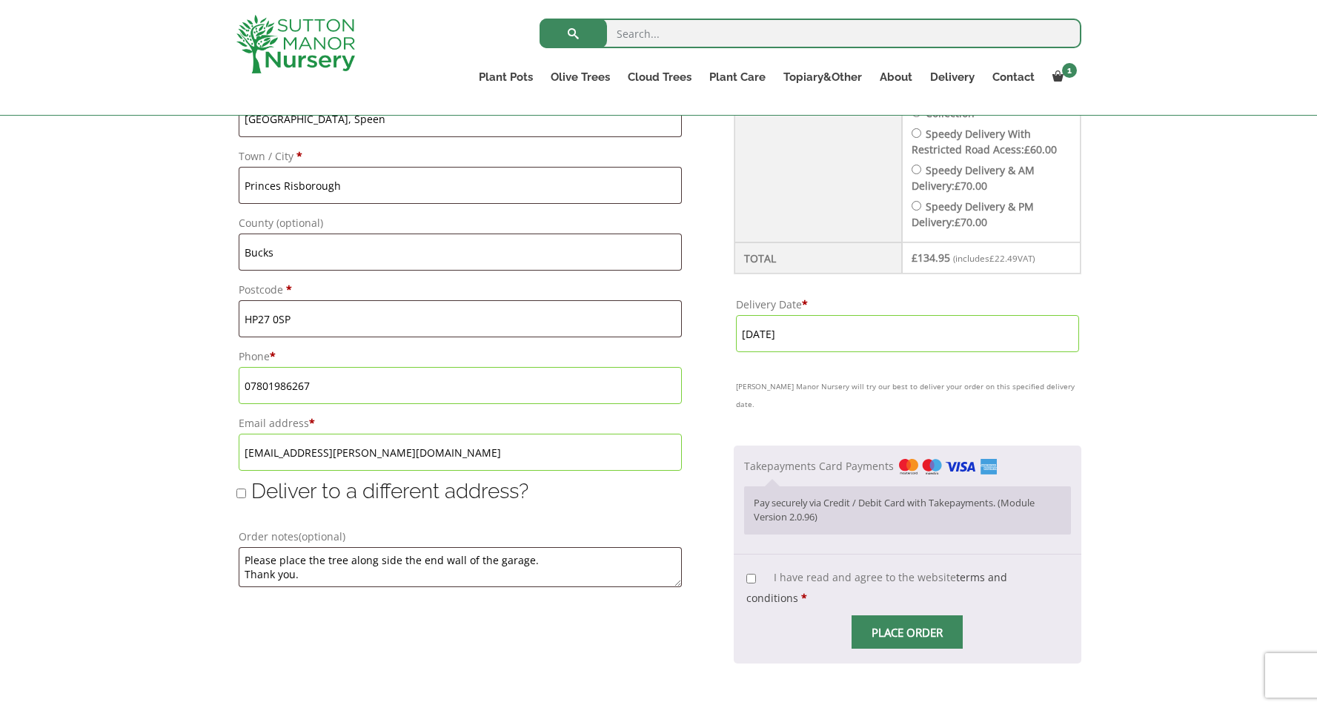
scroll to position [764, 0]
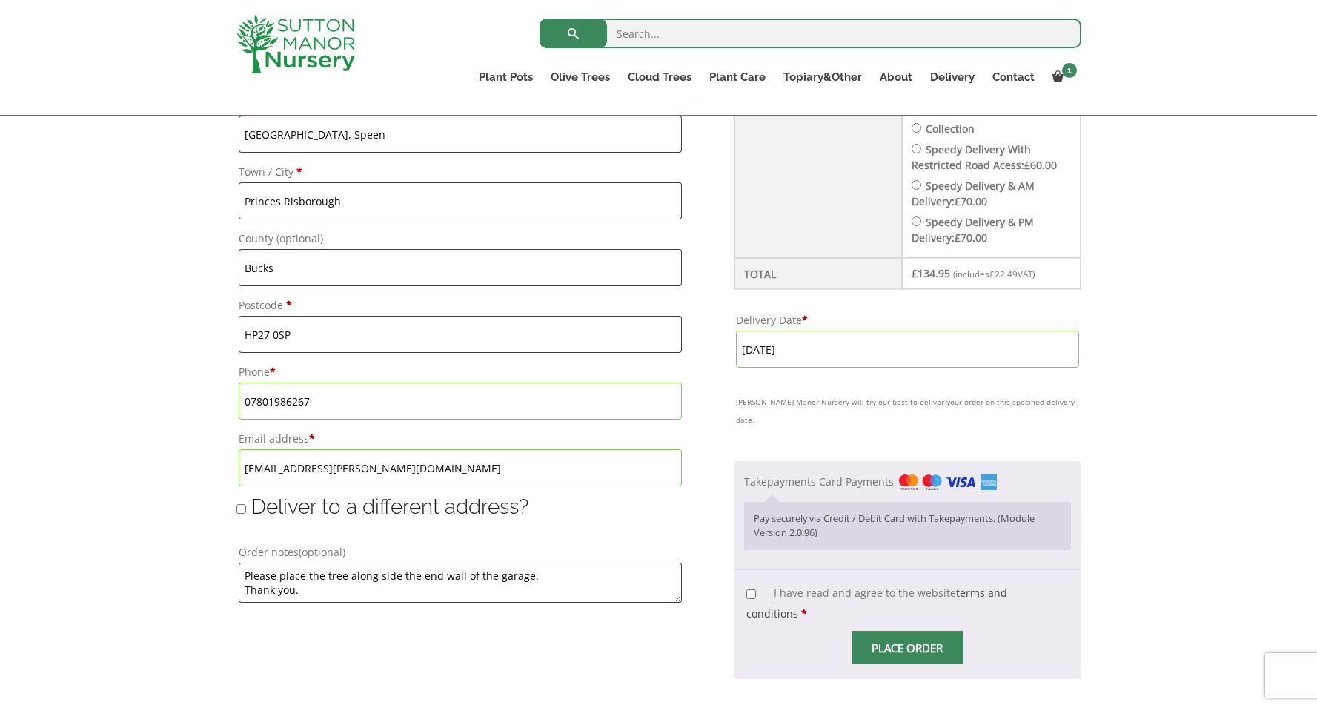
click at [805, 355] on input "5 September, 2025" at bounding box center [907, 348] width 342 height 37
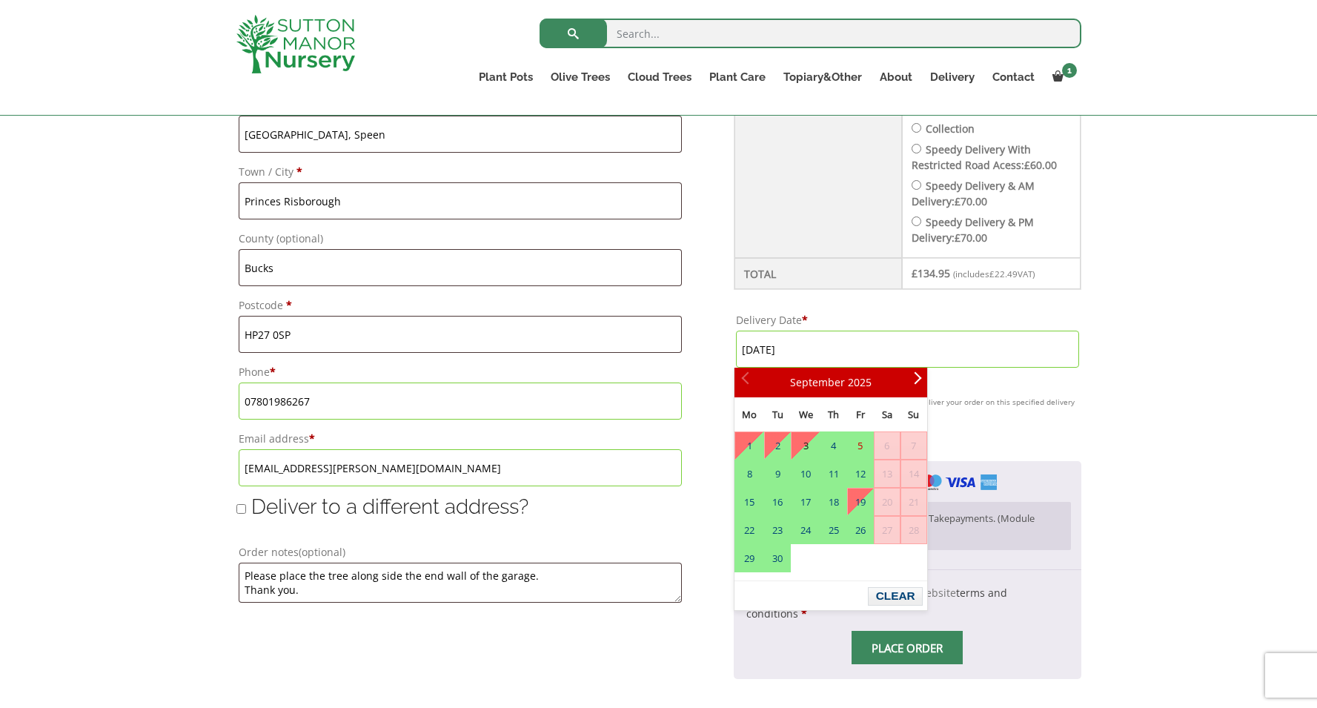
click at [803, 439] on link "3" at bounding box center [804, 445] width 27 height 27
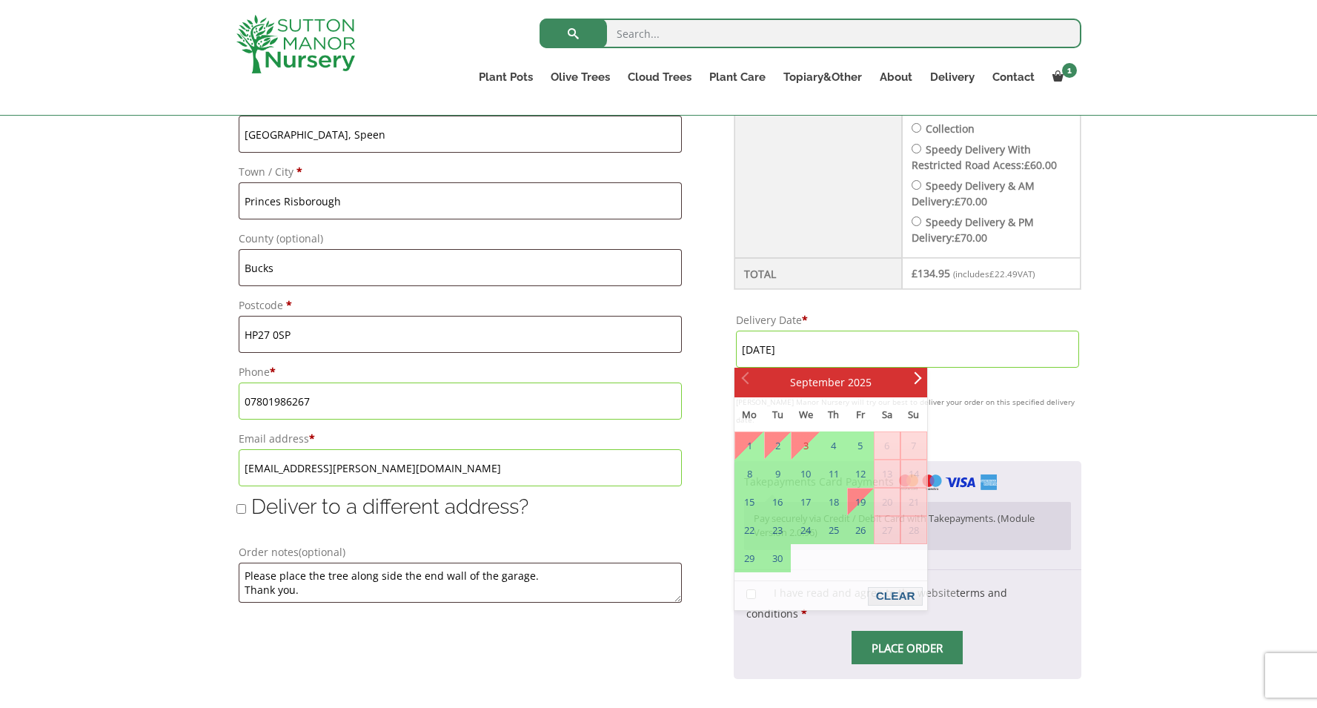
click at [757, 346] on input "3 September, 2025" at bounding box center [907, 348] width 342 height 37
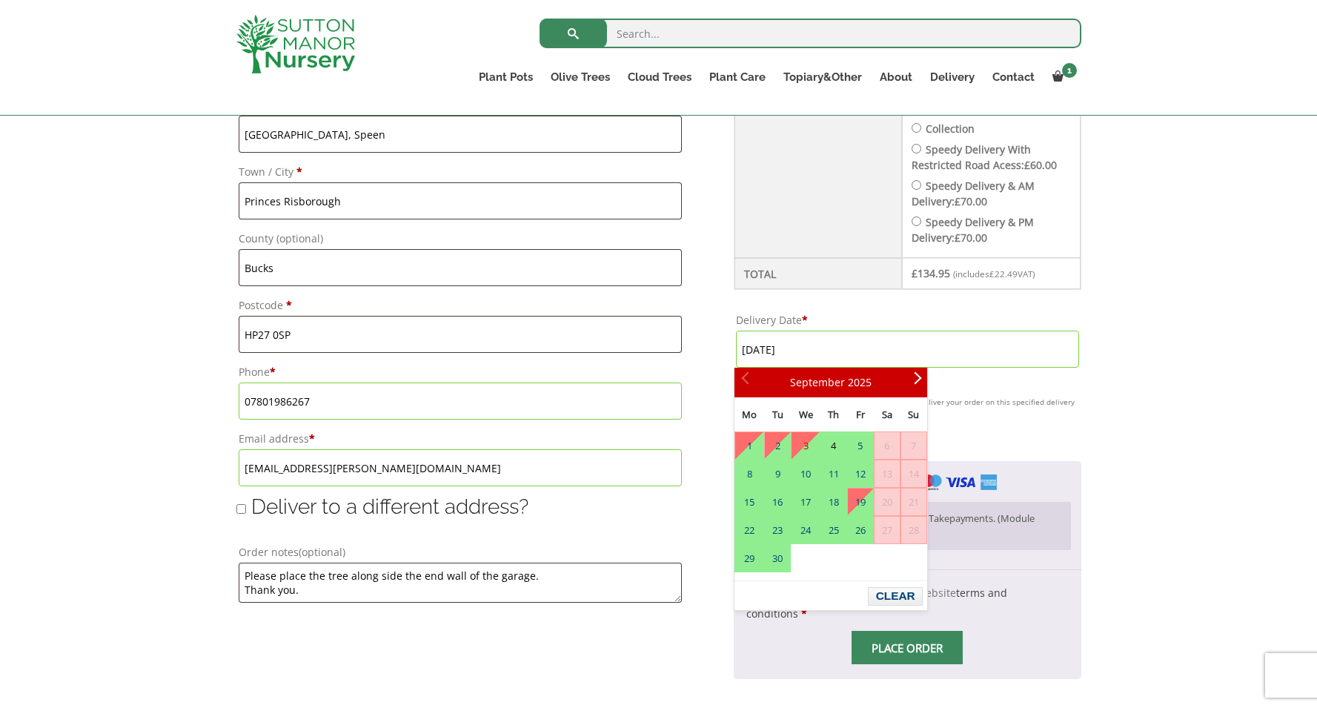
click at [836, 444] on link "4" at bounding box center [833, 445] width 25 height 27
type input "[DATE]"
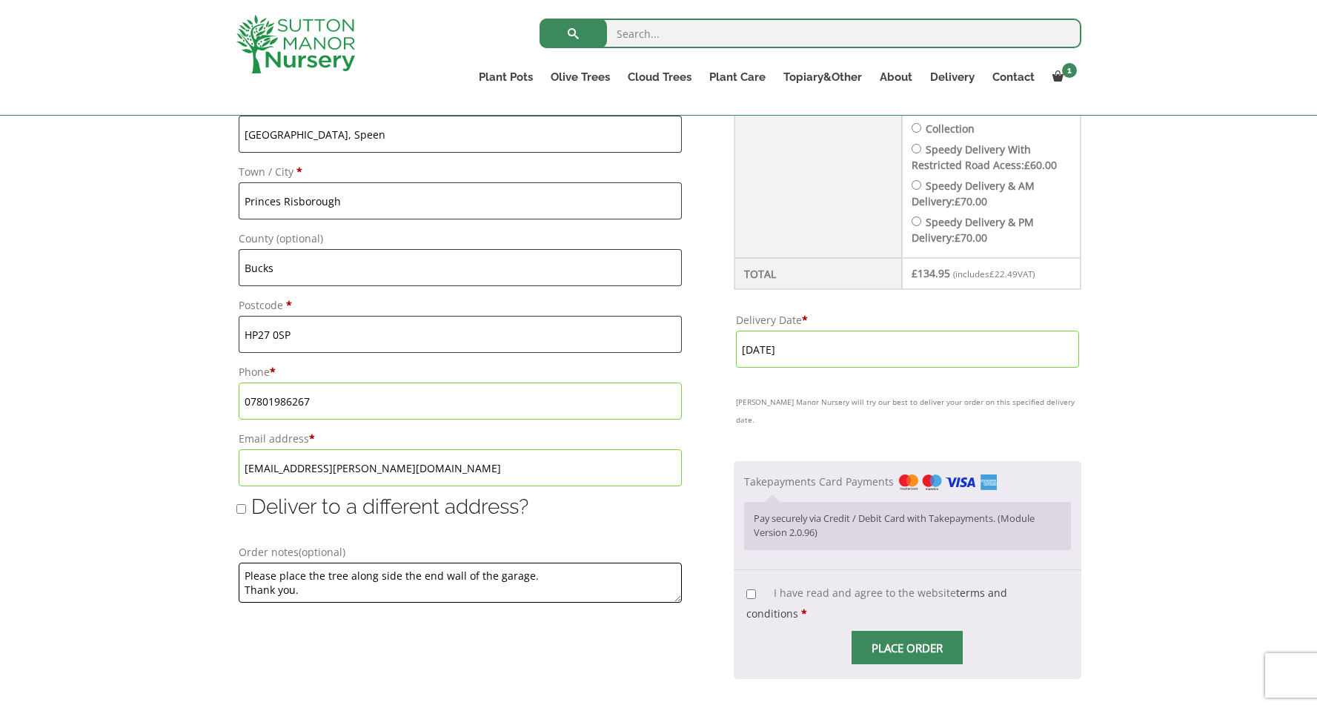
click at [399, 577] on textarea "Please place the tree along side the end wall of the garage. Thank you." at bounding box center [460, 582] width 443 height 40
drag, startPoint x: 348, startPoint y: 579, endPoint x: 369, endPoint y: 588, distance: 22.6
click at [352, 581] on textarea "Please place the tree along side the end wall of the garage. Thank you." at bounding box center [460, 582] width 443 height 40
click at [402, 578] on textarea "Please place the tree along side the end wall of the garage. Thank you." at bounding box center [460, 582] width 443 height 40
type textarea "Please place the tree against the end wall of the garage. Thank you."
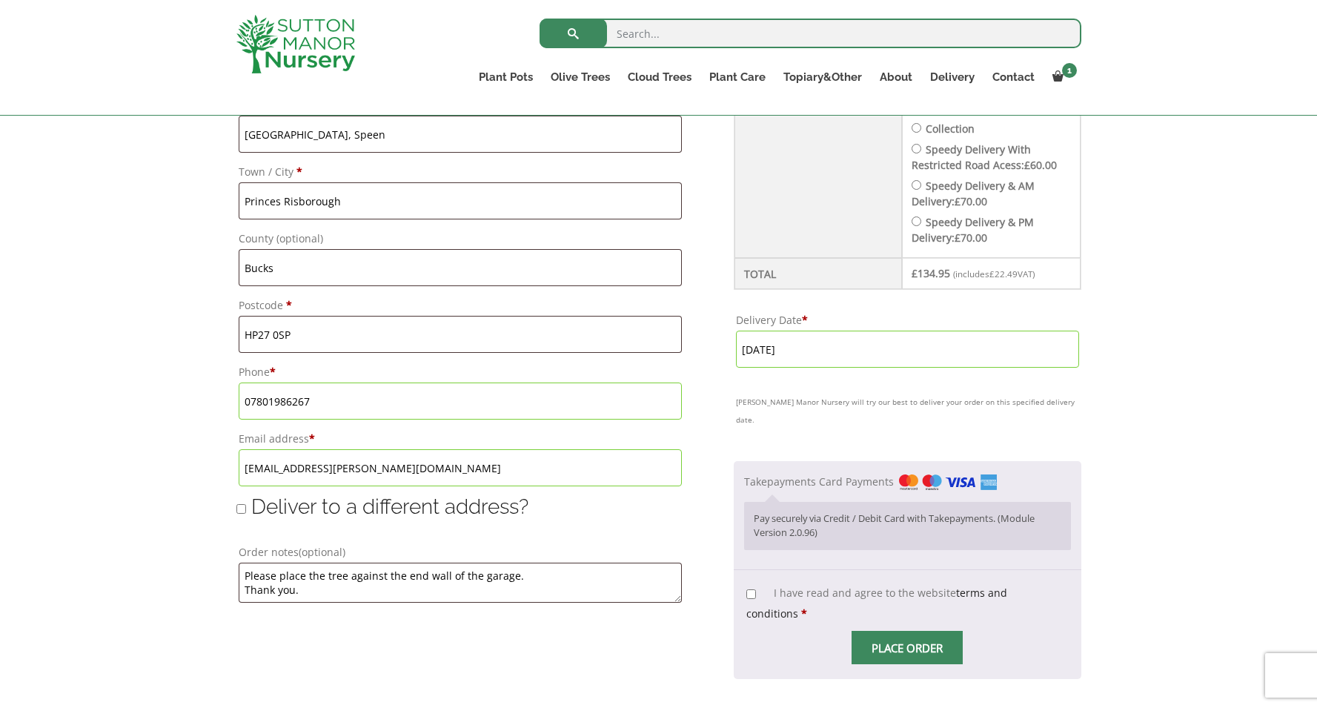
click at [968, 585] on link "terms and conditions" at bounding box center [876, 602] width 261 height 35
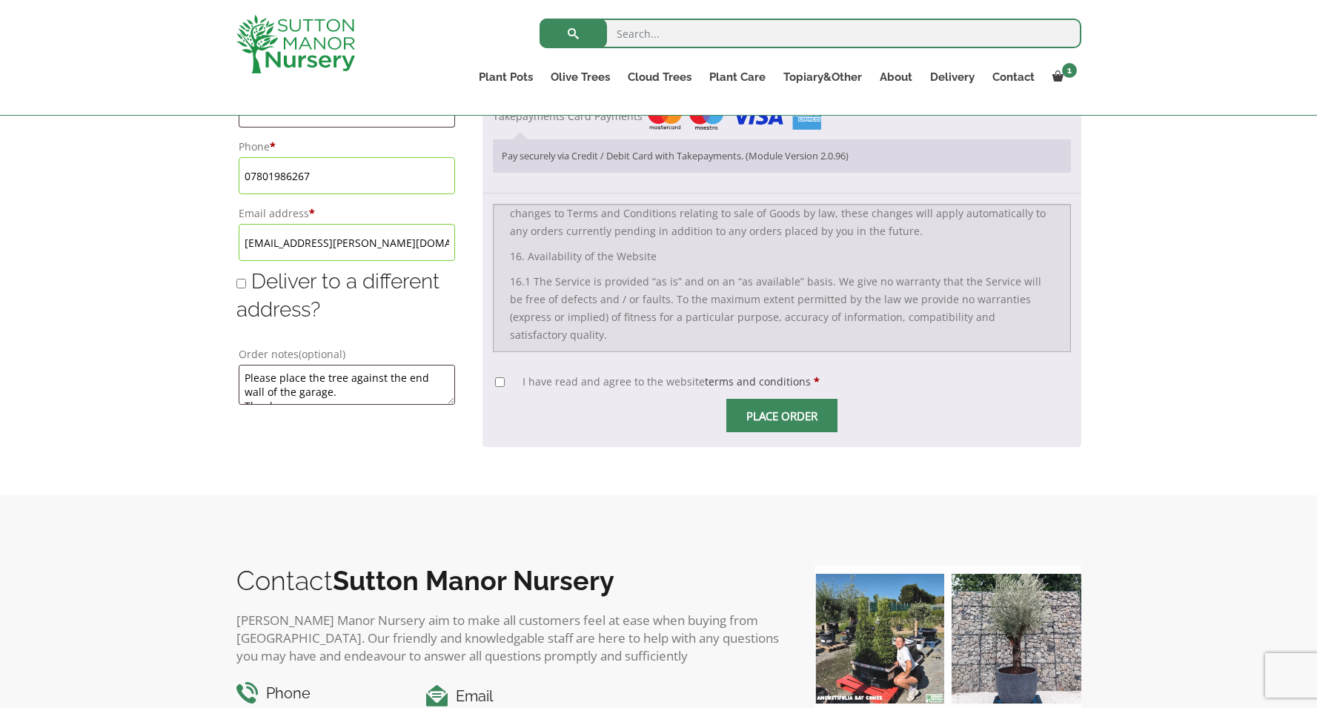
scroll to position [865, 0]
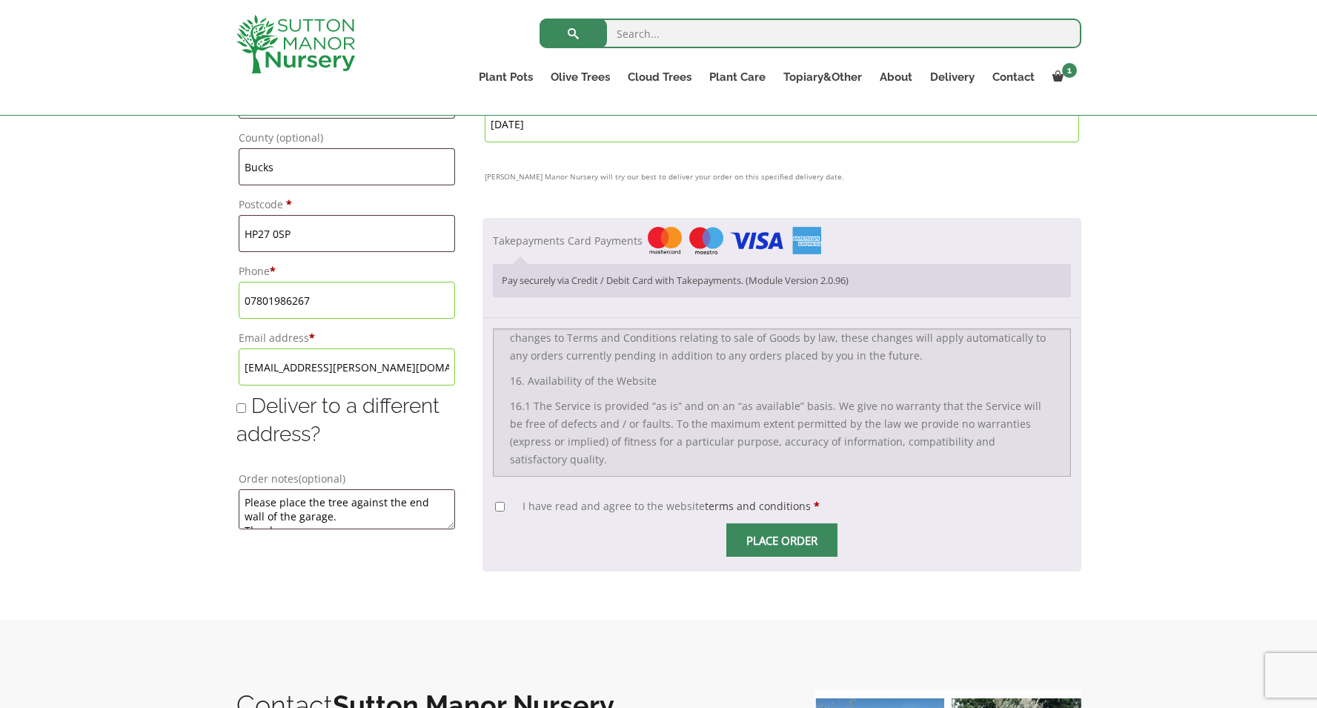
click at [495, 510] on input "I have read and agree to the website terms and conditions *" at bounding box center [500, 507] width 10 height 10
checkbox input "true"
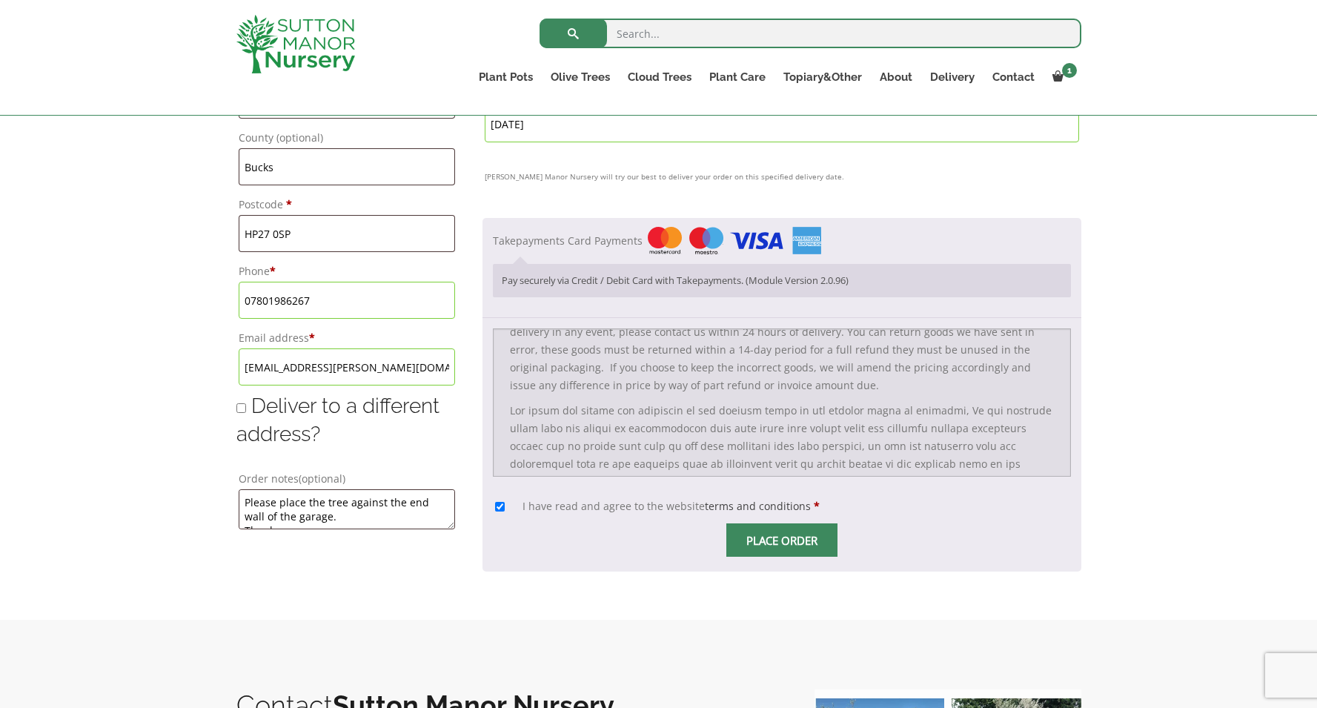
click at [726, 545] on input "Place order" at bounding box center [781, 539] width 111 height 33
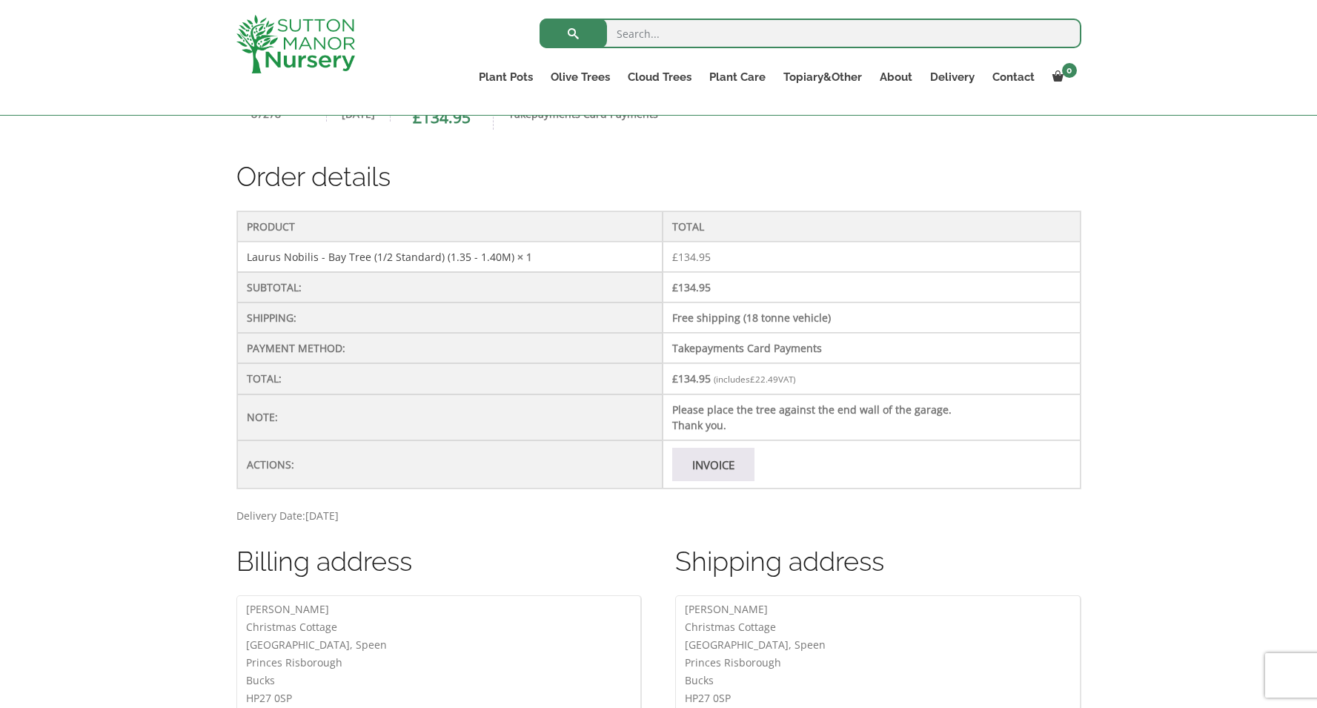
scroll to position [362, 0]
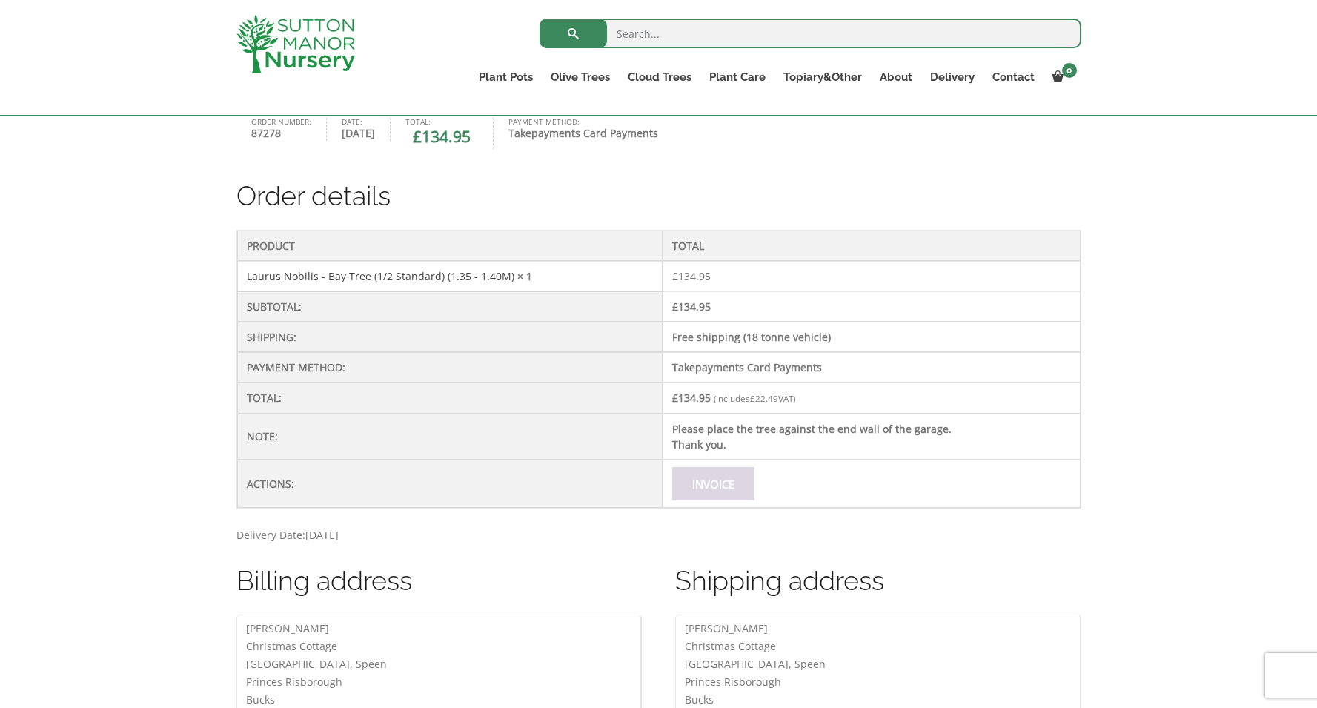
click at [699, 485] on link "Invoice" at bounding box center [713, 483] width 82 height 33
